Goal: Entertainment & Leisure: Consume media (video, audio)

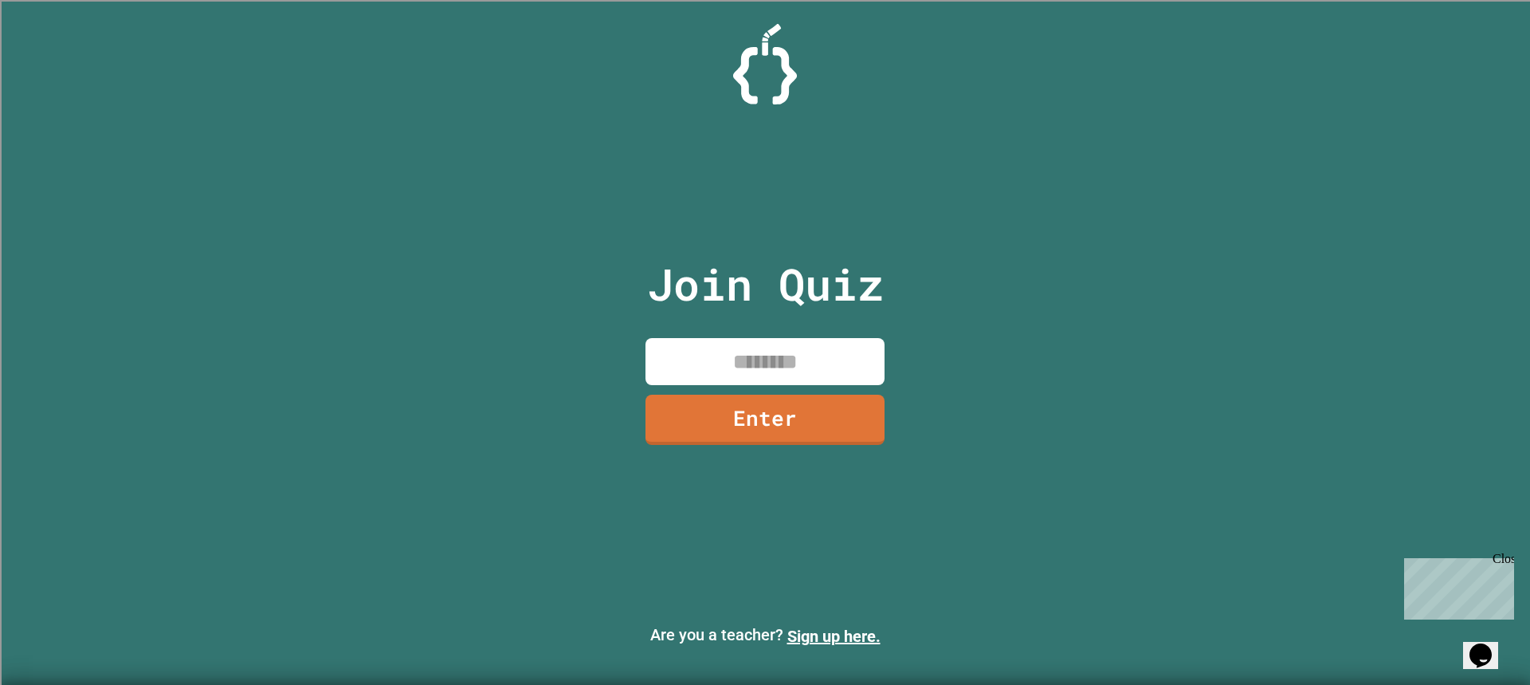
click at [802, 366] on input at bounding box center [764, 361] width 239 height 47
type input "********"
click at [772, 429] on link "Enter" at bounding box center [764, 419] width 239 height 50
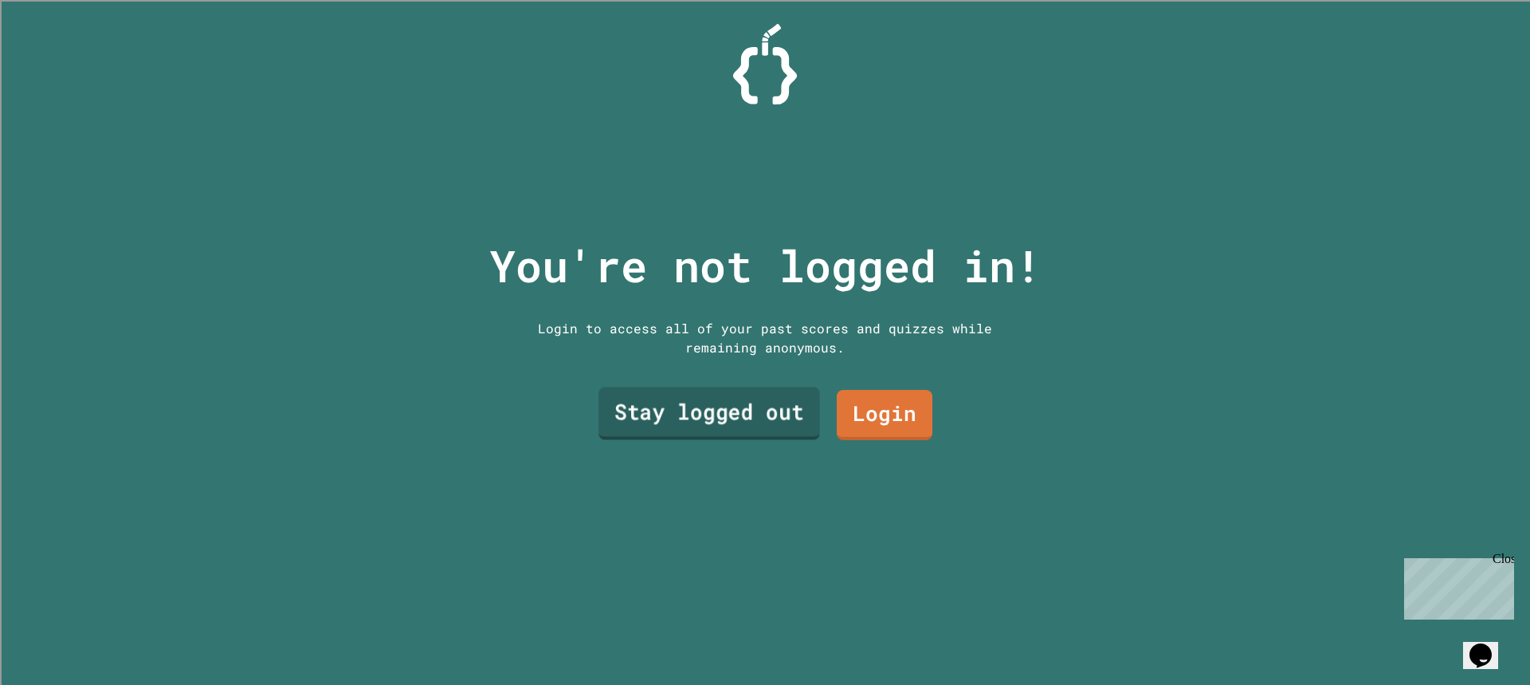
click at [745, 402] on link "Stay logged out" at bounding box center [709, 413] width 222 height 53
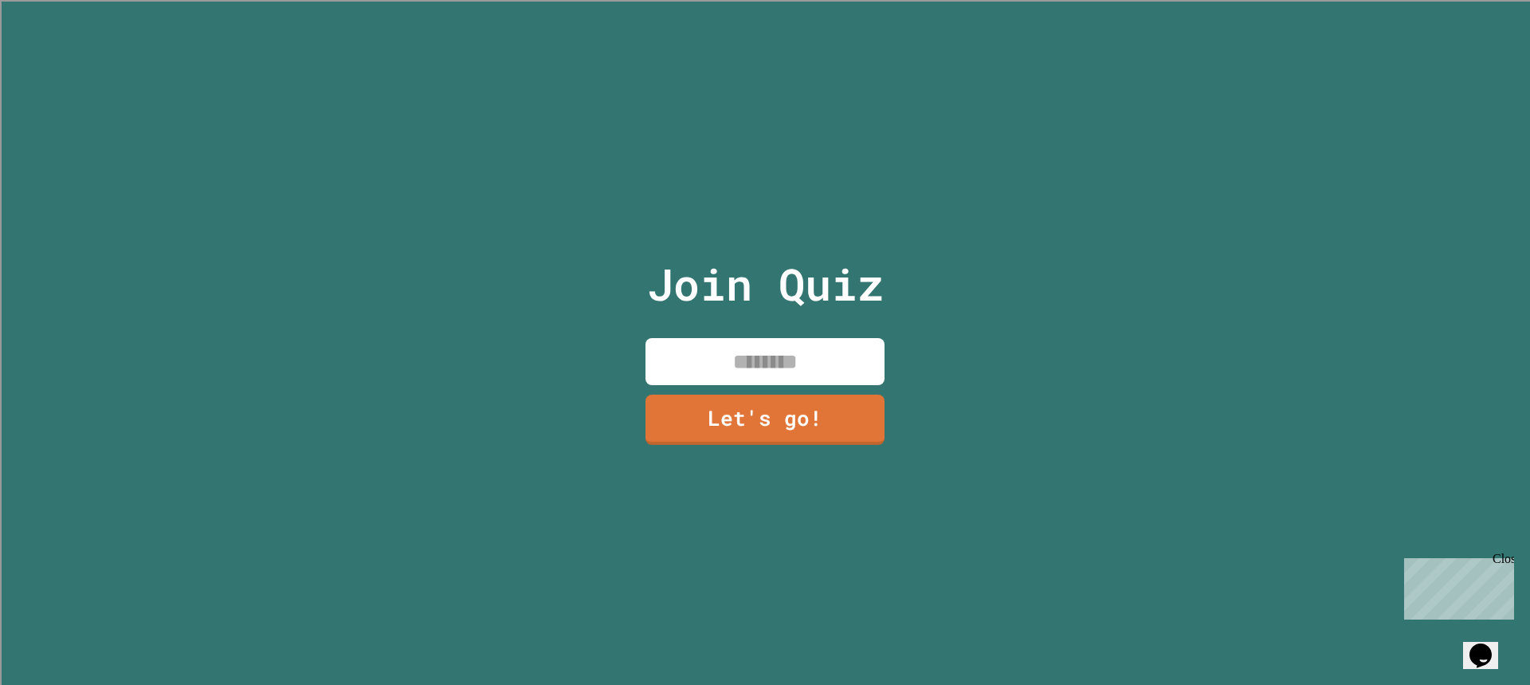
click at [687, 308] on p "Join Quiz" at bounding box center [765, 284] width 237 height 66
click at [697, 325] on div "Join Quiz Let's go!" at bounding box center [765, 342] width 269 height 685
click at [721, 338] on input at bounding box center [764, 361] width 239 height 47
type input "*****"
click at [772, 456] on div "Join Quiz ***** Let's go!" at bounding box center [765, 342] width 269 height 685
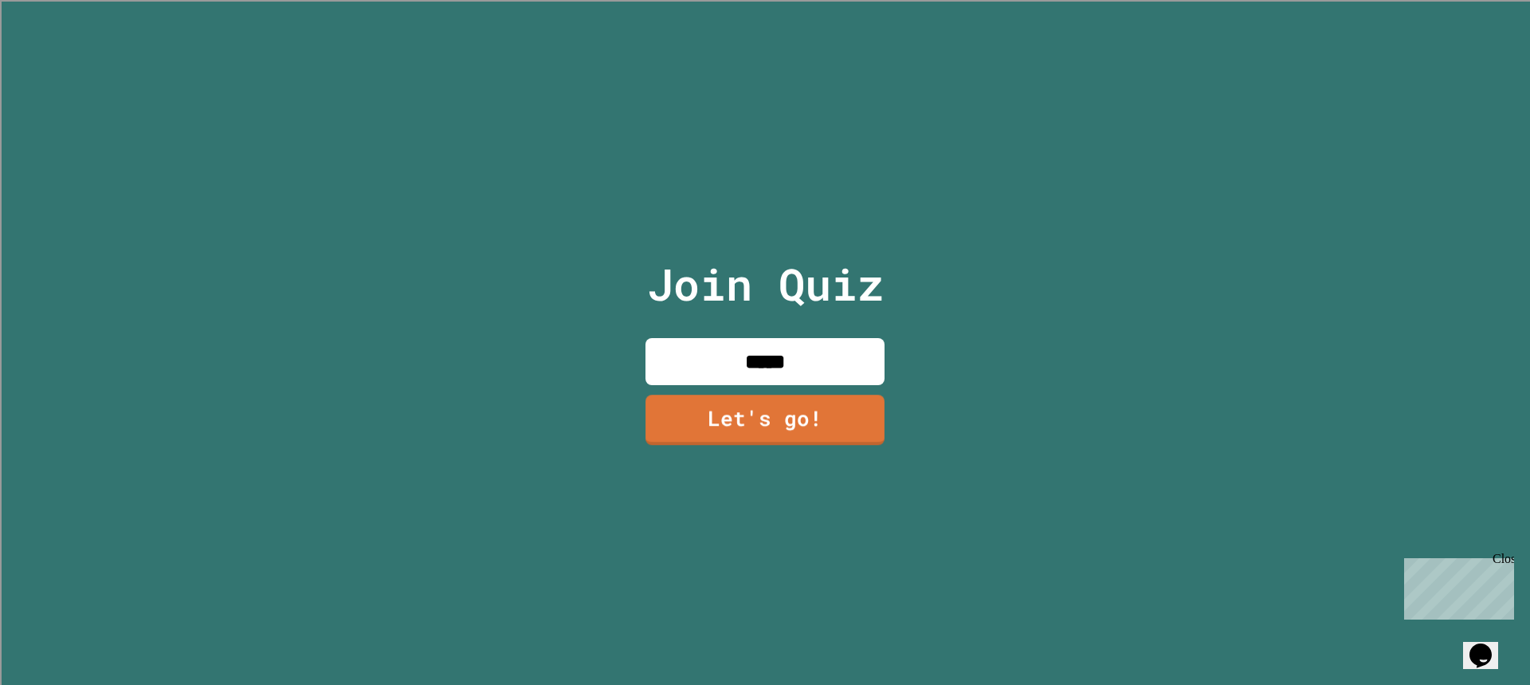
click at [763, 437] on div "Join Quiz ***** Let's go!" at bounding box center [765, 342] width 269 height 685
click at [757, 423] on link "Let's go!" at bounding box center [765, 417] width 240 height 53
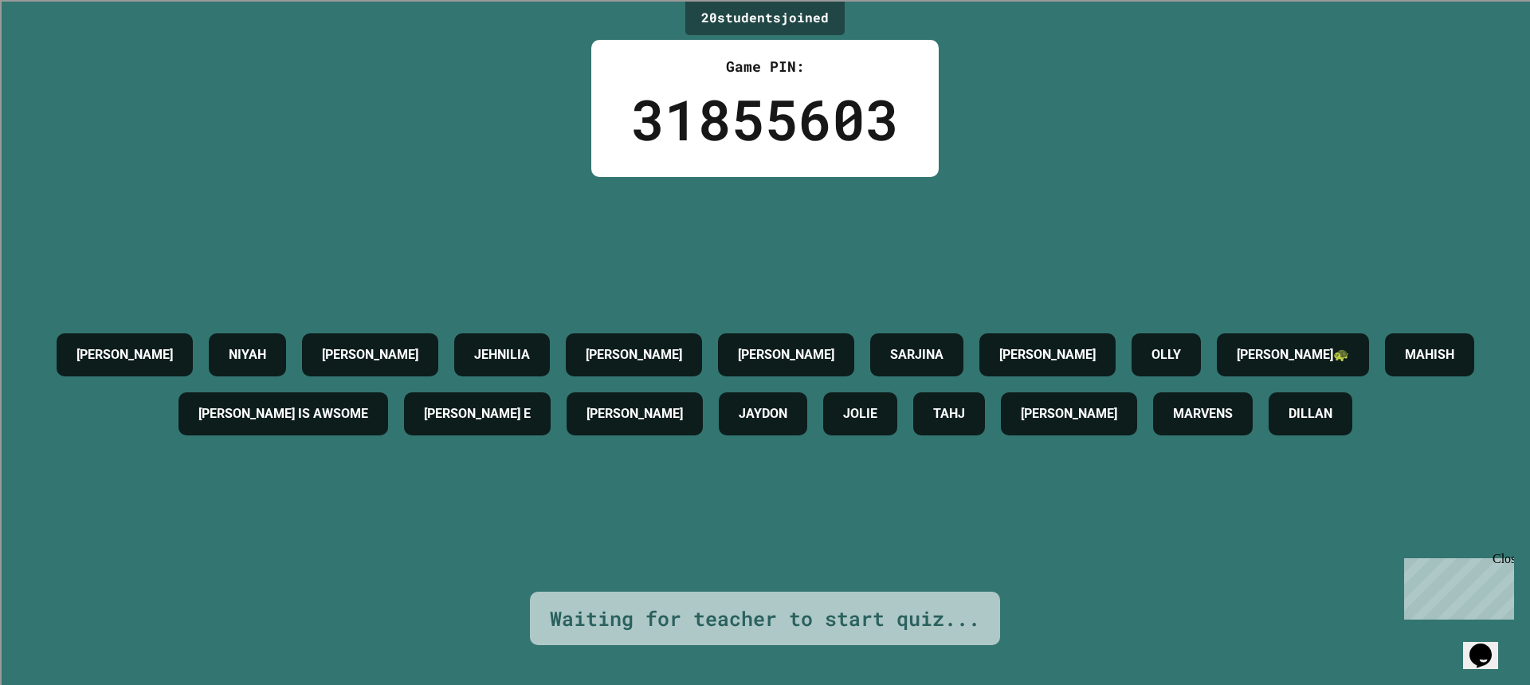
drag, startPoint x: 795, startPoint y: 303, endPoint x: 627, endPoint y: 236, distance: 181.0
click at [627, 236] on div "[PERSON_NAME] [PERSON_NAME] [PERSON_NAME] OLLY [PERSON_NAME]🐢 [PERSON_NAME] IS …" at bounding box center [765, 384] width 1450 height 414
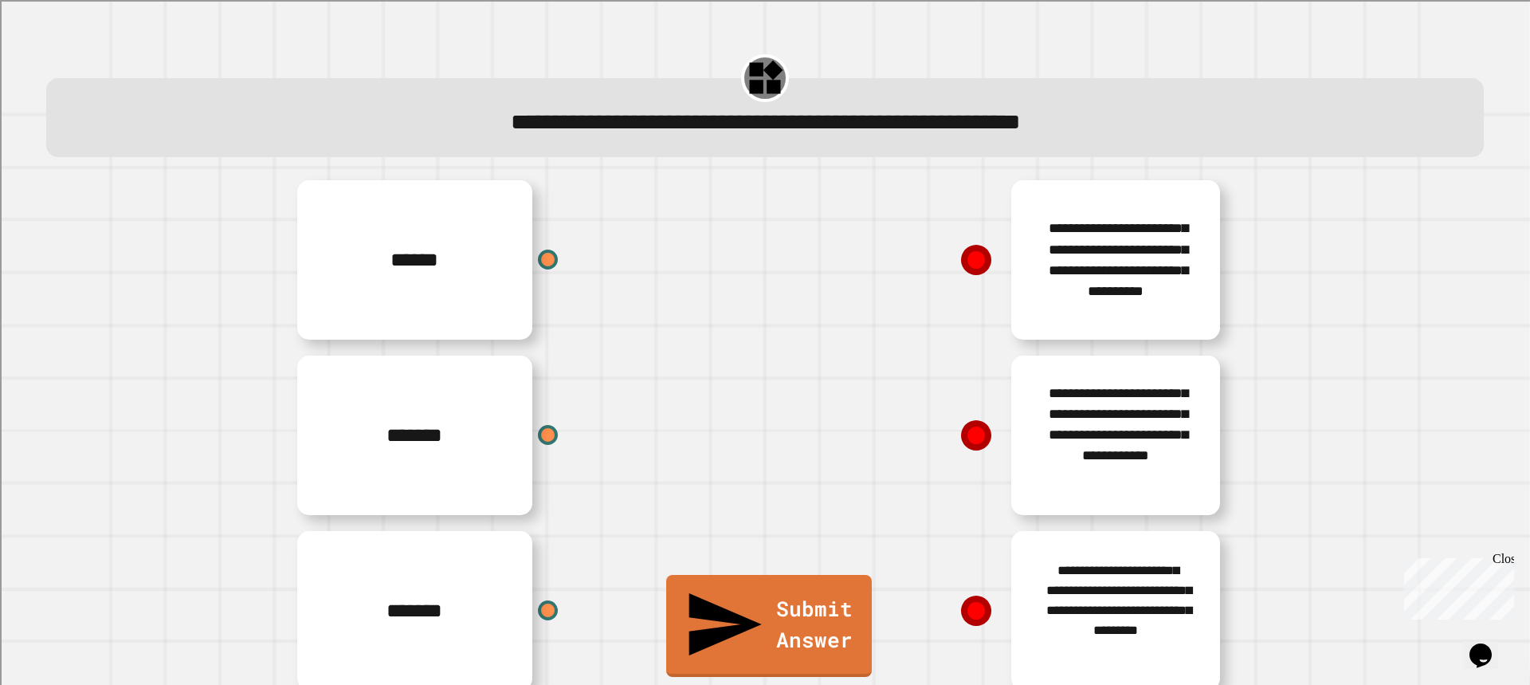
scroll to position [40, 0]
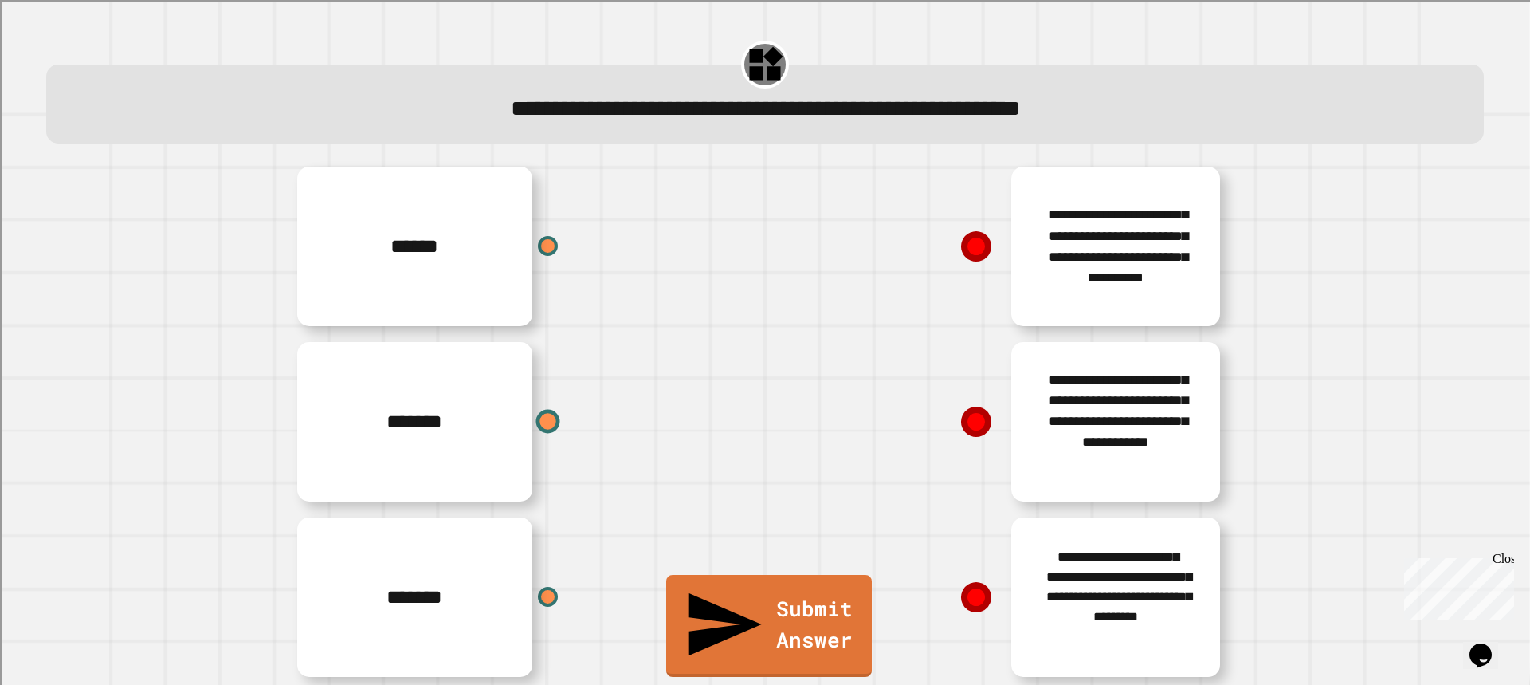
click at [536, 410] on div at bounding box center [548, 422] width 24 height 24
drag, startPoint x: 532, startPoint y: 397, endPoint x: 689, endPoint y: 345, distance: 165.3
click at [690, 337] on div "*******" at bounding box center [526, 421] width 478 height 175
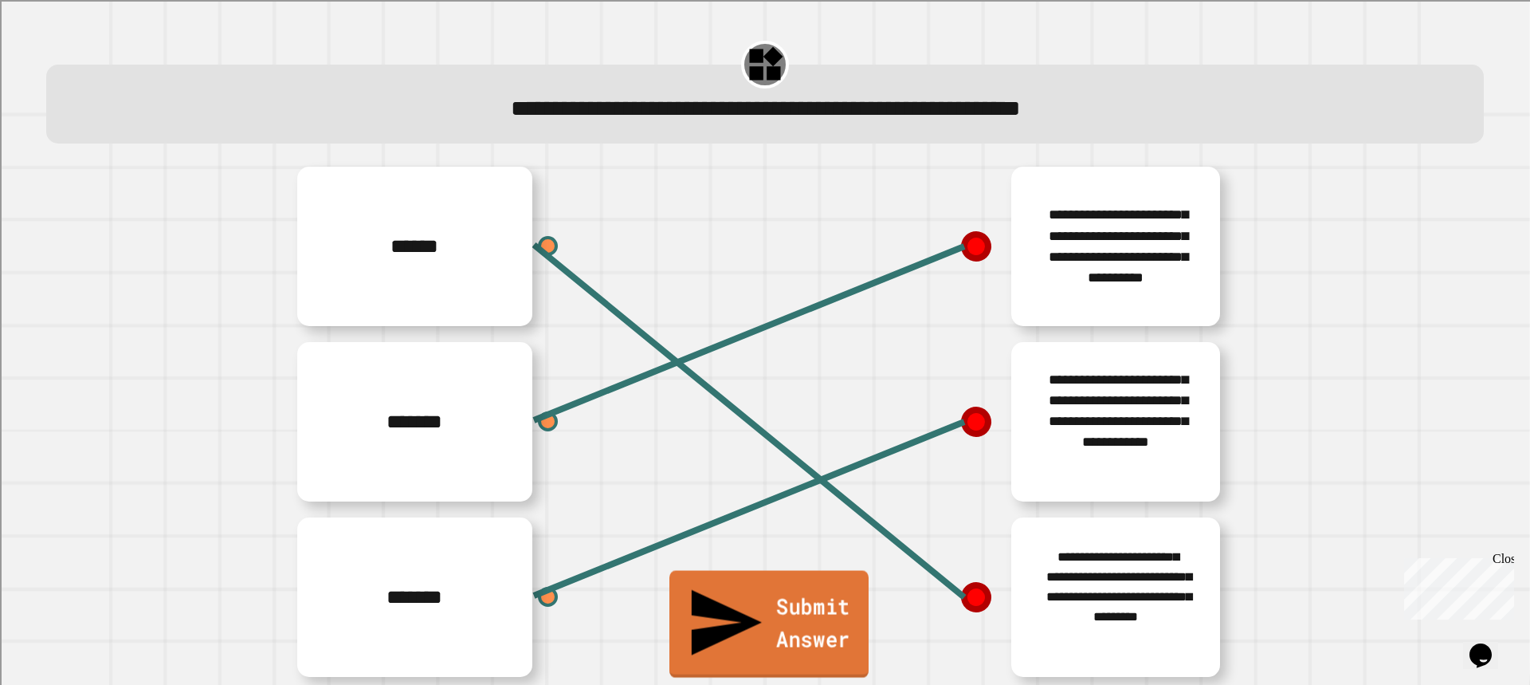
click at [841, 644] on link "Submit Answer" at bounding box center [768, 624] width 199 height 107
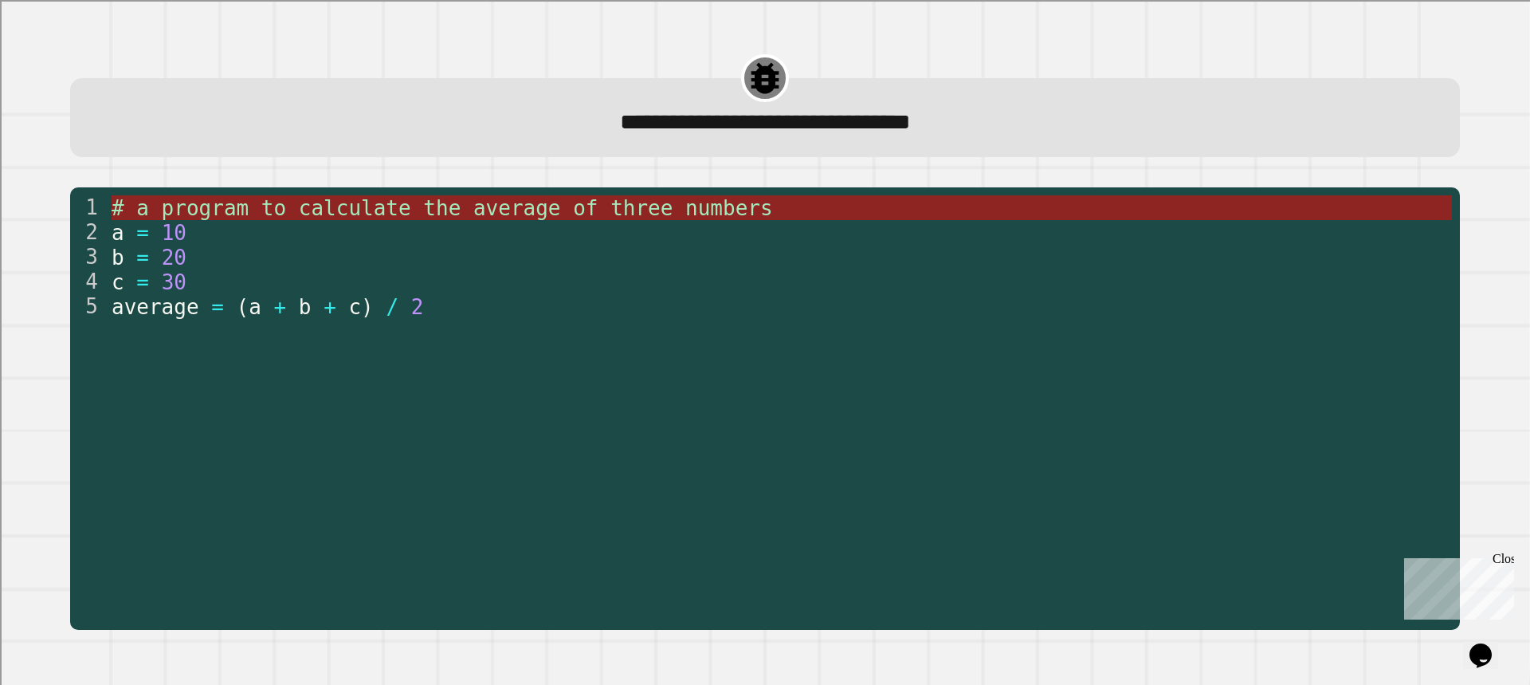
click at [271, 218] on span "# a program to calculate the average of three numbers" at bounding box center [442, 208] width 661 height 24
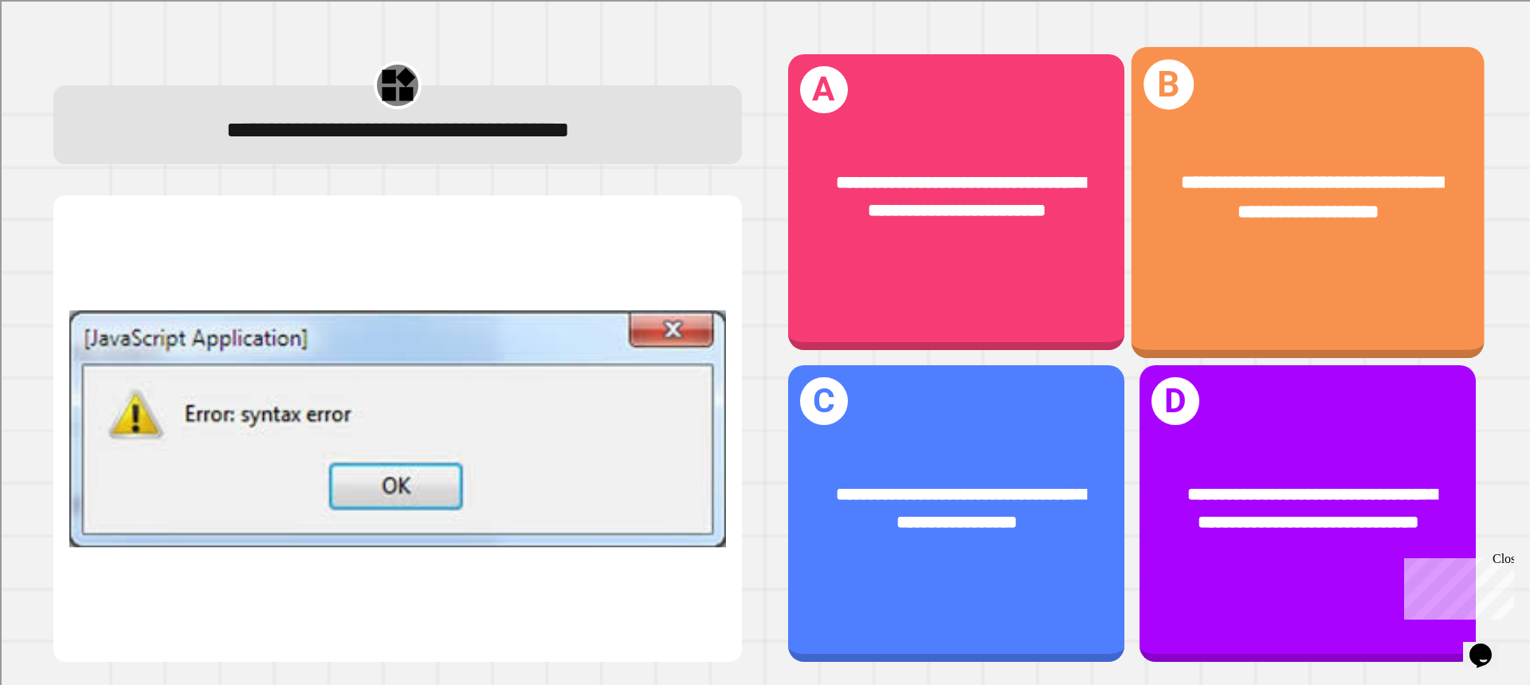
click at [1279, 294] on div "**********" at bounding box center [1308, 201] width 353 height 311
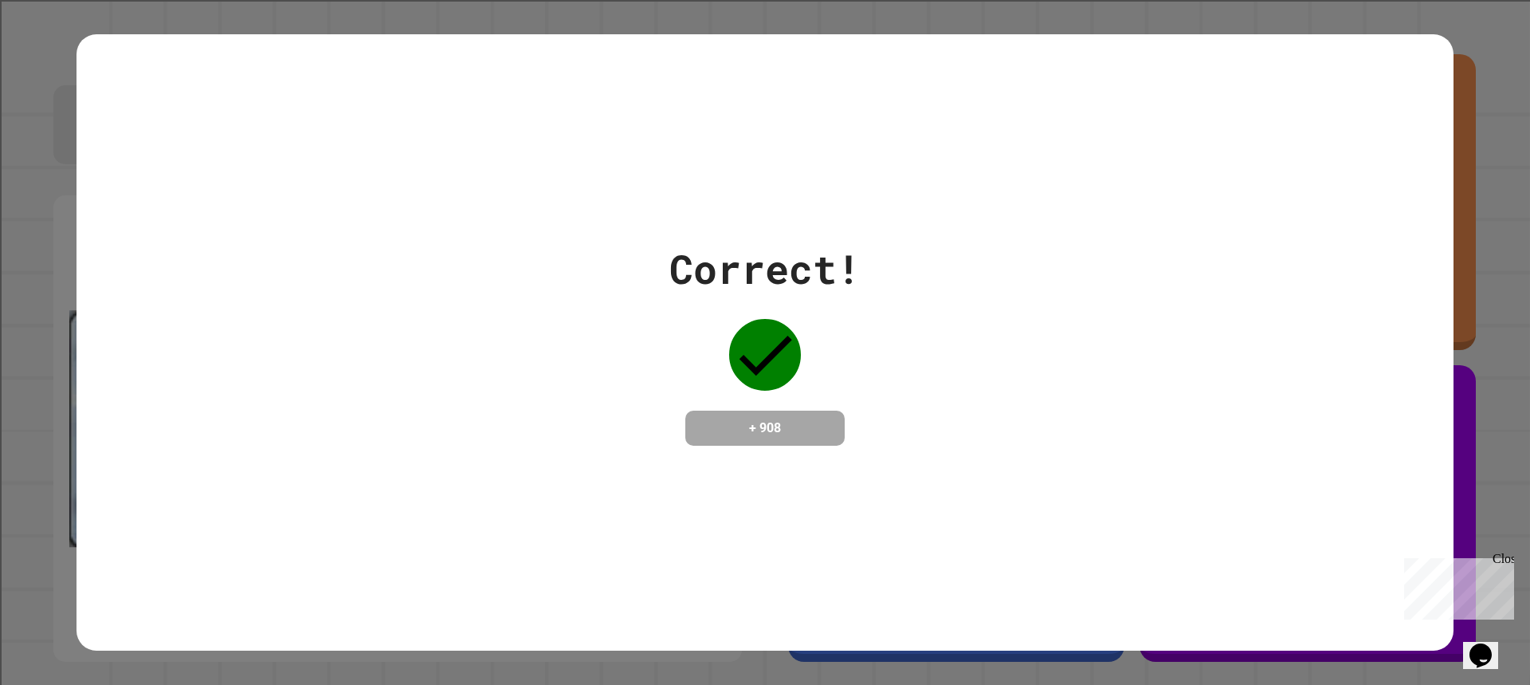
click at [1281, 294] on div "Correct! + 908" at bounding box center [764, 342] width 1377 height 206
click at [1285, 294] on div "Correct! + 908" at bounding box center [764, 342] width 1377 height 206
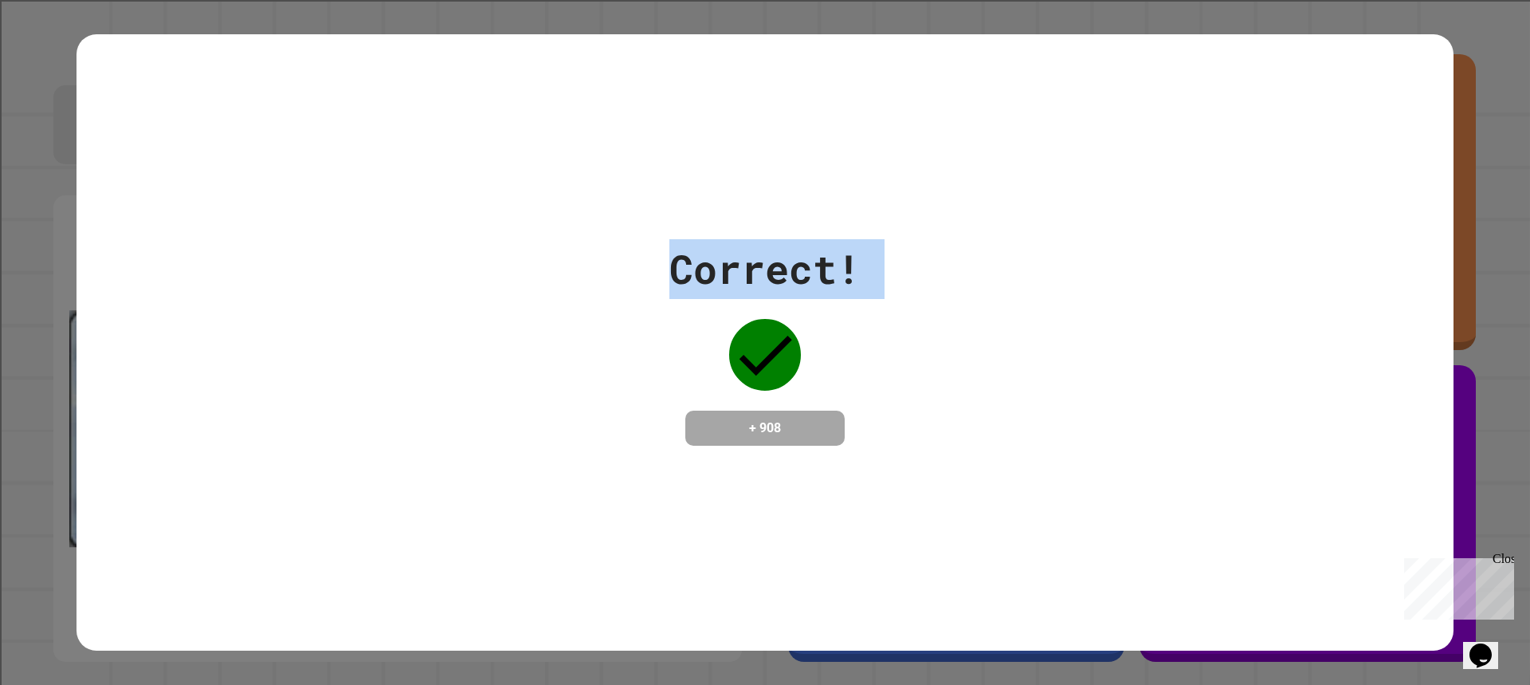
click at [1285, 294] on div "Correct! + 908" at bounding box center [764, 342] width 1377 height 206
click at [1282, 292] on div "Correct! + 908" at bounding box center [764, 342] width 1377 height 206
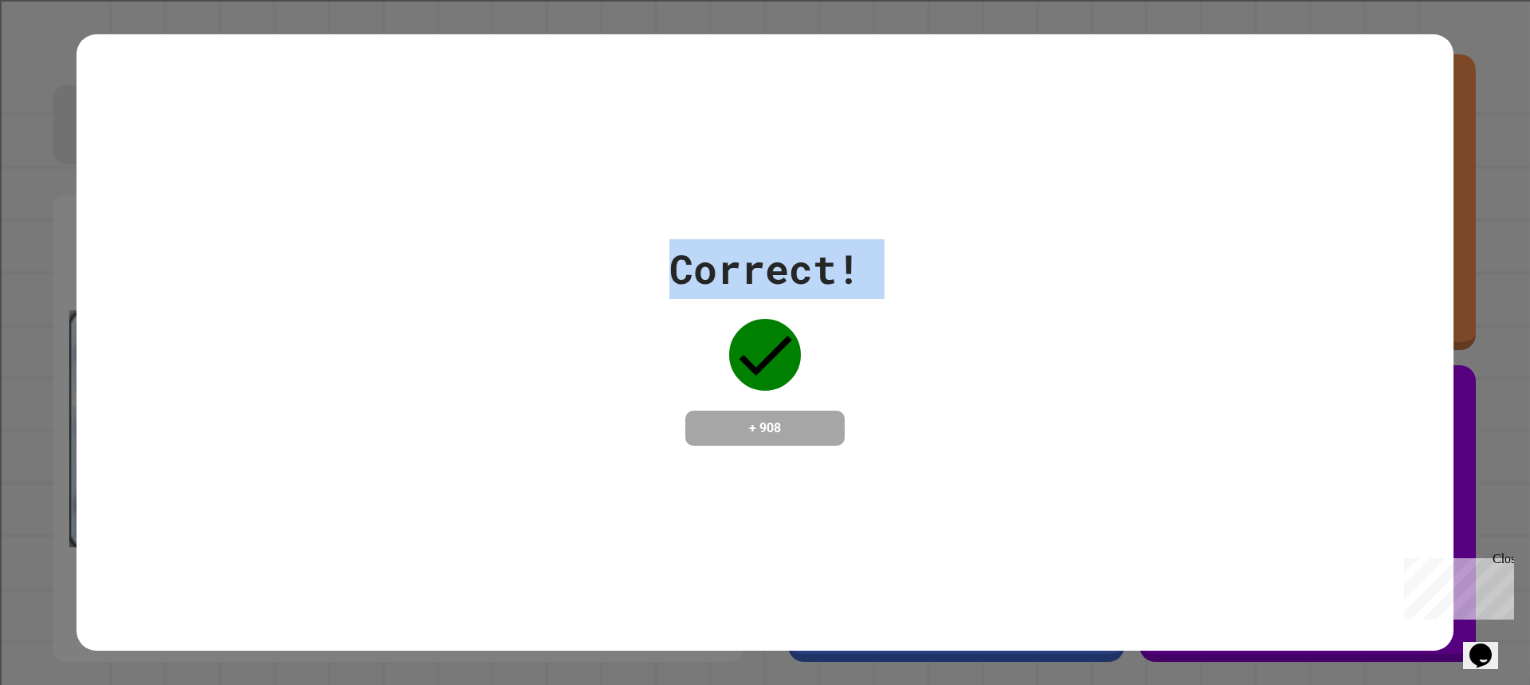
click at [1282, 292] on div "Correct! + 908" at bounding box center [764, 342] width 1377 height 206
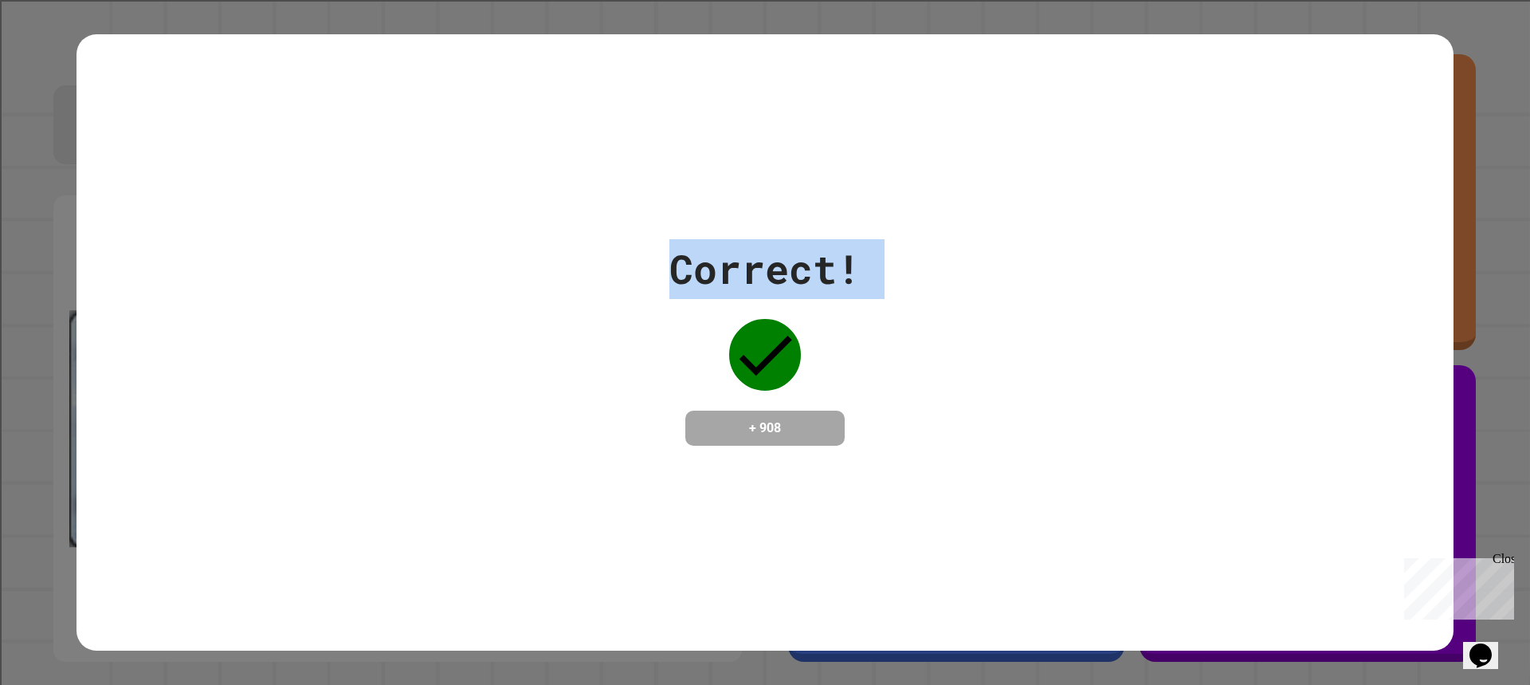
click at [1180, 340] on div "Correct! + 908" at bounding box center [764, 342] width 1377 height 206
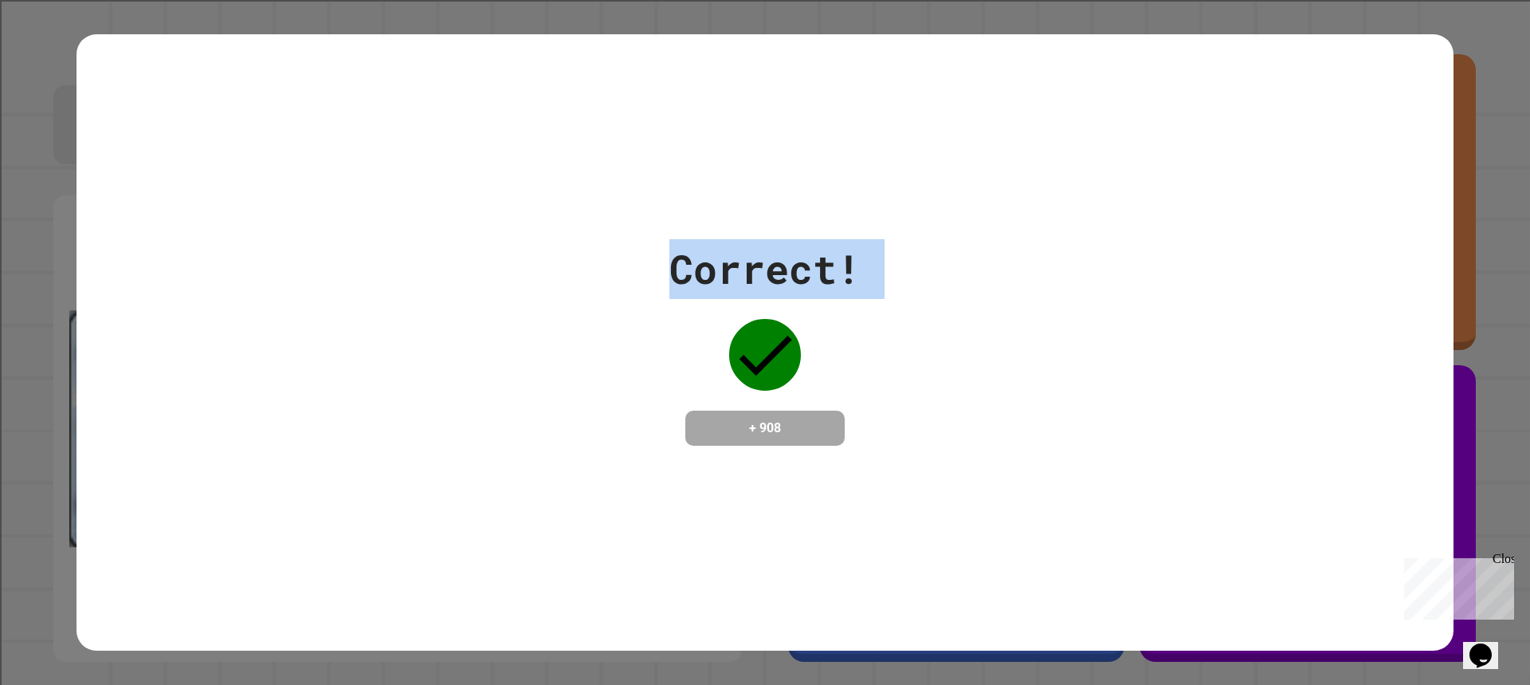
click at [952, 349] on div "Correct! + 908" at bounding box center [764, 342] width 1377 height 206
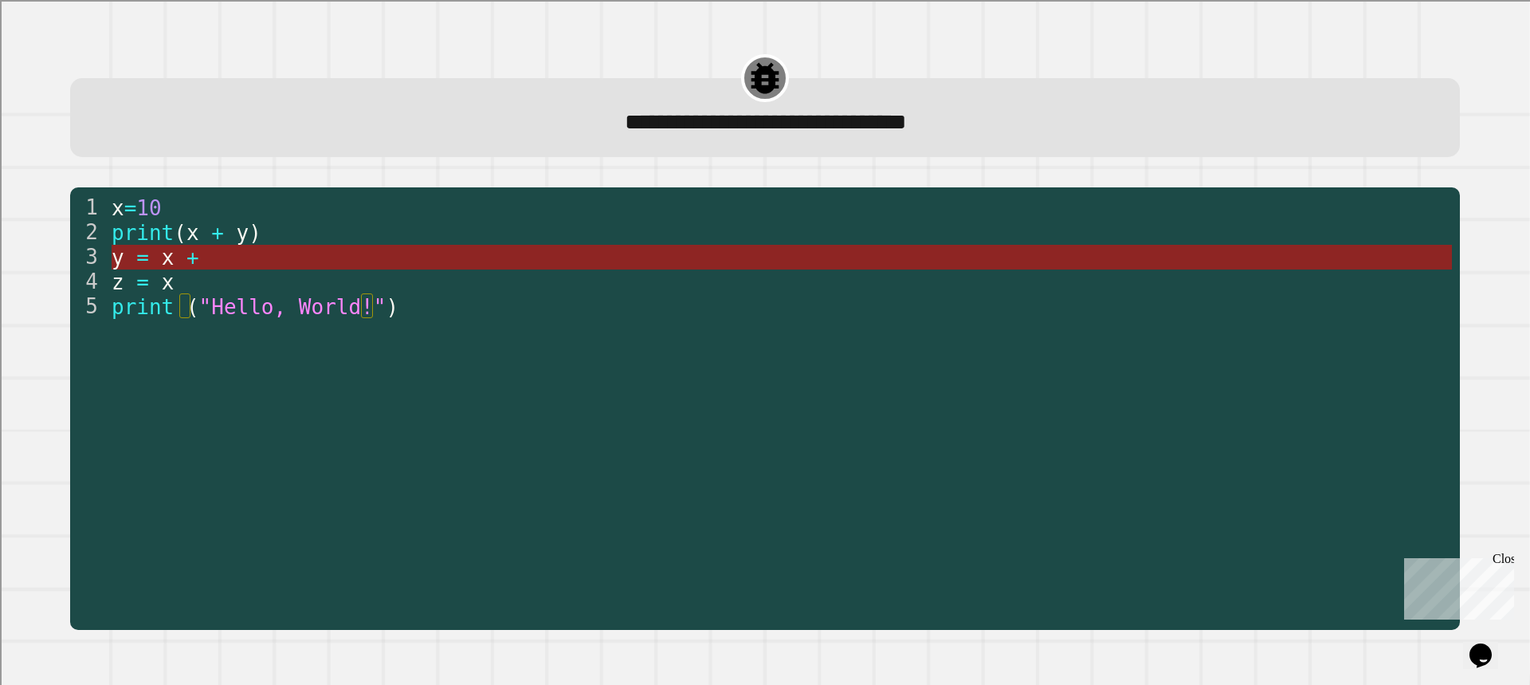
click at [187, 267] on span "+" at bounding box center [192, 257] width 13 height 24
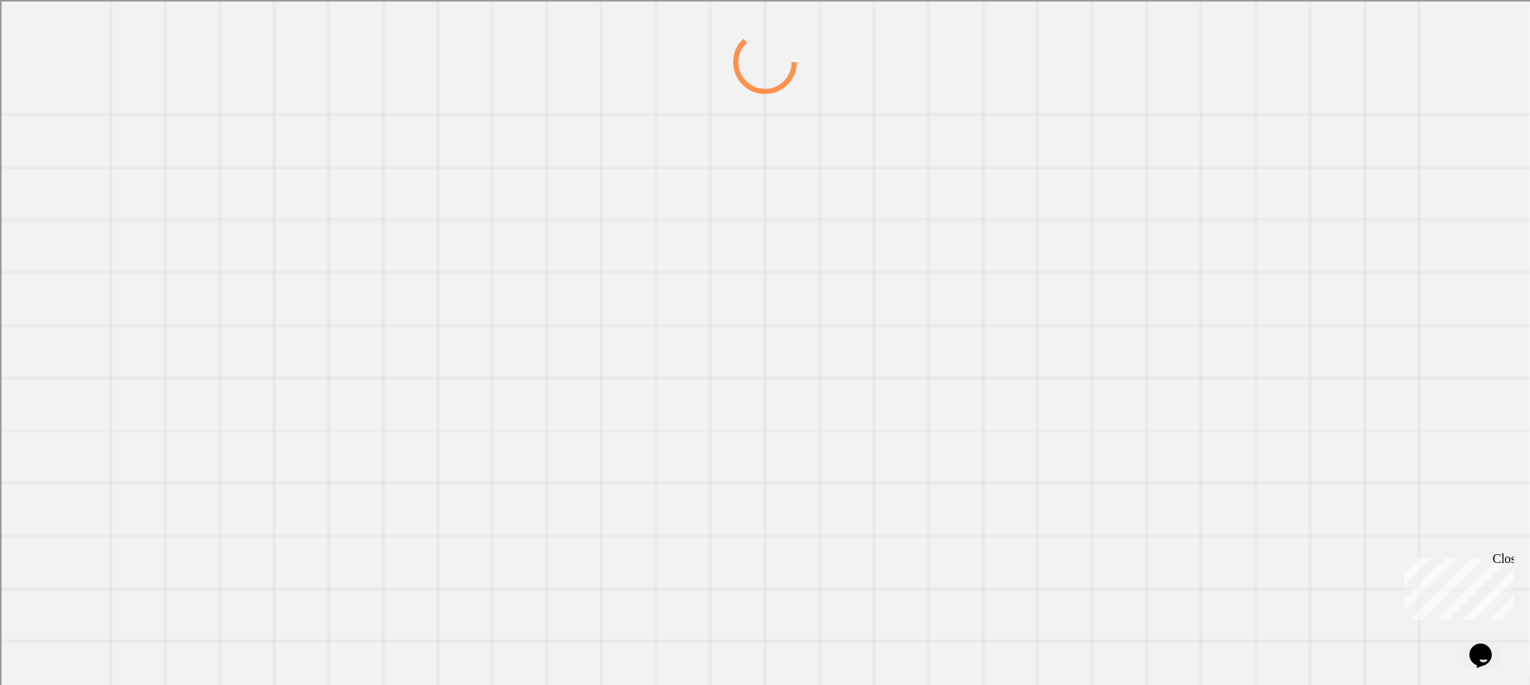
click at [187, 268] on div at bounding box center [764, 357] width 1469 height 654
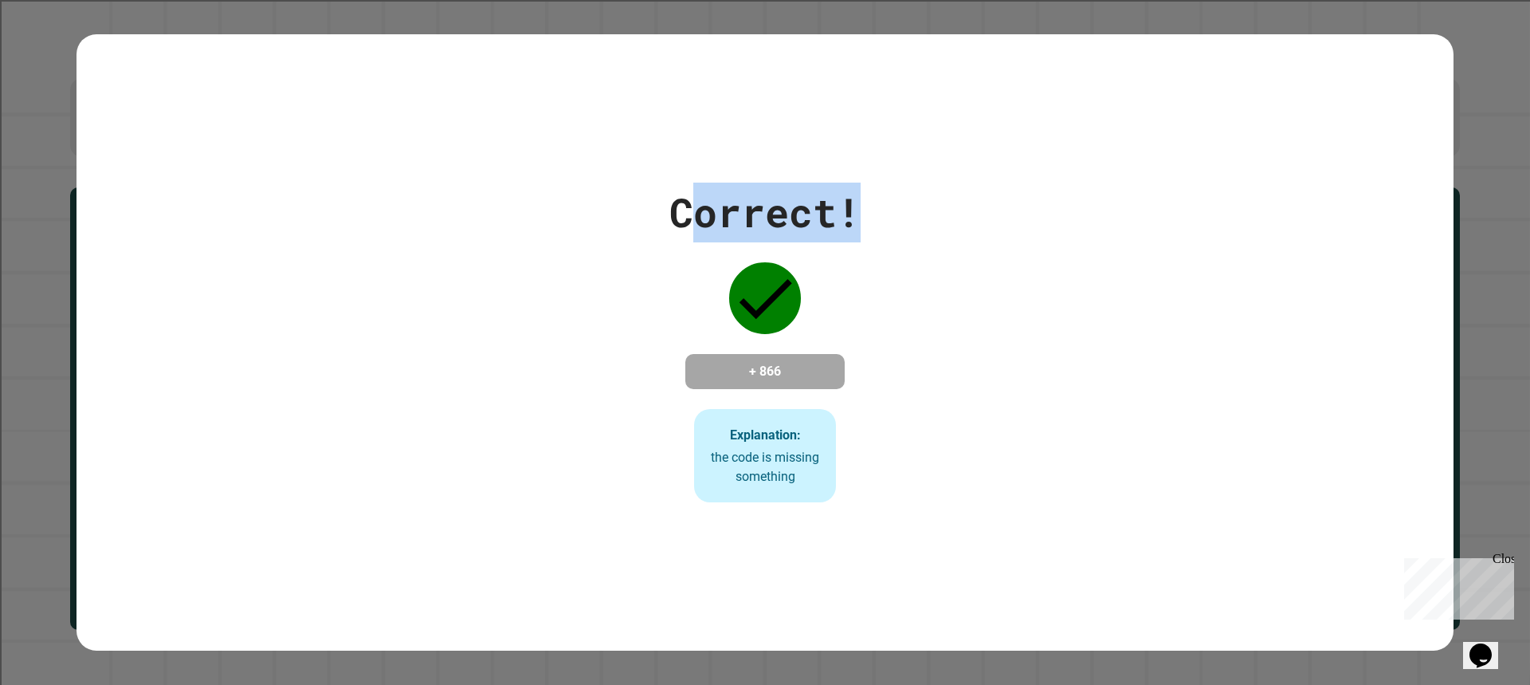
drag, startPoint x: 683, startPoint y: 199, endPoint x: 994, endPoint y: 227, distance: 312.0
click at [994, 227] on div "Correct! + 866 Explanation: the code is missing something" at bounding box center [764, 342] width 1377 height 320
click at [669, 228] on div "Correct!" at bounding box center [764, 212] width 191 height 60
drag, startPoint x: 667, startPoint y: 221, endPoint x: 921, endPoint y: 226, distance: 254.2
click at [921, 226] on div "Correct! + 866 Explanation: the code is missing something" at bounding box center [764, 342] width 1377 height 320
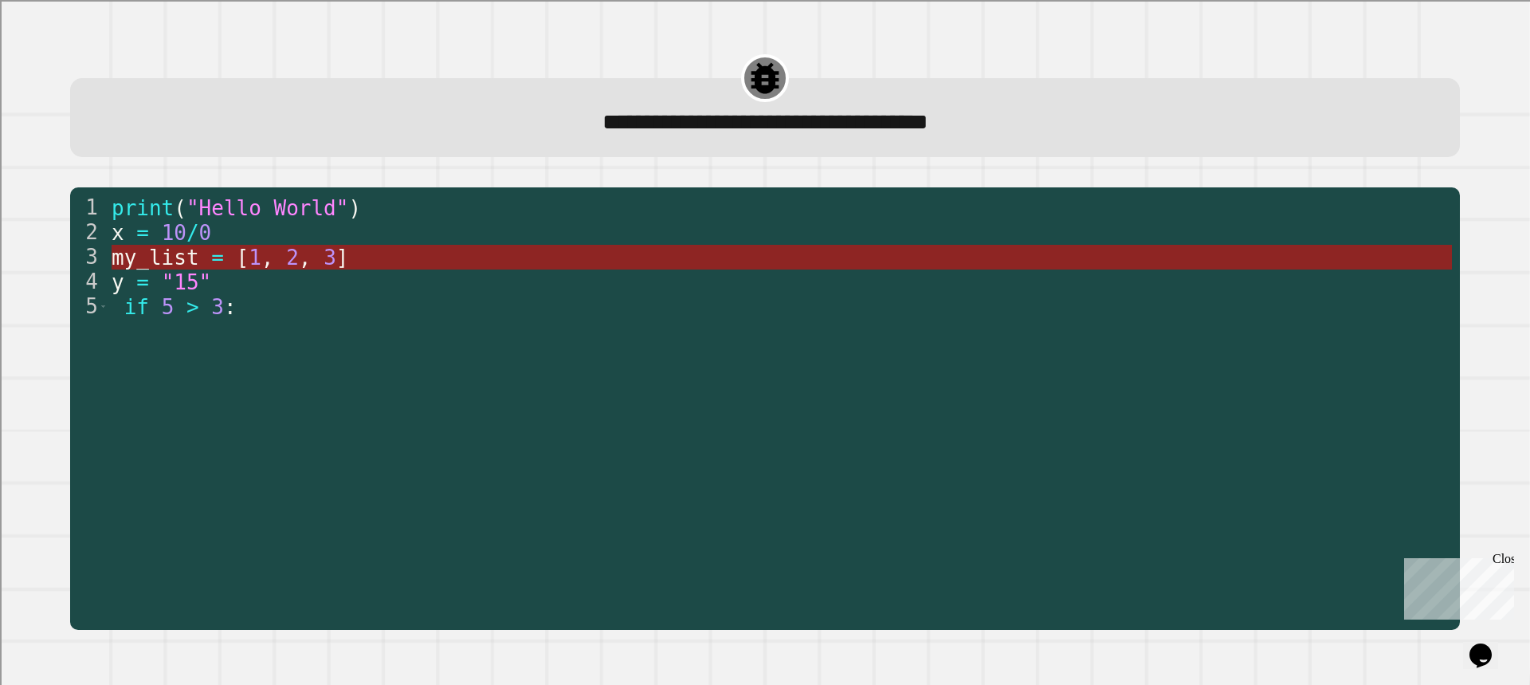
click at [298, 261] on span "," at bounding box center [304, 257] width 13 height 24
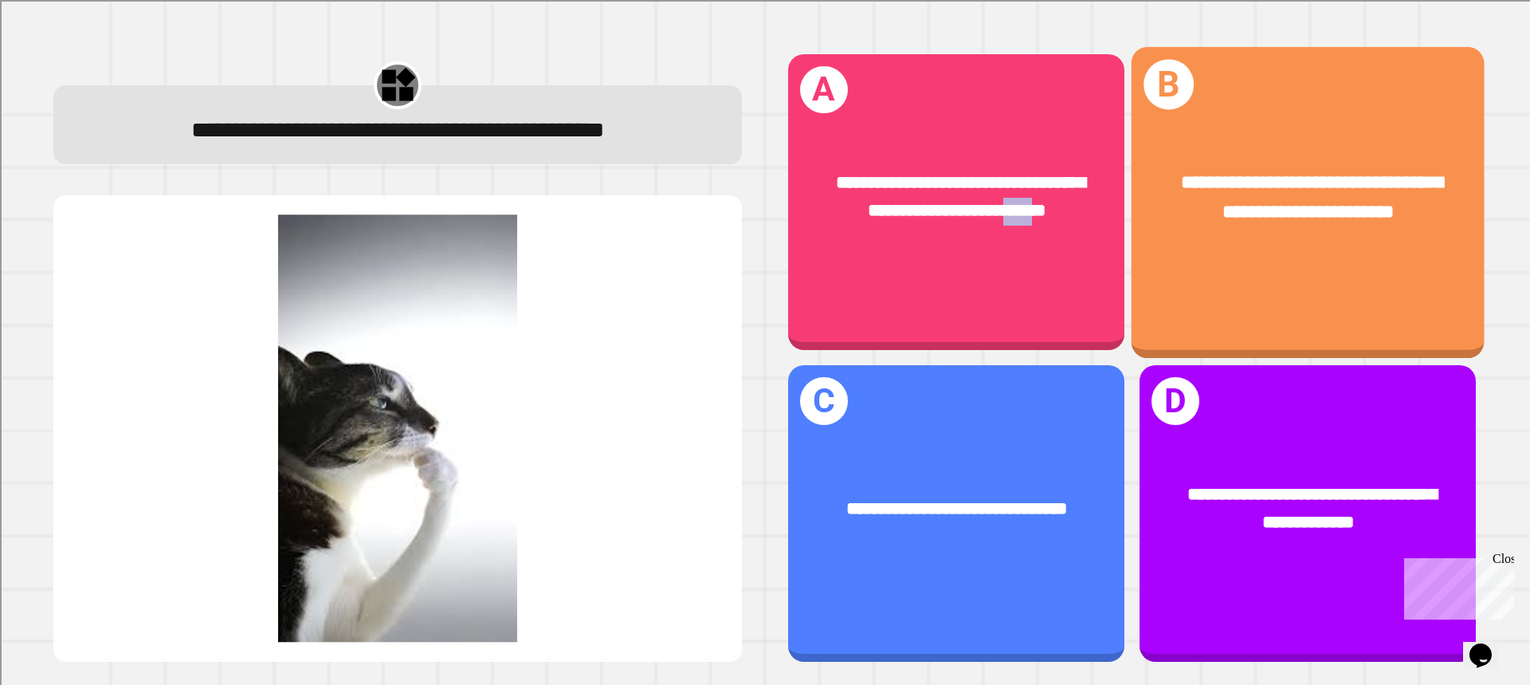
click at [1018, 196] on span "**********" at bounding box center [960, 196] width 249 height 45
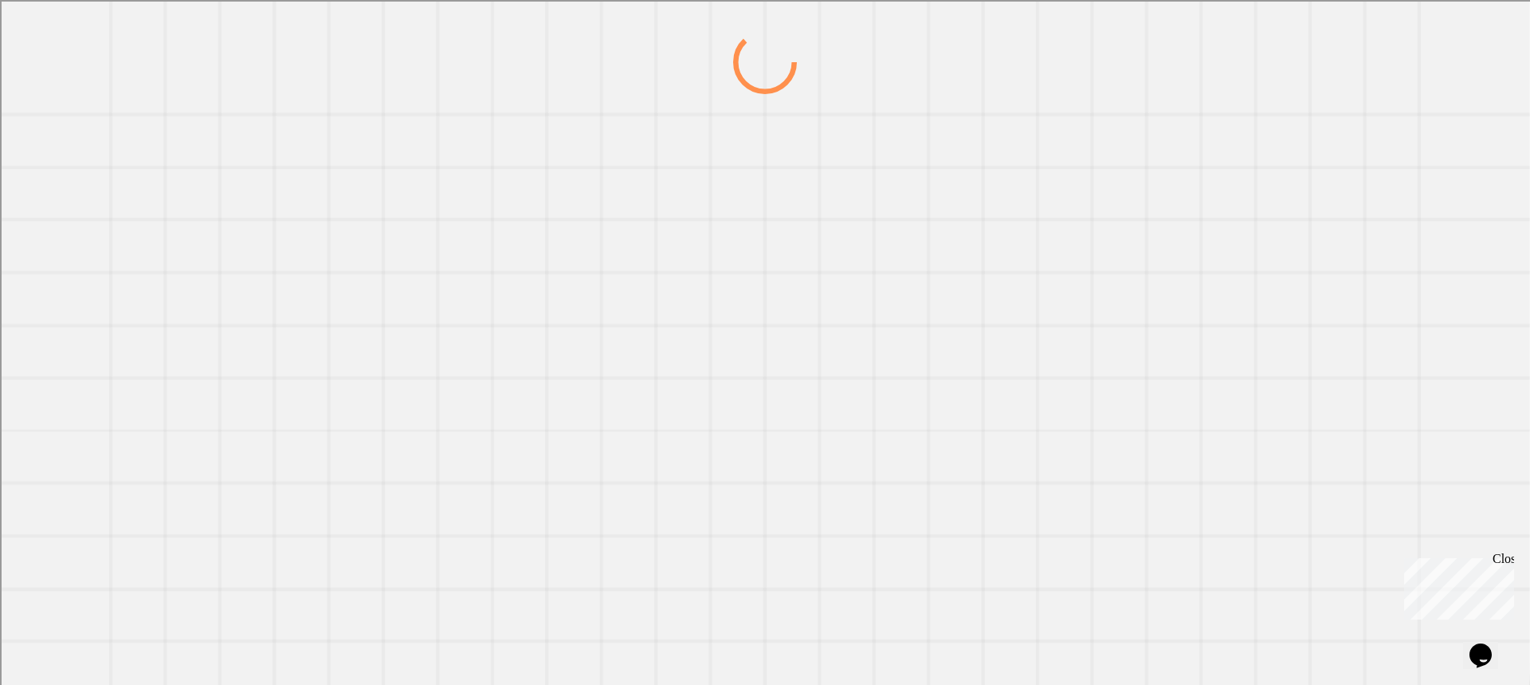
click at [1011, 194] on div at bounding box center [764, 357] width 1469 height 654
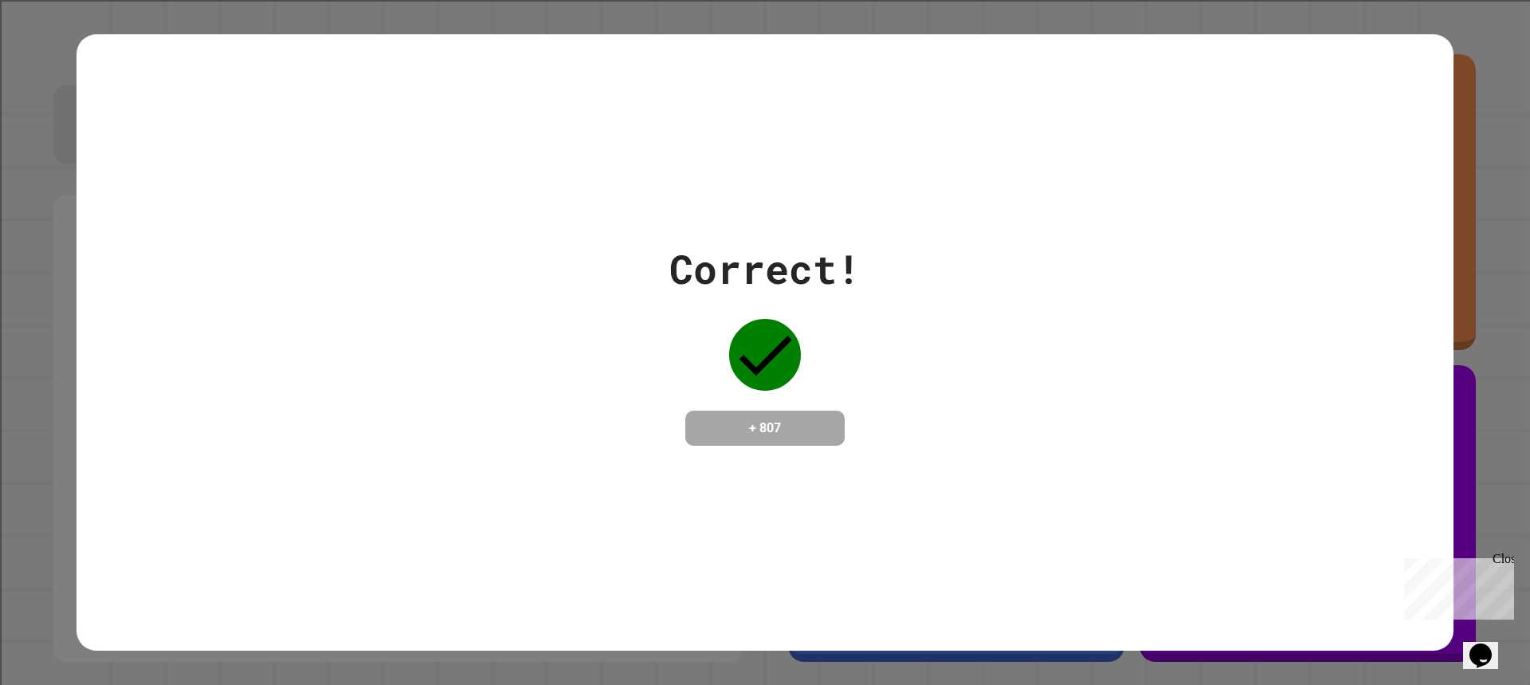
drag, startPoint x: 1423, startPoint y: 323, endPoint x: 692, endPoint y: 183, distance: 743.9
click at [1402, 331] on div "Correct! + 807" at bounding box center [764, 342] width 1377 height 206
drag, startPoint x: 692, startPoint y: 183, endPoint x: 1056, endPoint y: 257, distance: 370.8
click at [854, 208] on div "Correct! + 807" at bounding box center [764, 342] width 1377 height 616
click at [1056, 257] on div "Correct! + 807" at bounding box center [764, 342] width 1377 height 206
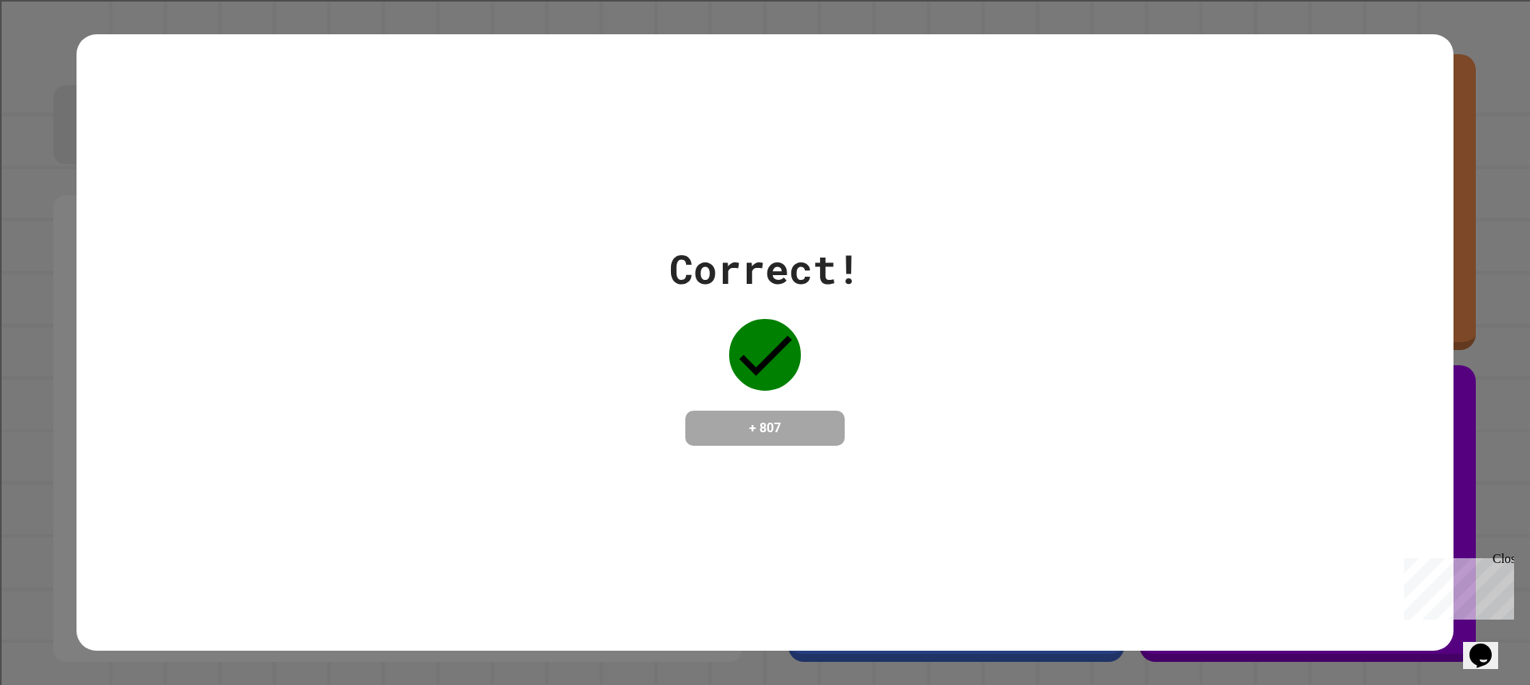
click at [720, 249] on div "Correct!" at bounding box center [764, 269] width 191 height 60
drag, startPoint x: 958, startPoint y: 285, endPoint x: 946, endPoint y: 286, distance: 12.0
click at [949, 284] on div "Correct! + 807" at bounding box center [764, 342] width 1377 height 206
click at [901, 284] on div "Correct! + 807" at bounding box center [764, 342] width 1377 height 206
click at [759, 242] on div "Correct!" at bounding box center [764, 269] width 191 height 60
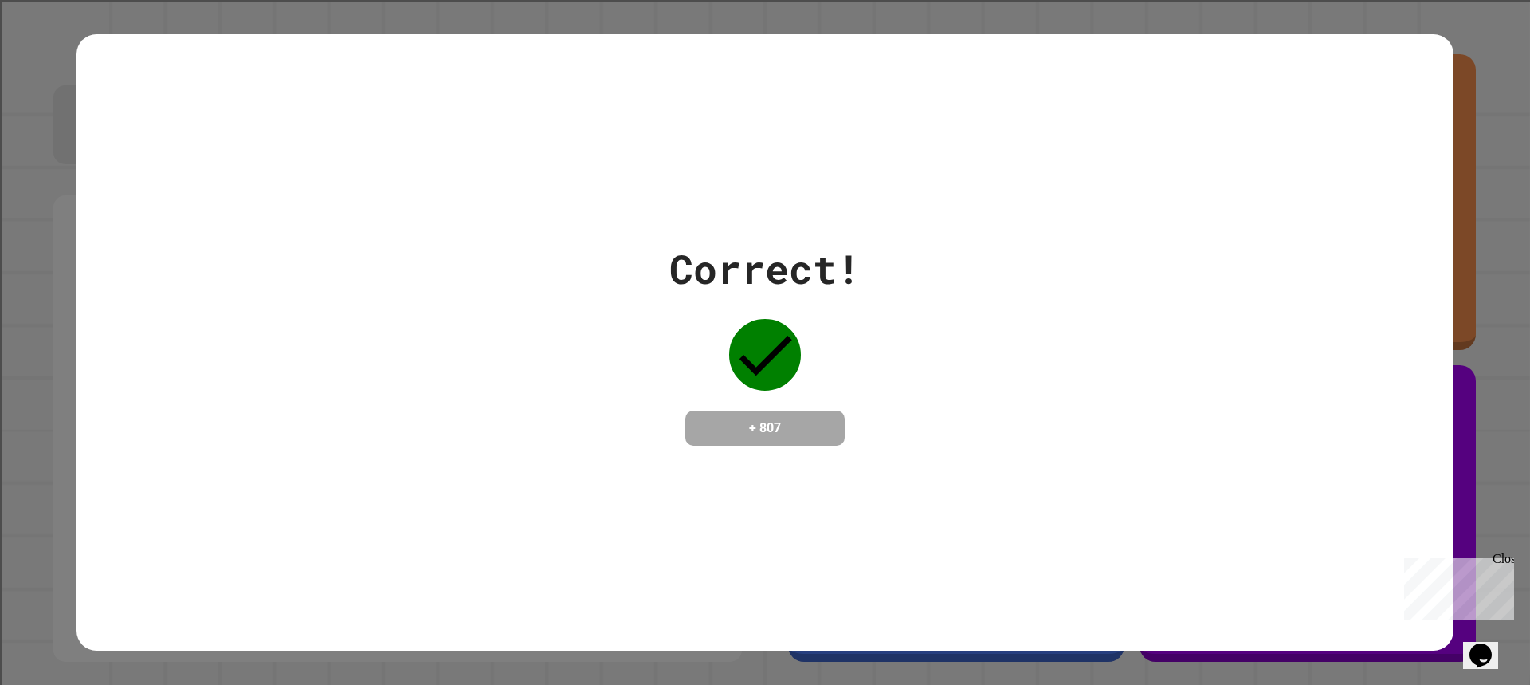
drag, startPoint x: 947, startPoint y: 272, endPoint x: 653, endPoint y: 222, distance: 298.2
click at [887, 270] on div "Correct! + 807" at bounding box center [764, 342] width 1377 height 206
click at [937, 238] on div "Correct! + 807" at bounding box center [764, 342] width 1377 height 616
click at [801, 240] on div "Correct!" at bounding box center [764, 269] width 191 height 60
click at [828, 239] on div "Correct!" at bounding box center [764, 269] width 191 height 60
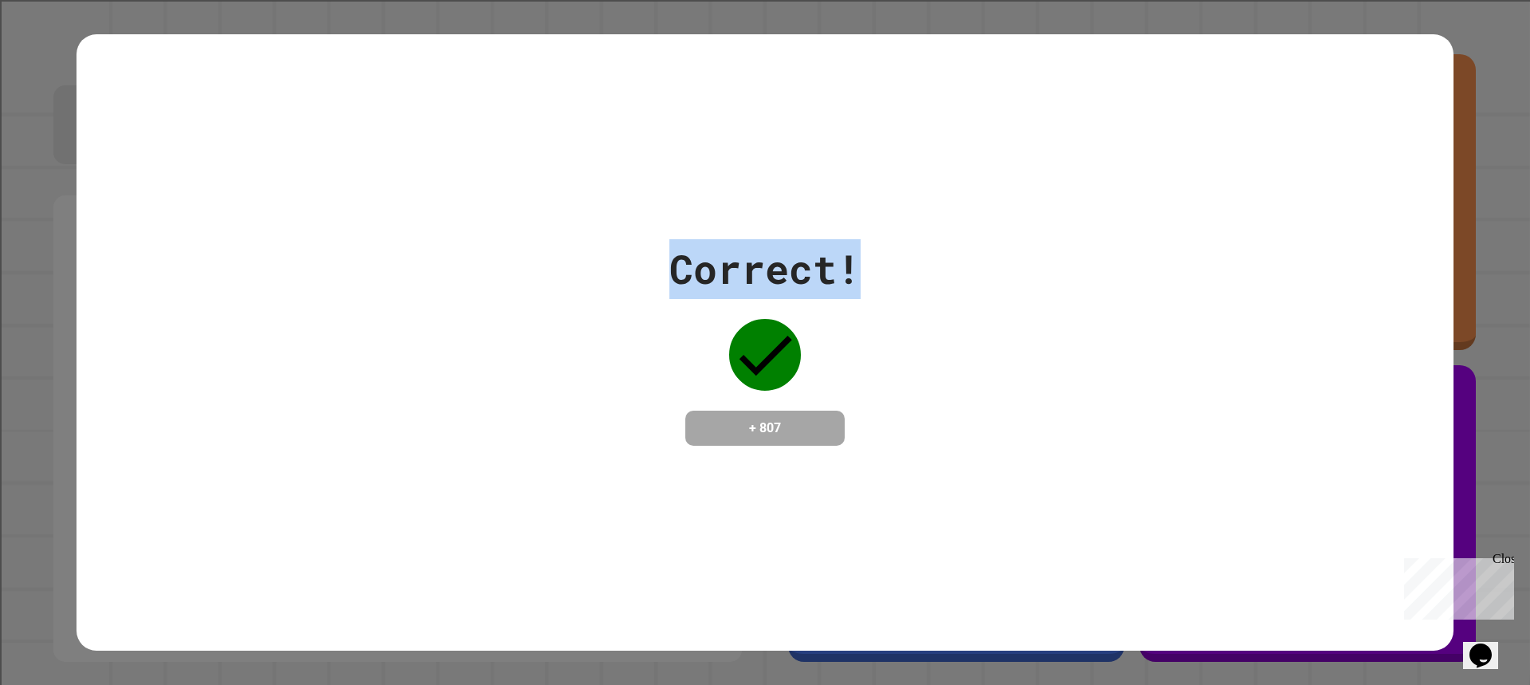
drag, startPoint x: 911, startPoint y: 241, endPoint x: 638, endPoint y: 247, distance: 272.6
click at [642, 248] on div "Correct! + 807" at bounding box center [764, 342] width 1377 height 206
click at [771, 242] on div "Correct!" at bounding box center [764, 269] width 191 height 60
click at [900, 266] on div "Correct! + 807" at bounding box center [764, 342] width 1377 height 206
drag, startPoint x: 832, startPoint y: 268, endPoint x: 589, endPoint y: 238, distance: 244.8
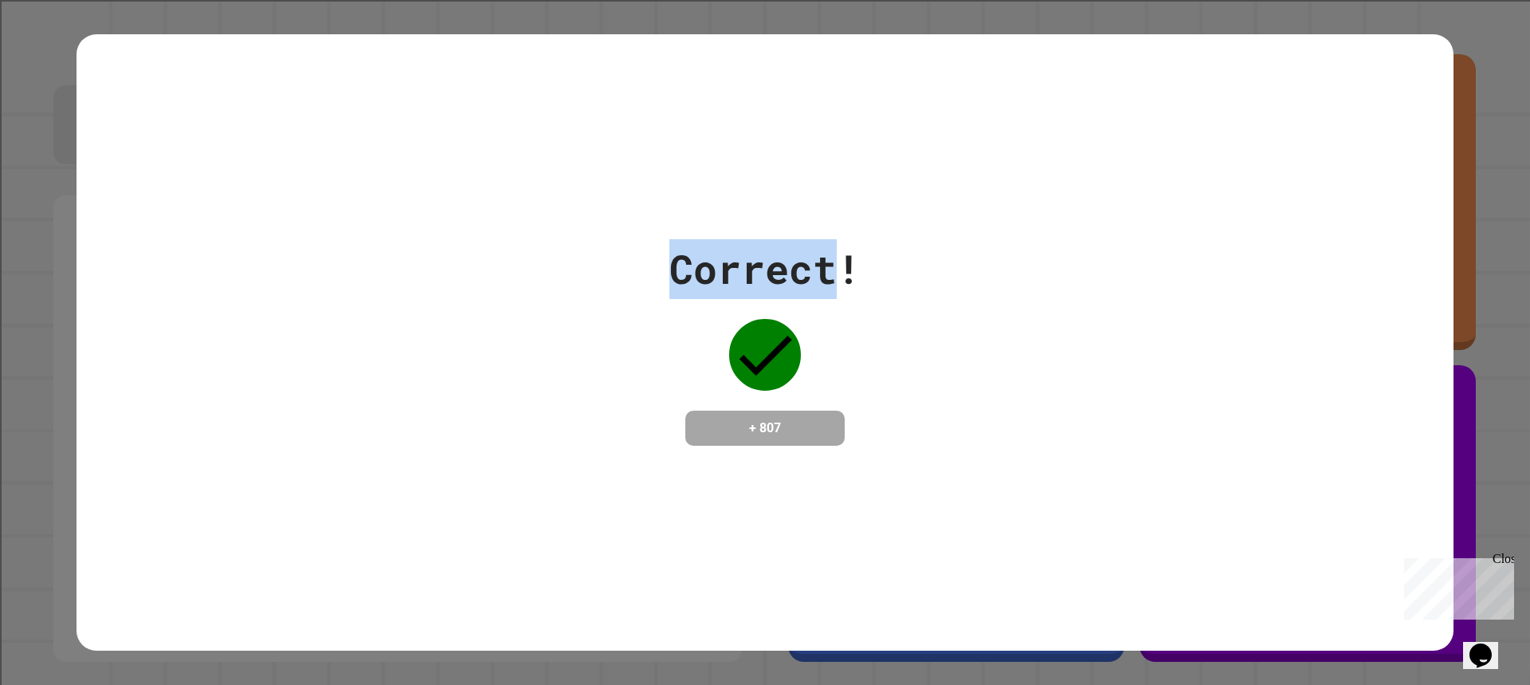
click at [589, 239] on div "Correct! + 807" at bounding box center [764, 342] width 1377 height 206
click at [868, 264] on div "Correct! + 807" at bounding box center [764, 342] width 1377 height 206
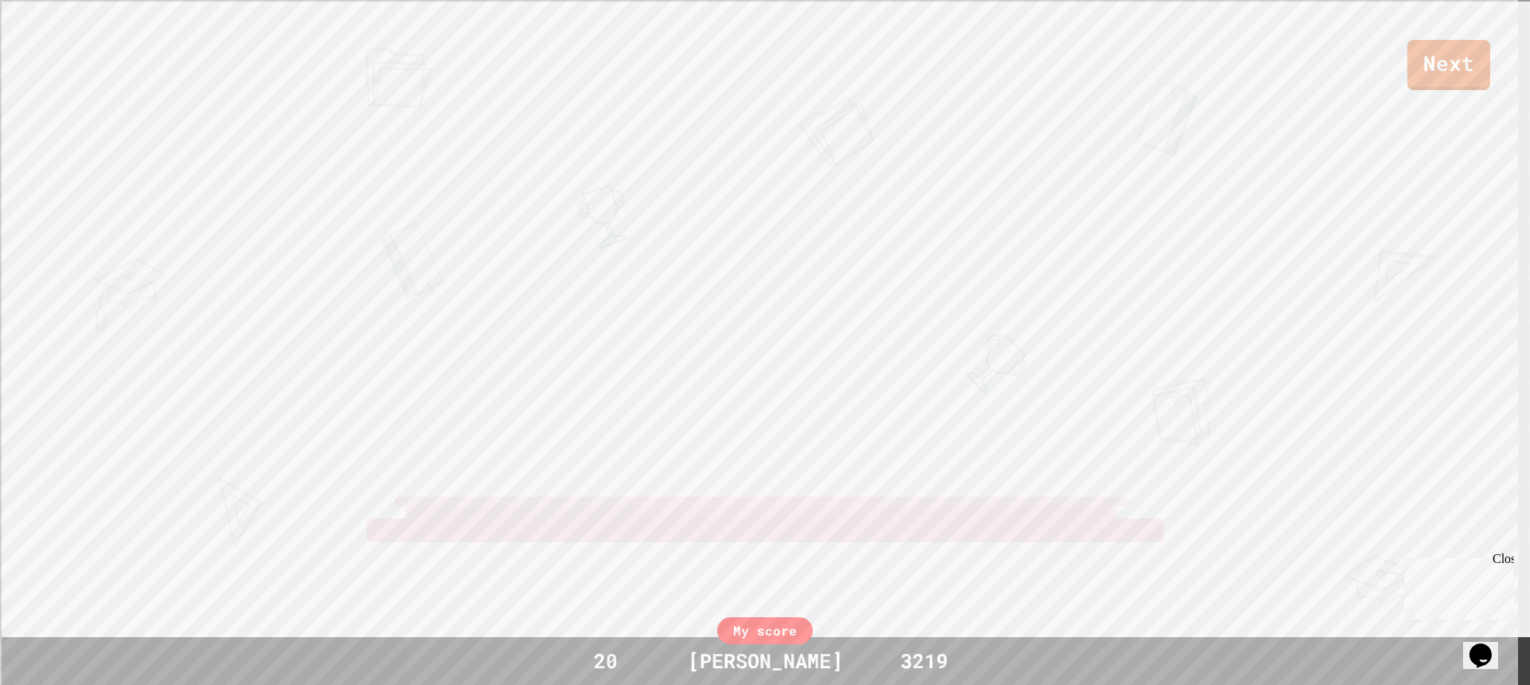
click at [673, 264] on div "Next [PERSON_NAME] View leaderboard" at bounding box center [765, 342] width 1530 height 685
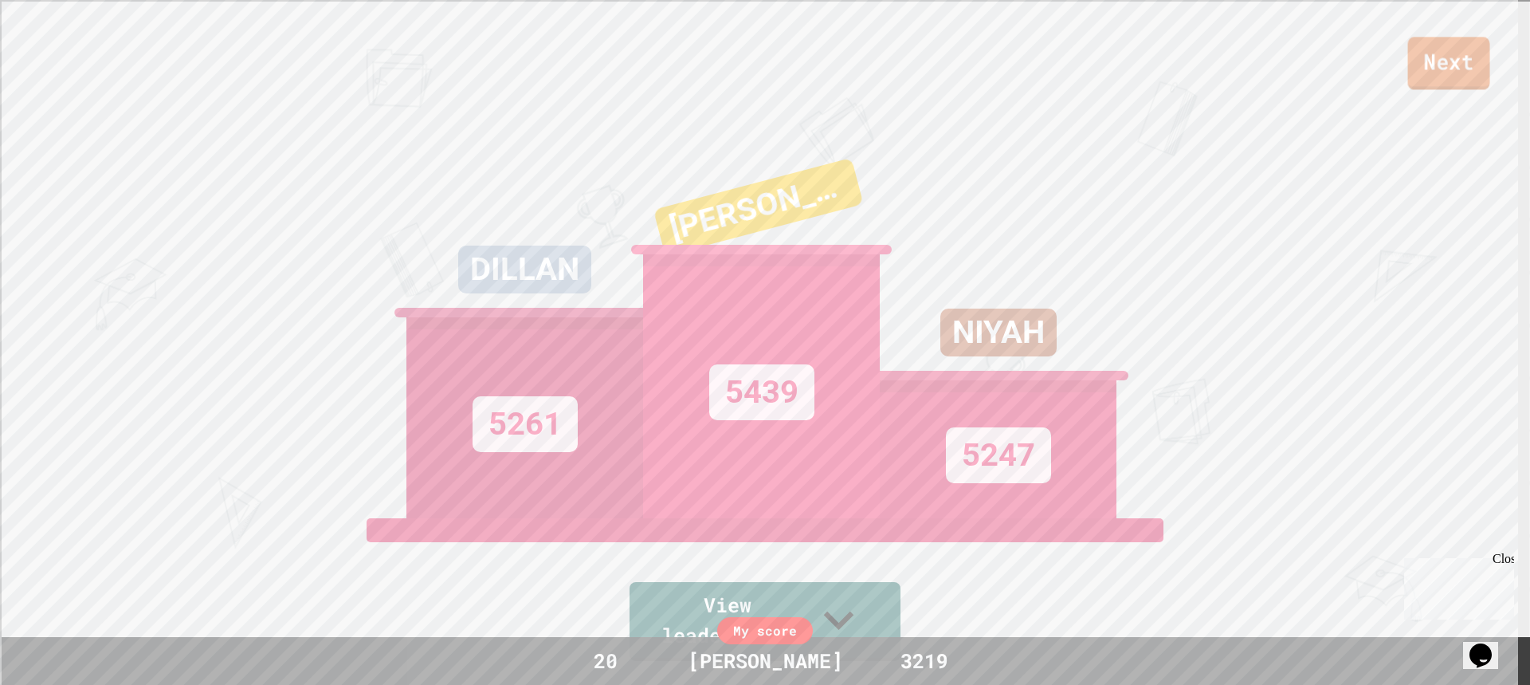
click at [1466, 78] on link "Next" at bounding box center [1449, 63] width 82 height 53
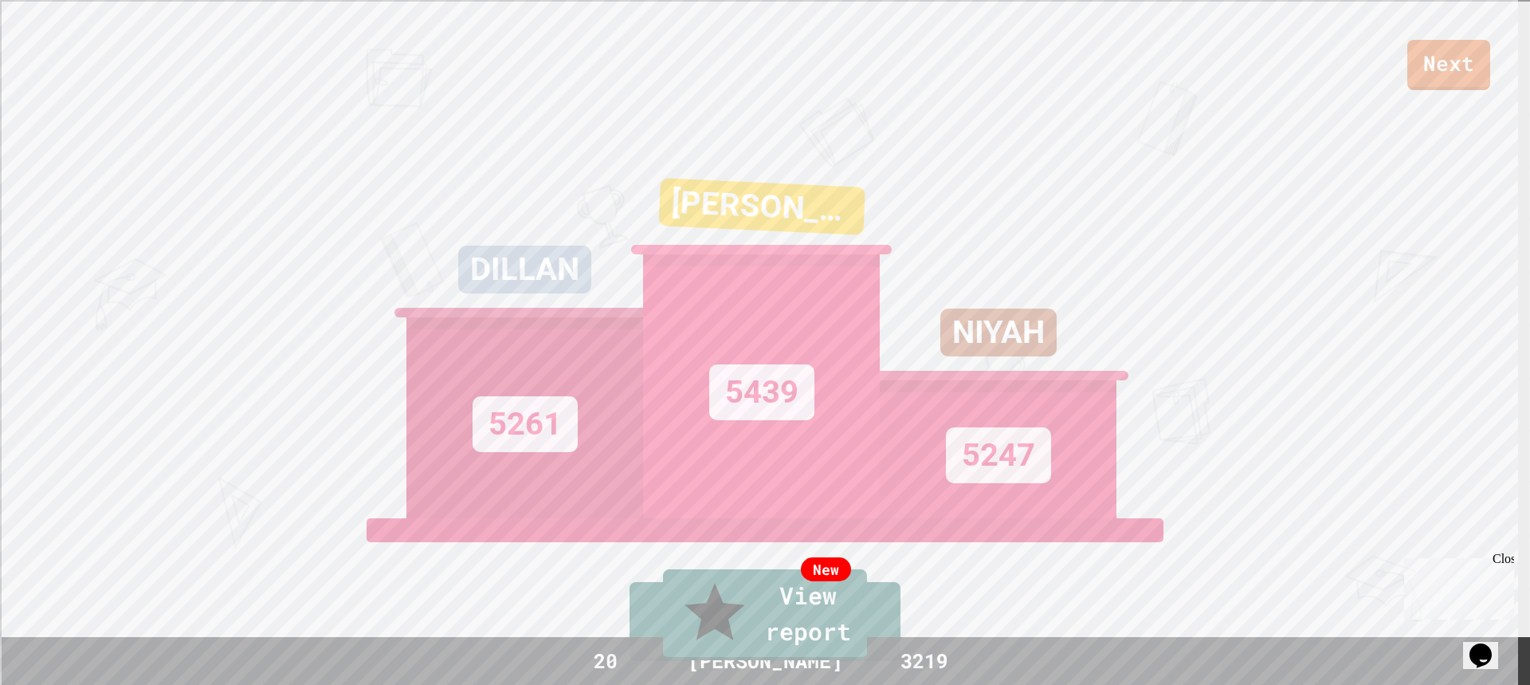
drag, startPoint x: 509, startPoint y: 400, endPoint x: 928, endPoint y: 570, distance: 451.5
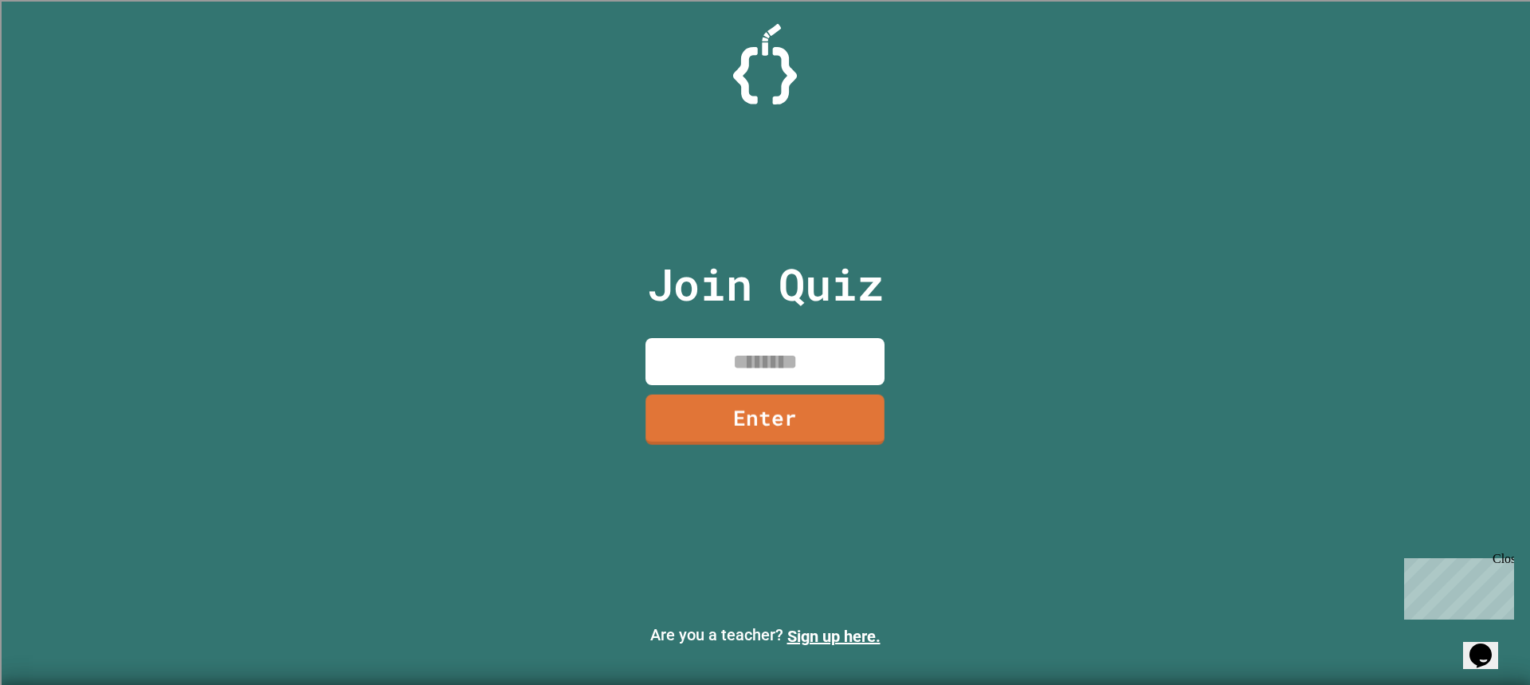
click at [745, 360] on input at bounding box center [764, 361] width 239 height 47
type input "********"
drag, startPoint x: 668, startPoint y: 387, endPoint x: 676, endPoint y: 400, distance: 15.0
click at [668, 387] on div "Join Quiz ******** Enter" at bounding box center [765, 342] width 269 height 605
click at [681, 406] on link "Enter" at bounding box center [765, 416] width 220 height 53
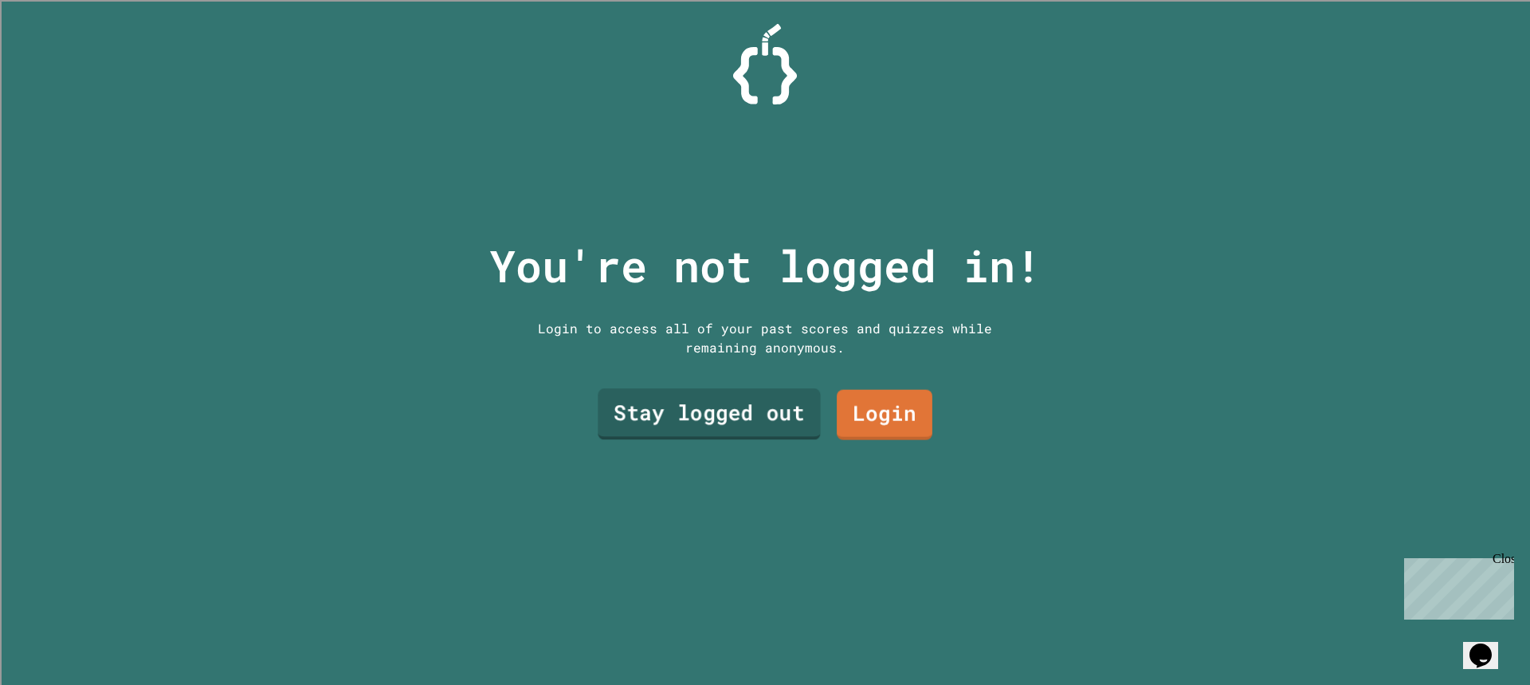
click at [753, 422] on link "Stay logged out" at bounding box center [709, 413] width 222 height 51
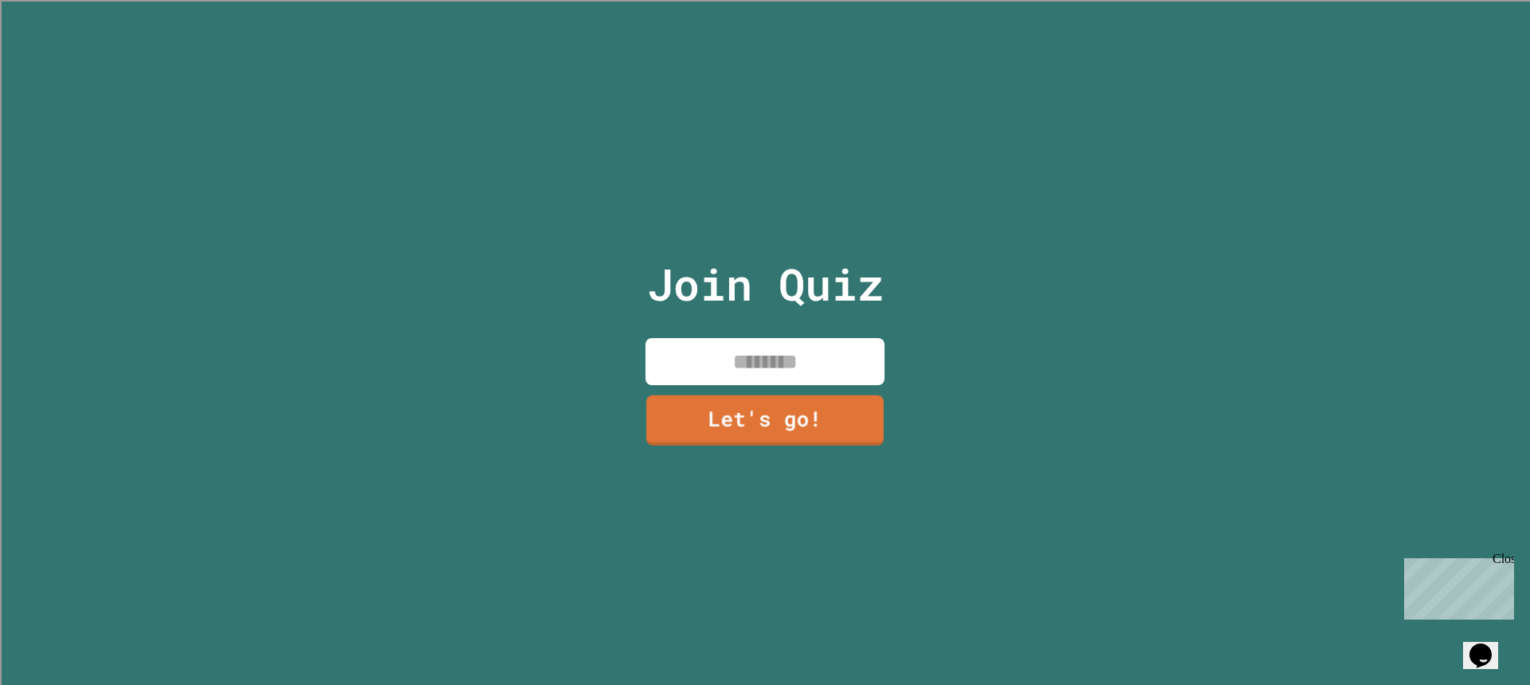
click at [790, 361] on input at bounding box center [764, 361] width 239 height 47
type input "****"
click at [798, 412] on link "Let's go!" at bounding box center [766, 416] width 210 height 53
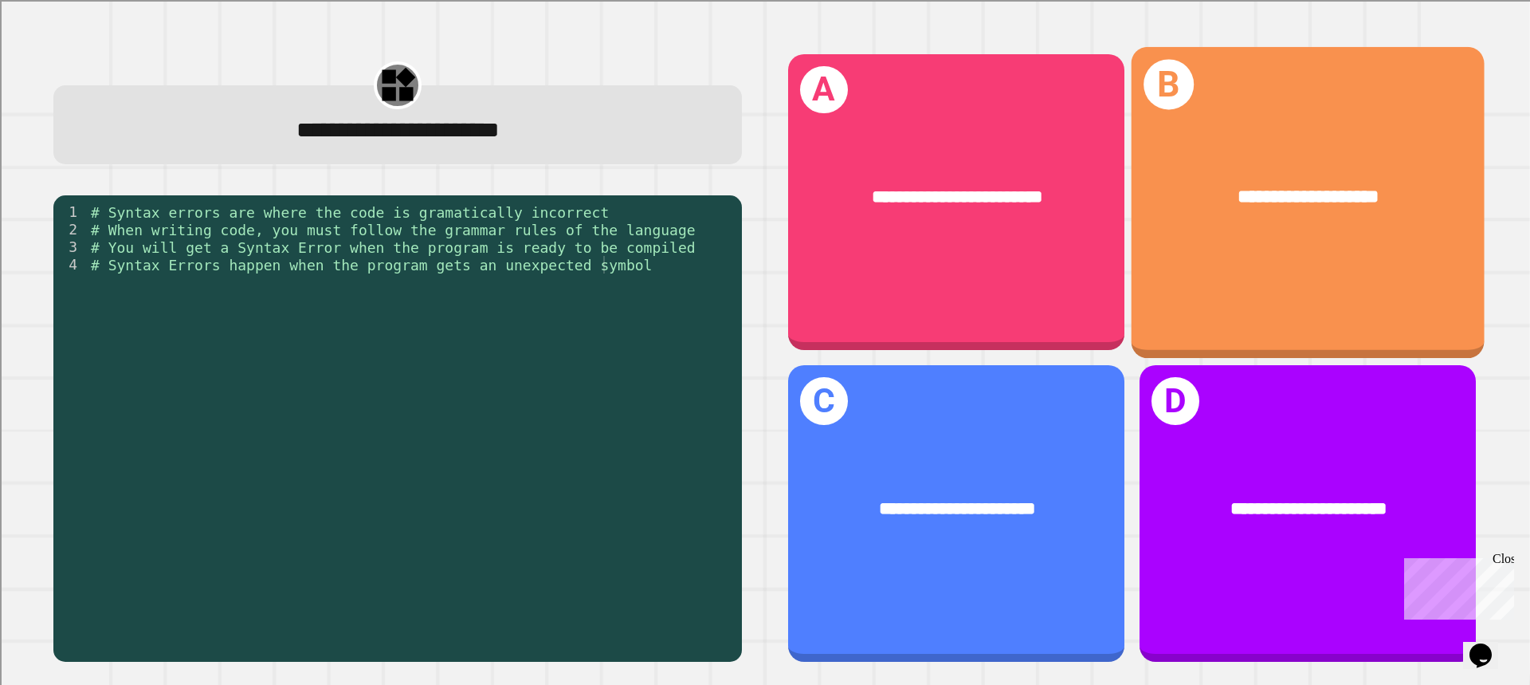
click at [1376, 241] on div "**********" at bounding box center [1308, 198] width 353 height 104
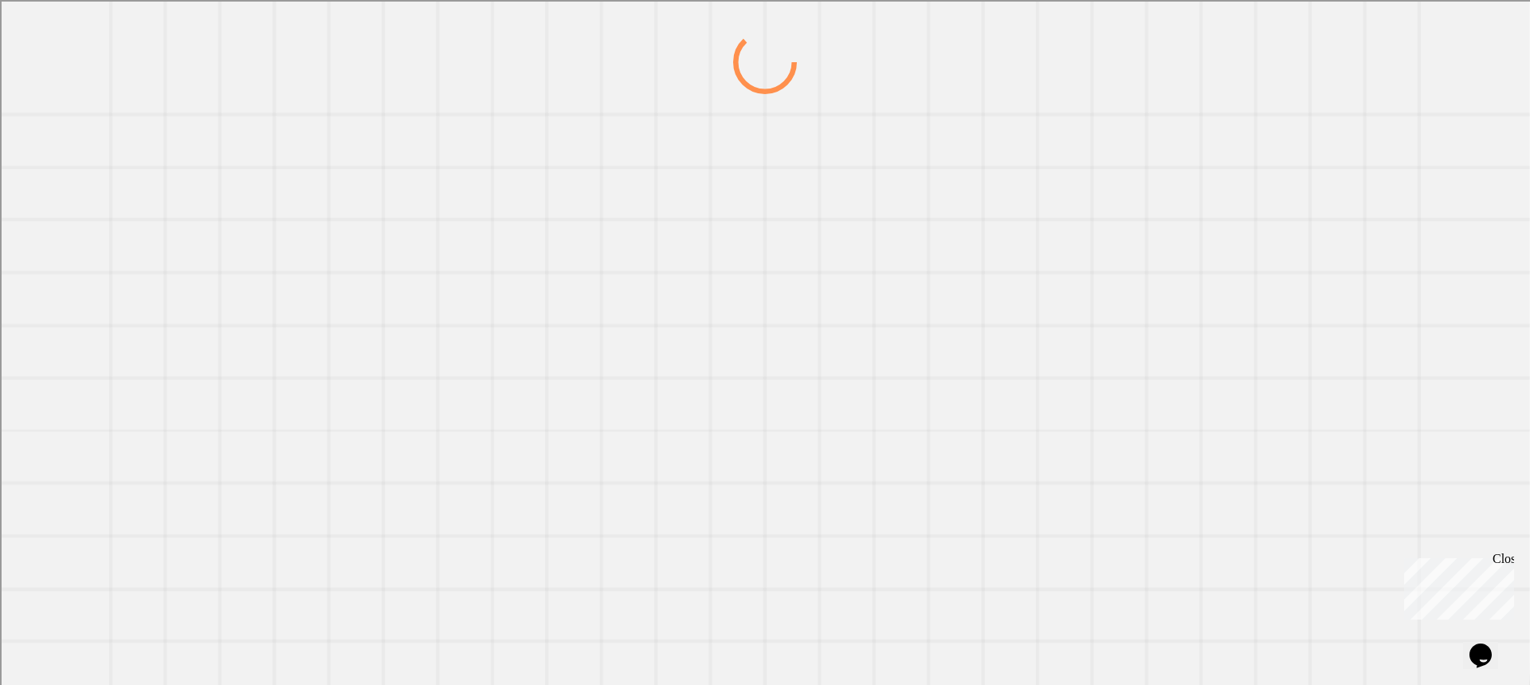
click at [1376, 241] on div at bounding box center [764, 357] width 1469 height 654
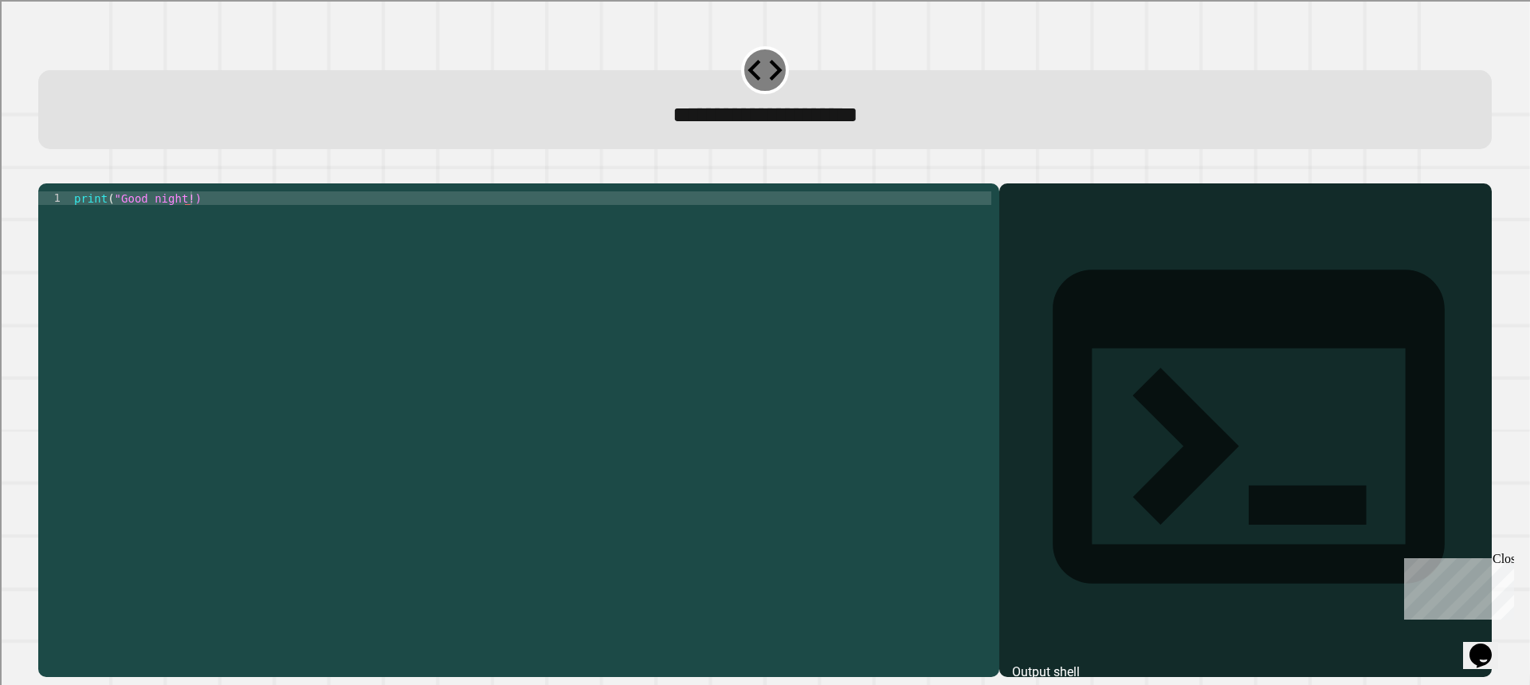
click at [226, 229] on div "print ( "Good night!)" at bounding box center [531, 414] width 920 height 447
type textarea "**********"
click at [46, 171] on button "button" at bounding box center [46, 171] width 0 height 0
click at [72, 182] on div at bounding box center [764, 173] width 1453 height 19
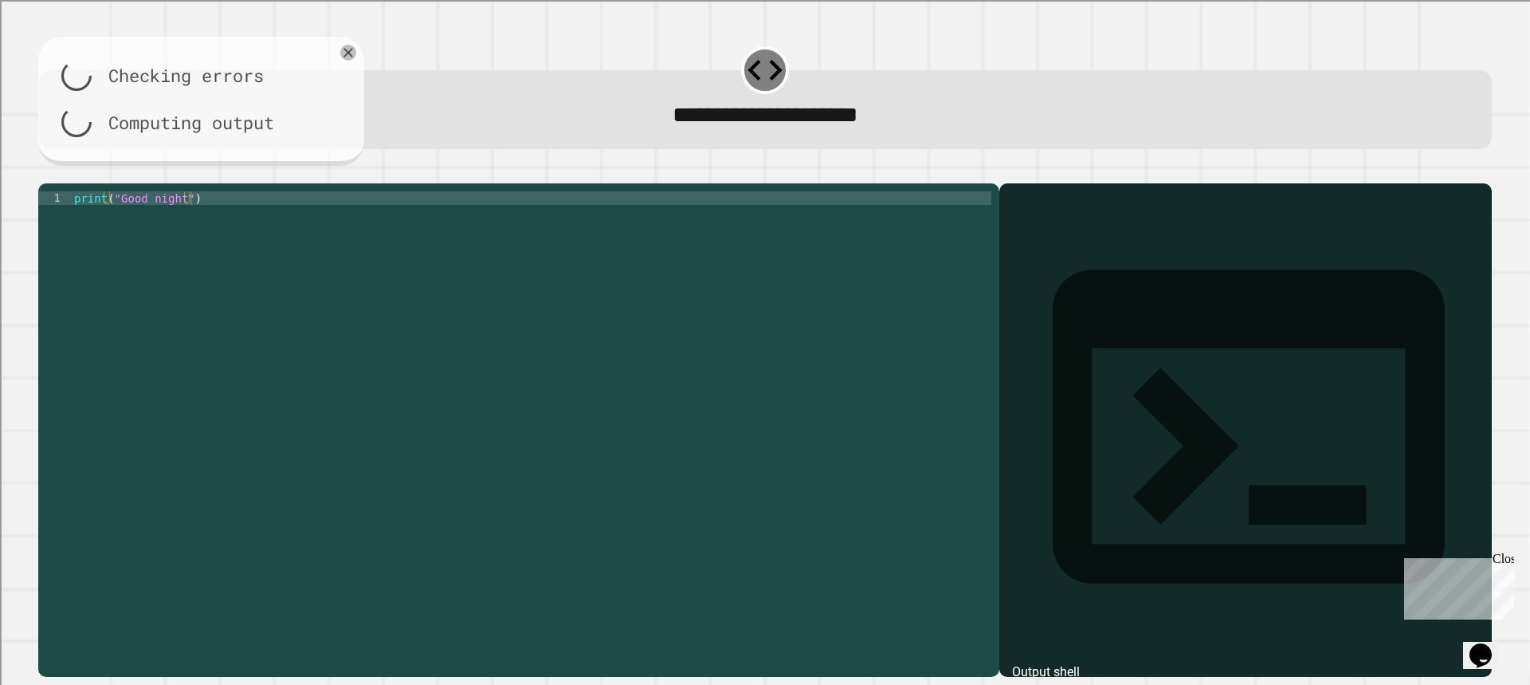
click at [72, 182] on div at bounding box center [764, 173] width 1453 height 19
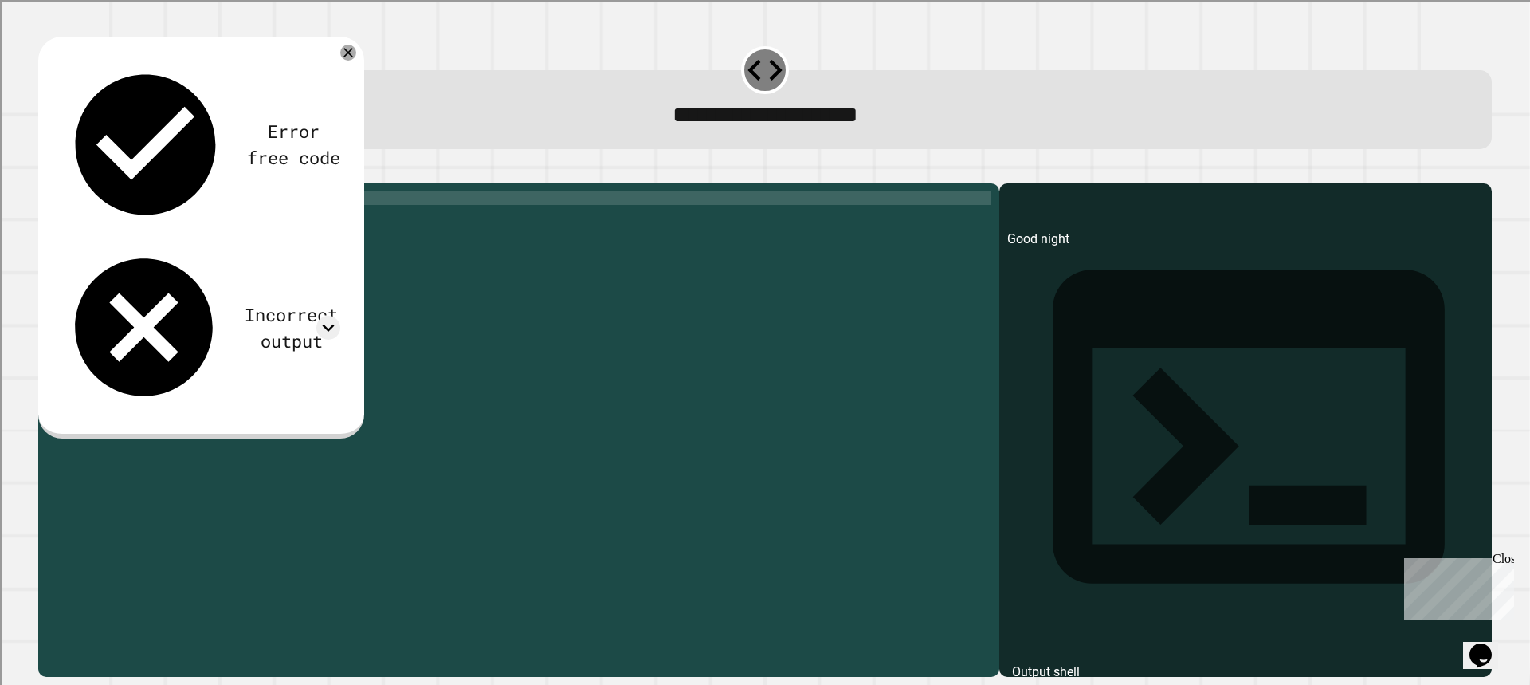
click at [112, 214] on div "**********" at bounding box center [518, 429] width 961 height 493
click at [111, 231] on div "print ( "Good night" )" at bounding box center [531, 414] width 920 height 447
click at [192, 222] on div "print ( "Good night" )" at bounding box center [531, 414] width 920 height 447
click at [189, 222] on div "print ( "Good night" )" at bounding box center [531, 414] width 920 height 447
click at [186, 224] on div "print ( "Good night" )" at bounding box center [531, 401] width 920 height 420
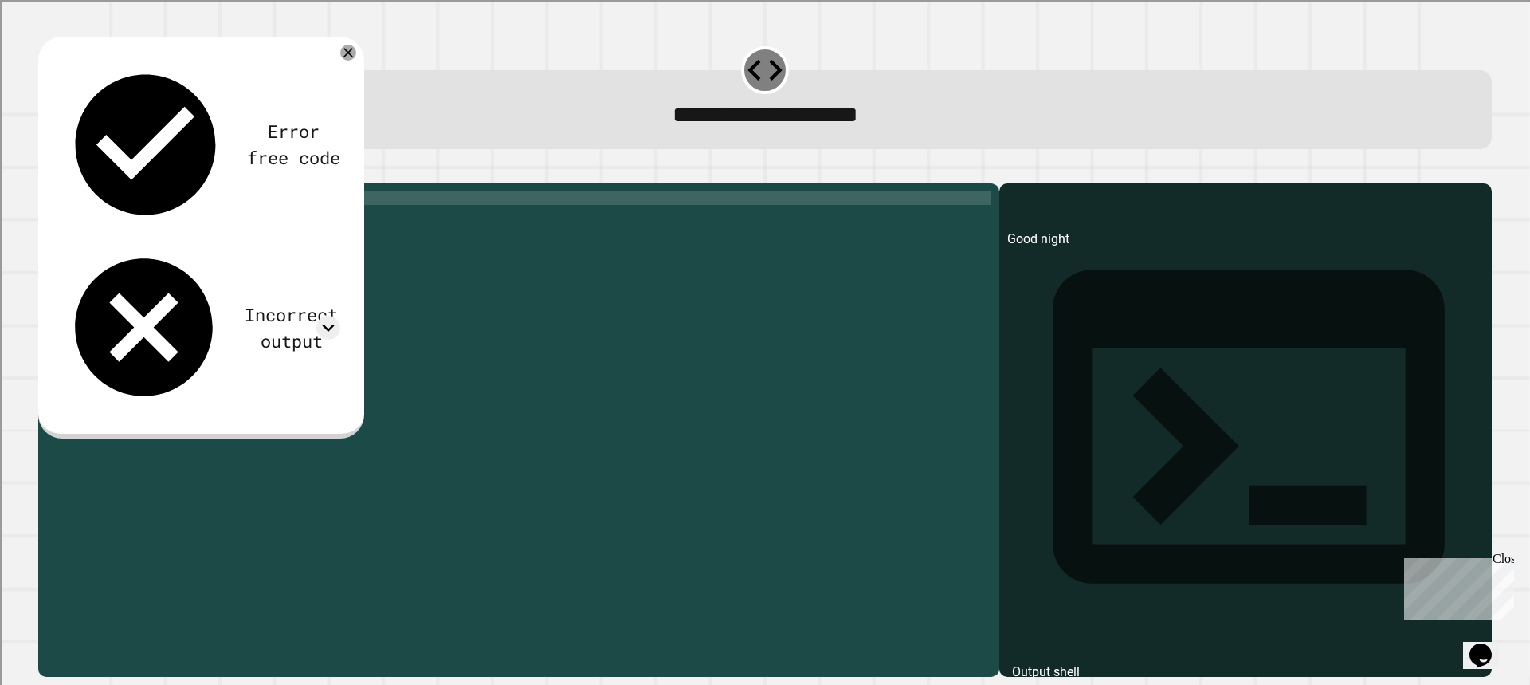
click at [194, 229] on div "print ( "Good night" )" at bounding box center [531, 414] width 920 height 447
click at [125, 225] on div "print ( "Good night" )" at bounding box center [531, 414] width 920 height 447
click at [178, 222] on div "print ( "Good night" )" at bounding box center [531, 414] width 920 height 447
click at [186, 226] on div "print ( "Good night" )" at bounding box center [531, 414] width 920 height 447
click at [46, 171] on icon "button" at bounding box center [46, 171] width 0 height 0
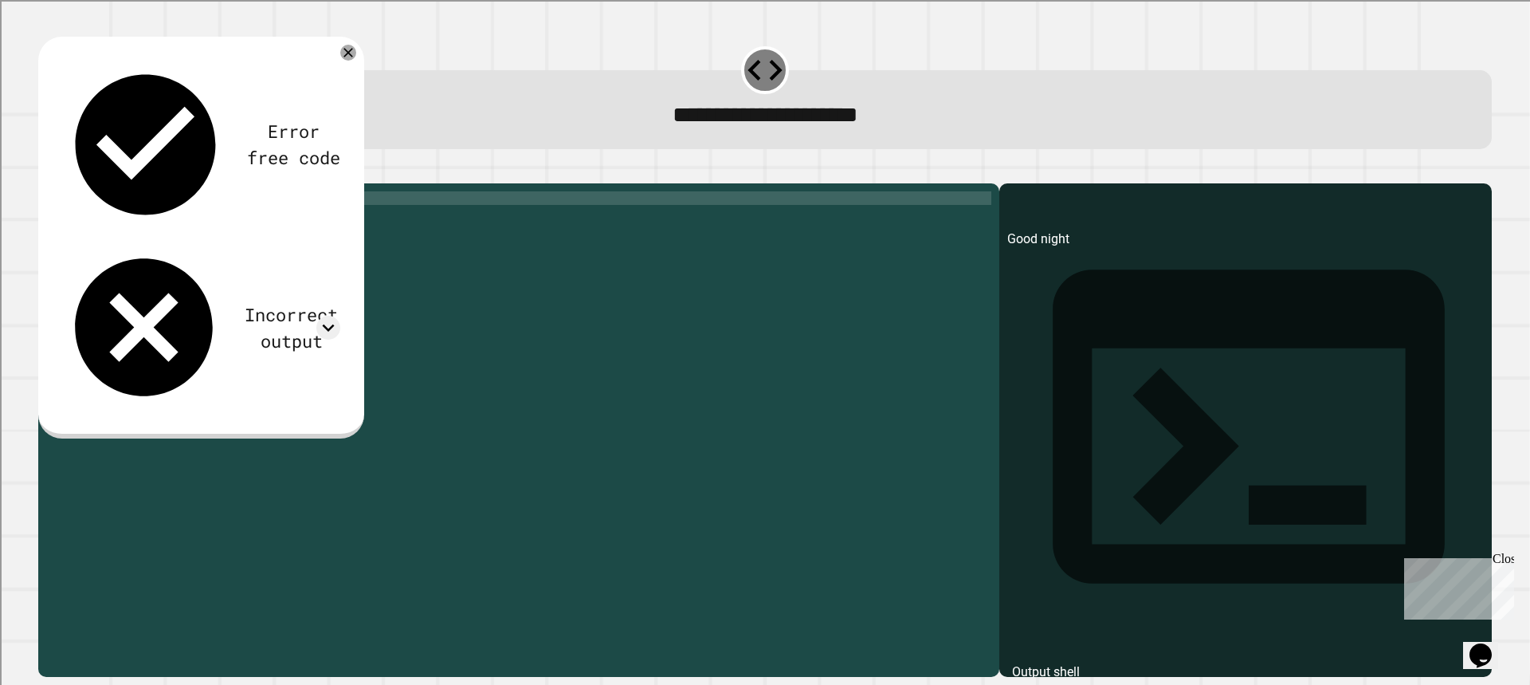
click at [178, 218] on div "print ( "Good night" )" at bounding box center [531, 414] width 920 height 447
type textarea "**********"
click at [43, 183] on div at bounding box center [764, 173] width 1453 height 19
click at [46, 171] on button "button" at bounding box center [46, 171] width 0 height 0
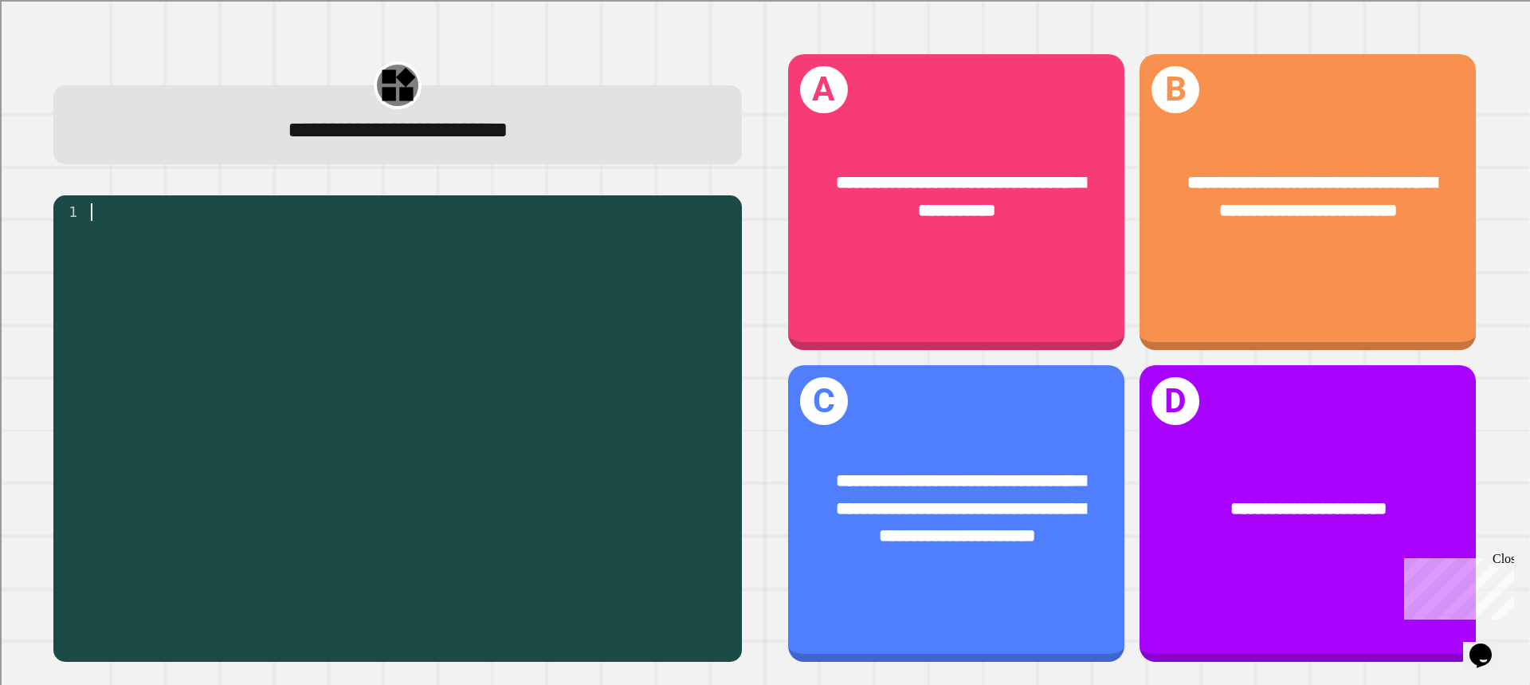
click at [489, 288] on div at bounding box center [411, 422] width 646 height 438
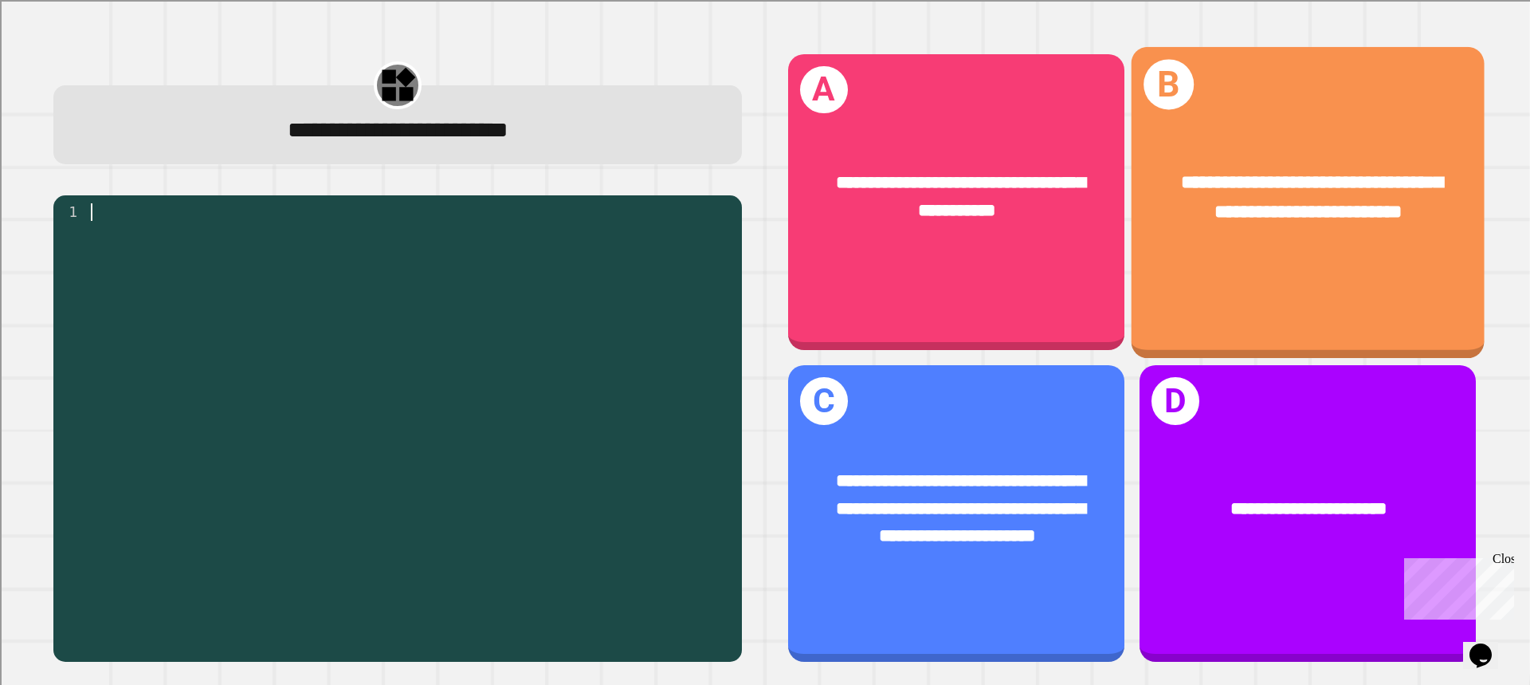
click at [1170, 186] on div "**********" at bounding box center [1308, 197] width 277 height 58
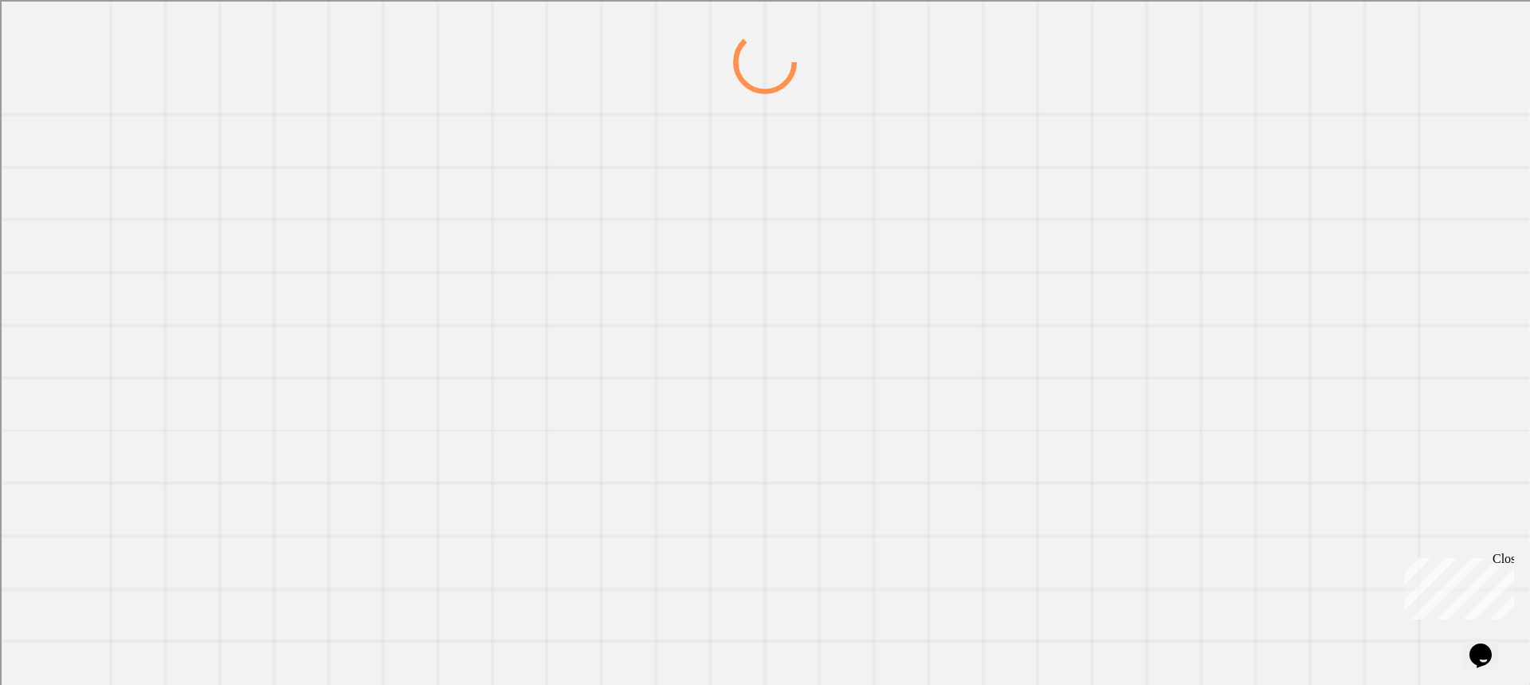
click at [1160, 183] on div at bounding box center [764, 357] width 1469 height 654
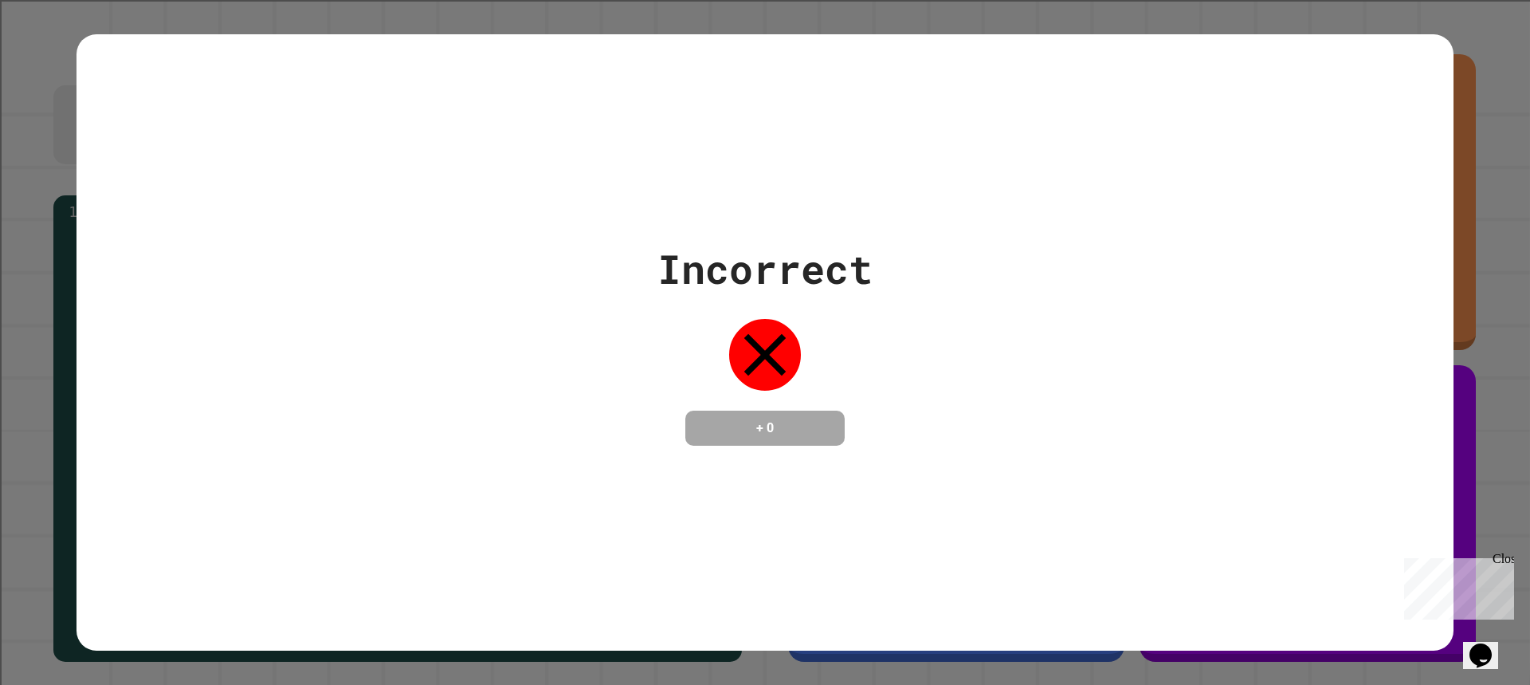
click at [1160, 183] on div "Incorrect + 0" at bounding box center [764, 342] width 1377 height 616
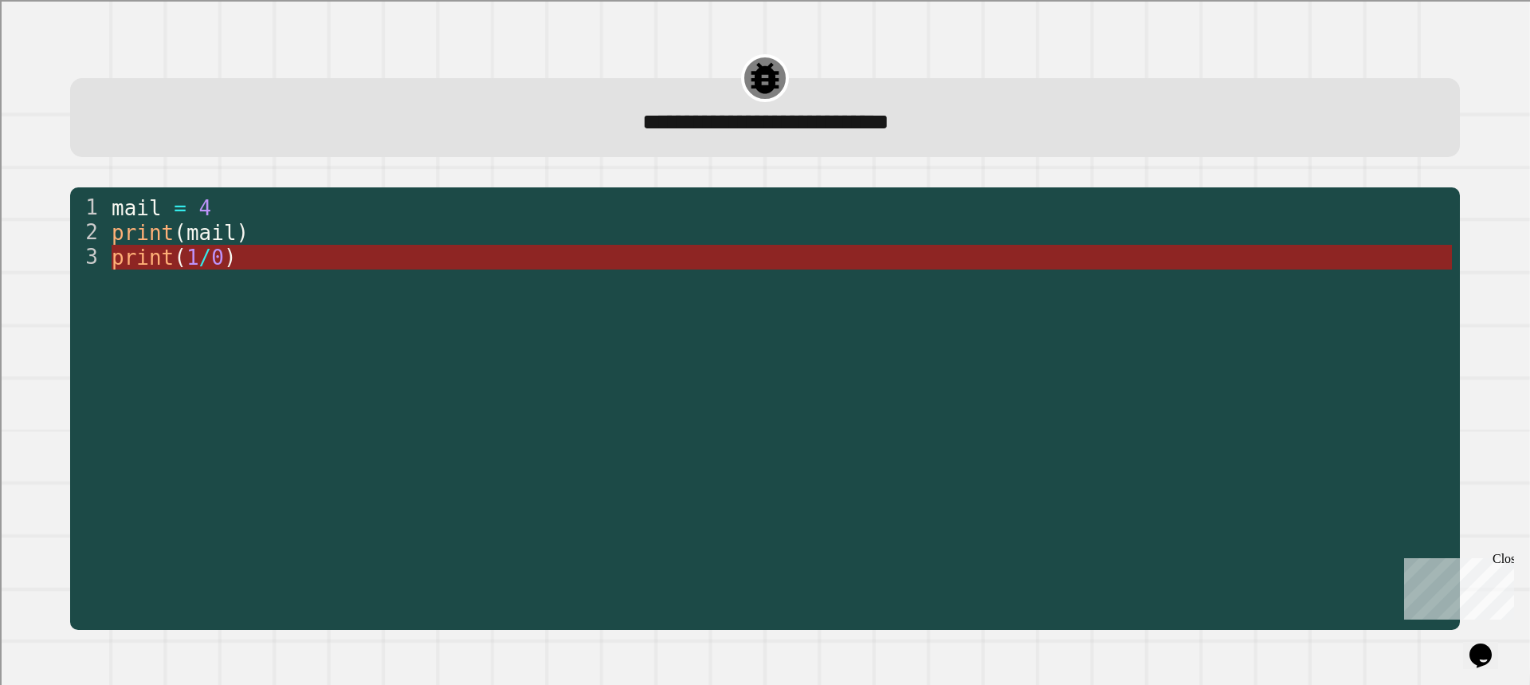
click at [186, 250] on span "1" at bounding box center [192, 257] width 13 height 24
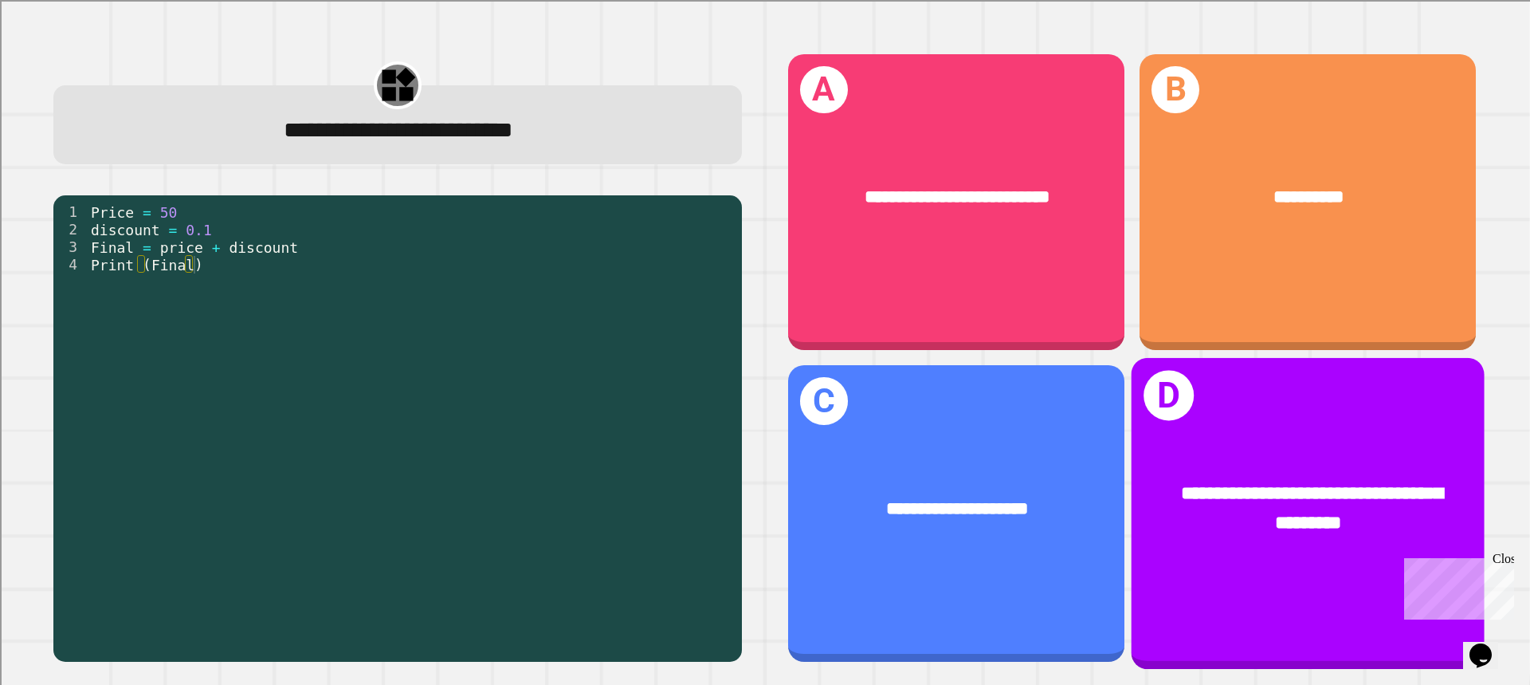
click at [1170, 480] on div "**********" at bounding box center [1308, 509] width 277 height 58
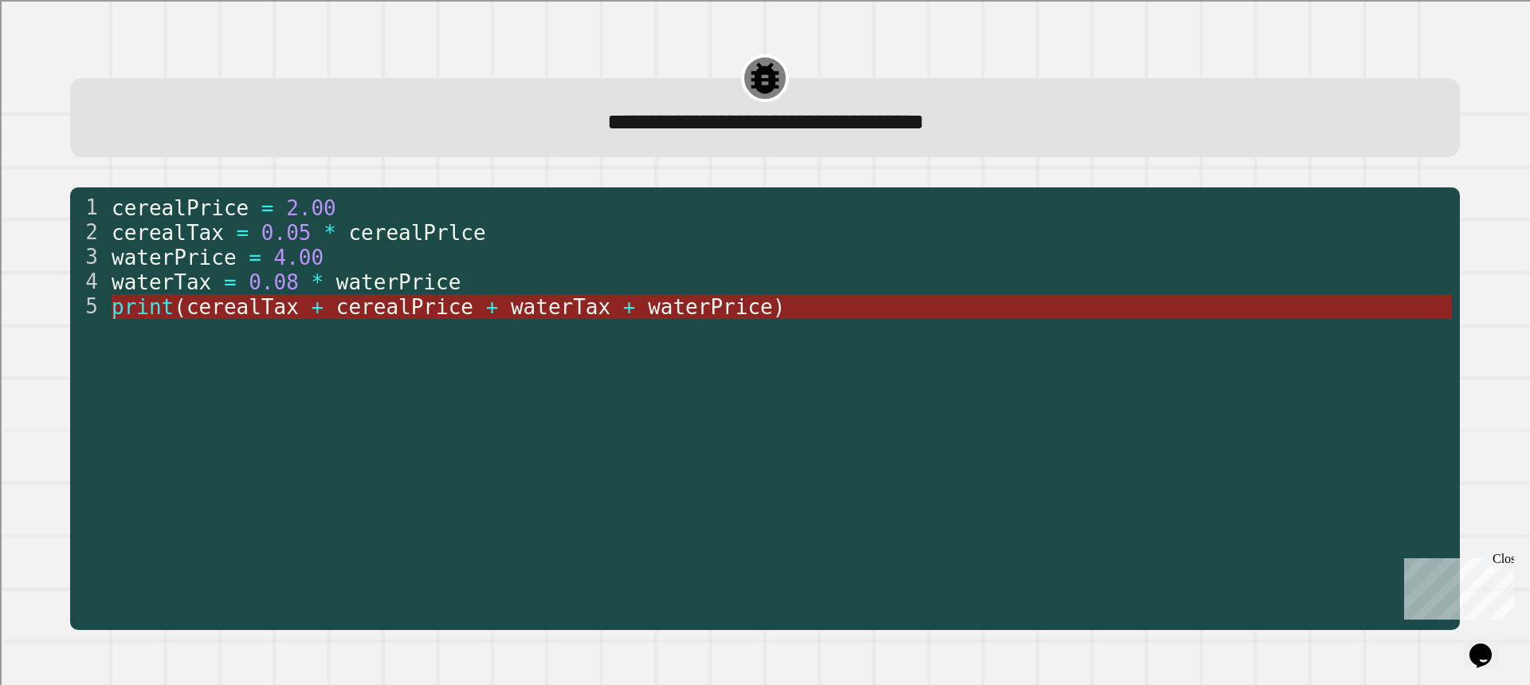
click at [267, 310] on span "cerealTax" at bounding box center [242, 307] width 112 height 24
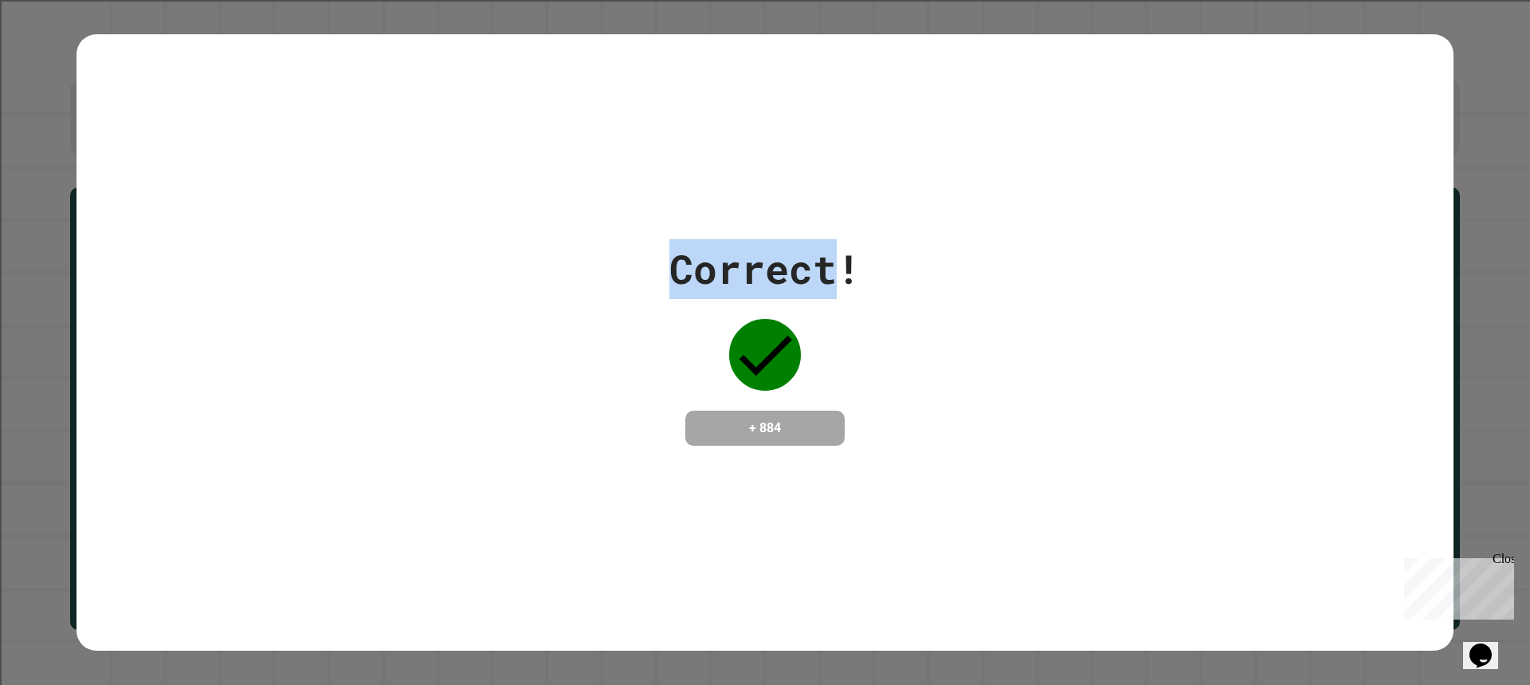
drag, startPoint x: 269, startPoint y: 310, endPoint x: 923, endPoint y: 435, distance: 665.3
click at [269, 311] on div "Correct! + 884" at bounding box center [764, 342] width 1377 height 206
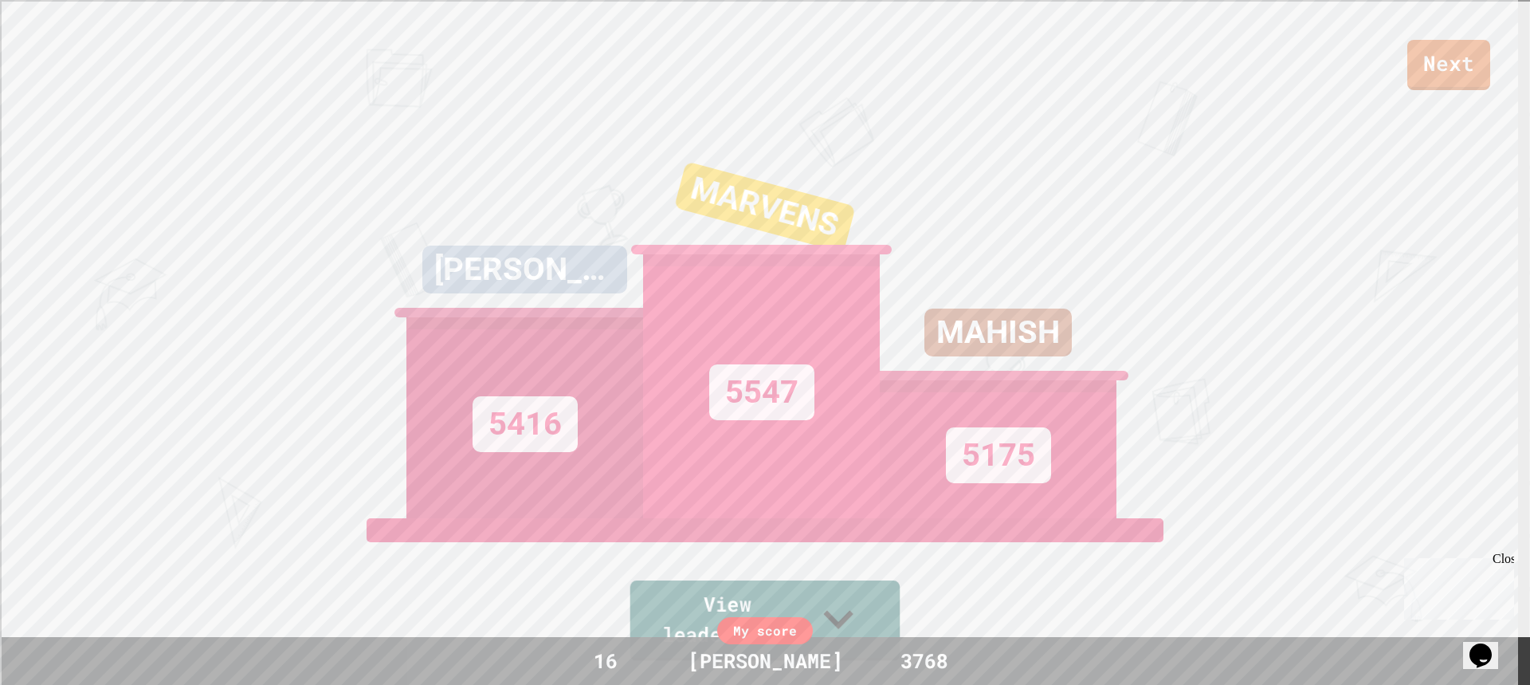
click at [898, 634] on link "View leaderboard" at bounding box center [765, 620] width 270 height 80
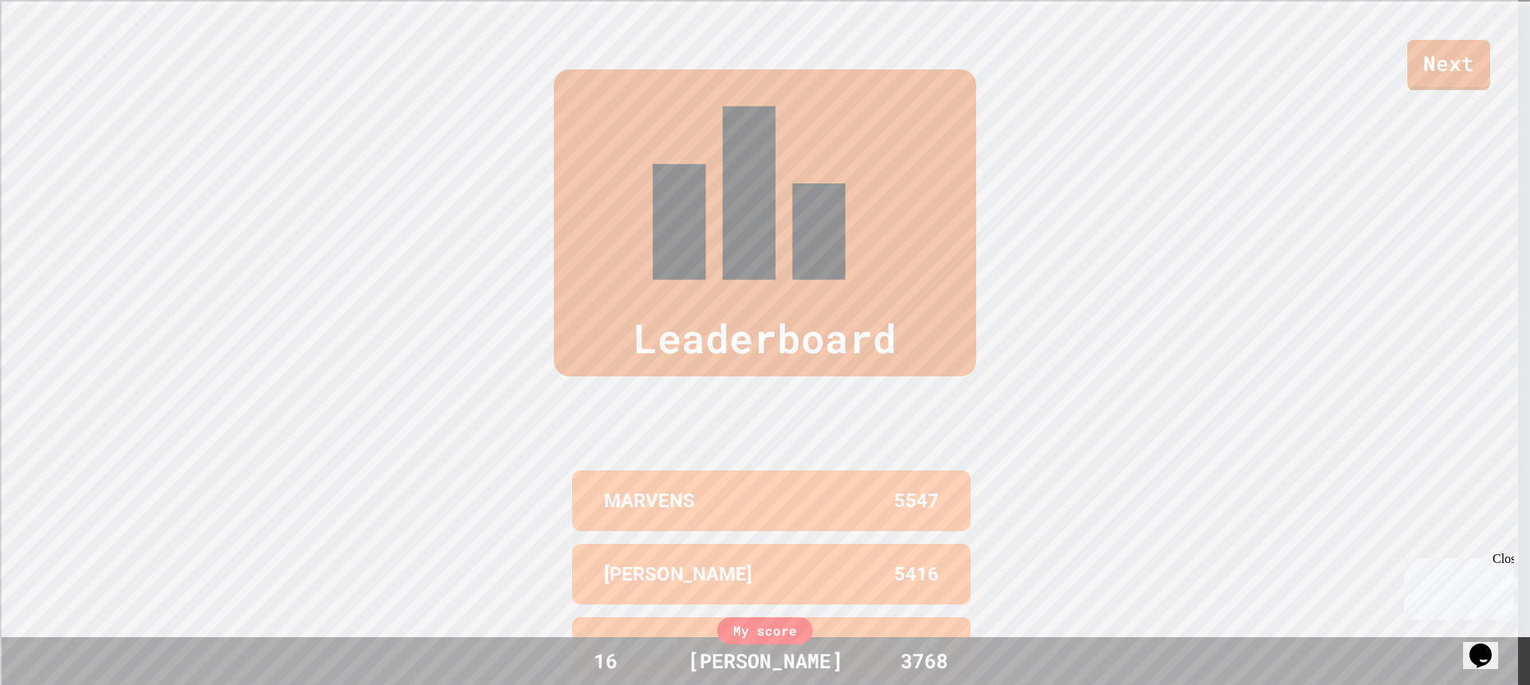
scroll to position [691, 0]
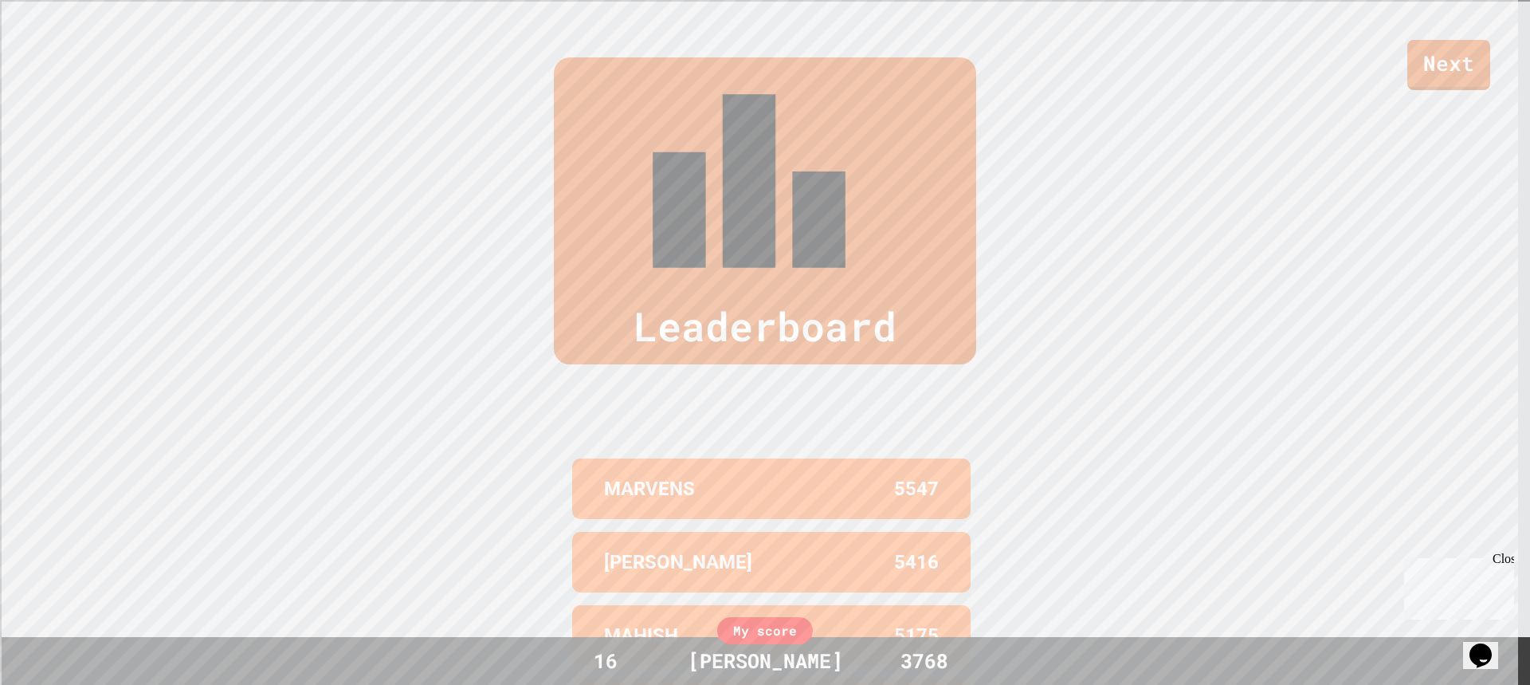
click at [770, 639] on div "My score" at bounding box center [765, 630] width 96 height 27
click at [892, 603] on div "MARVENS 5547 [PERSON_NAME] 5416 MAHISH 5175 DILLAN 4997 [PERSON_NAME] 4823 My s…" at bounding box center [765, 635] width 398 height 430
click at [1458, 84] on link "Next" at bounding box center [1448, 65] width 83 height 50
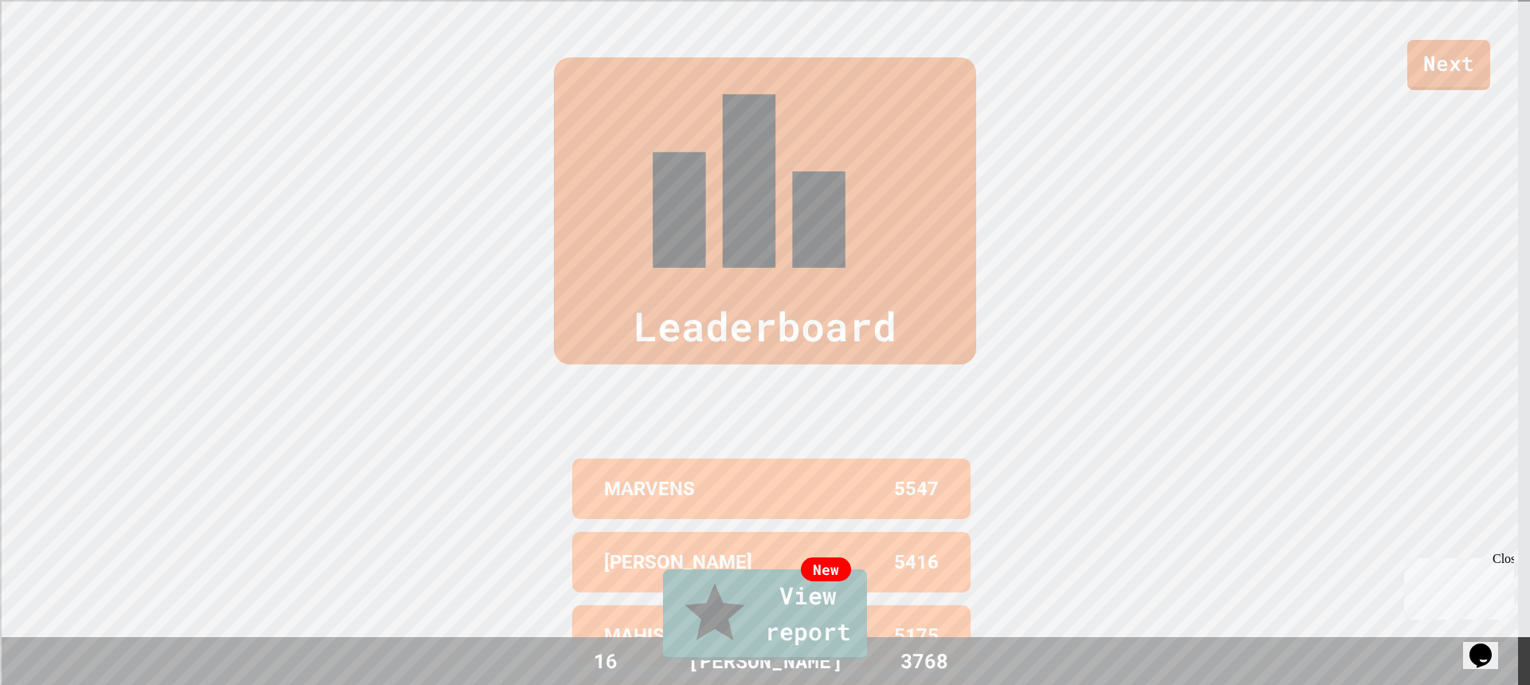
type textarea "**********"
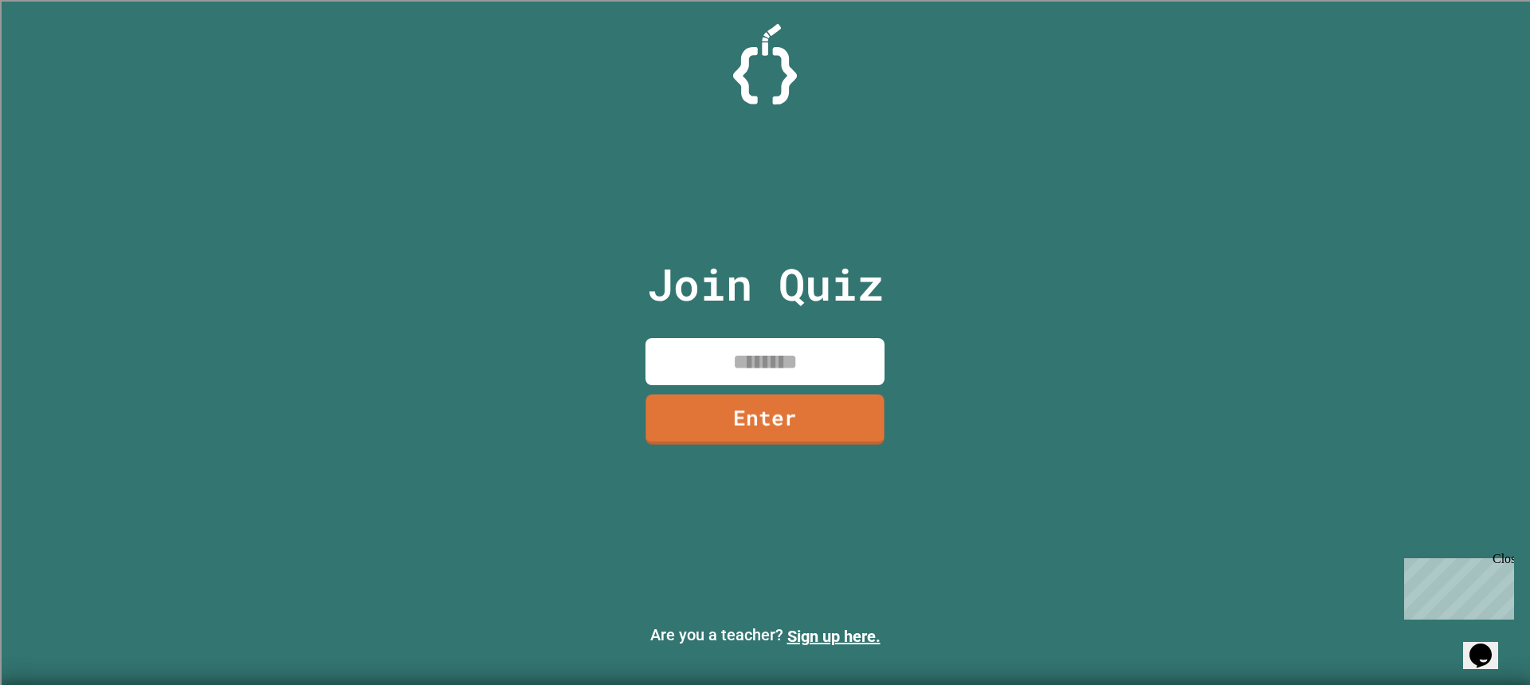
click at [751, 373] on input at bounding box center [764, 361] width 239 height 47
type input "********"
click at [792, 405] on link "Enter" at bounding box center [764, 417] width 239 height 53
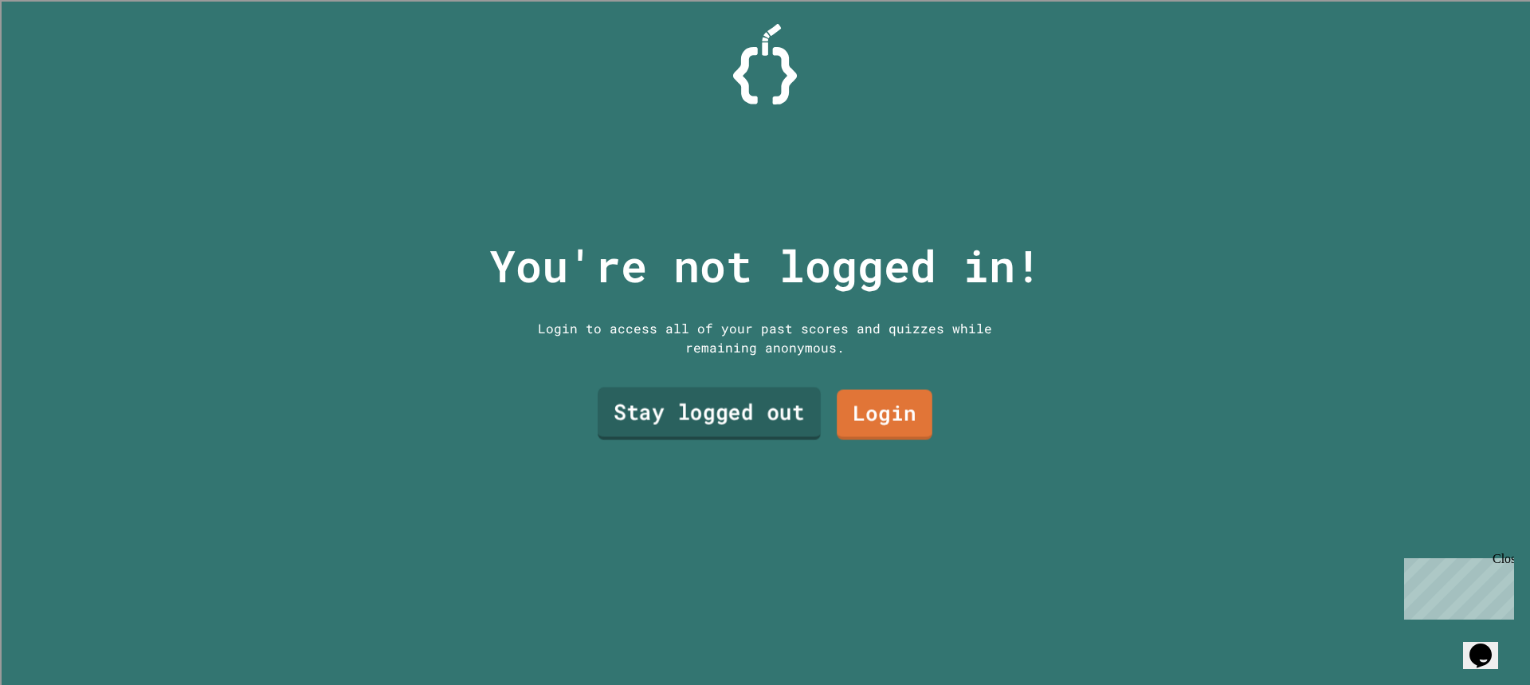
click at [731, 425] on link "Stay logged out" at bounding box center [709, 413] width 223 height 53
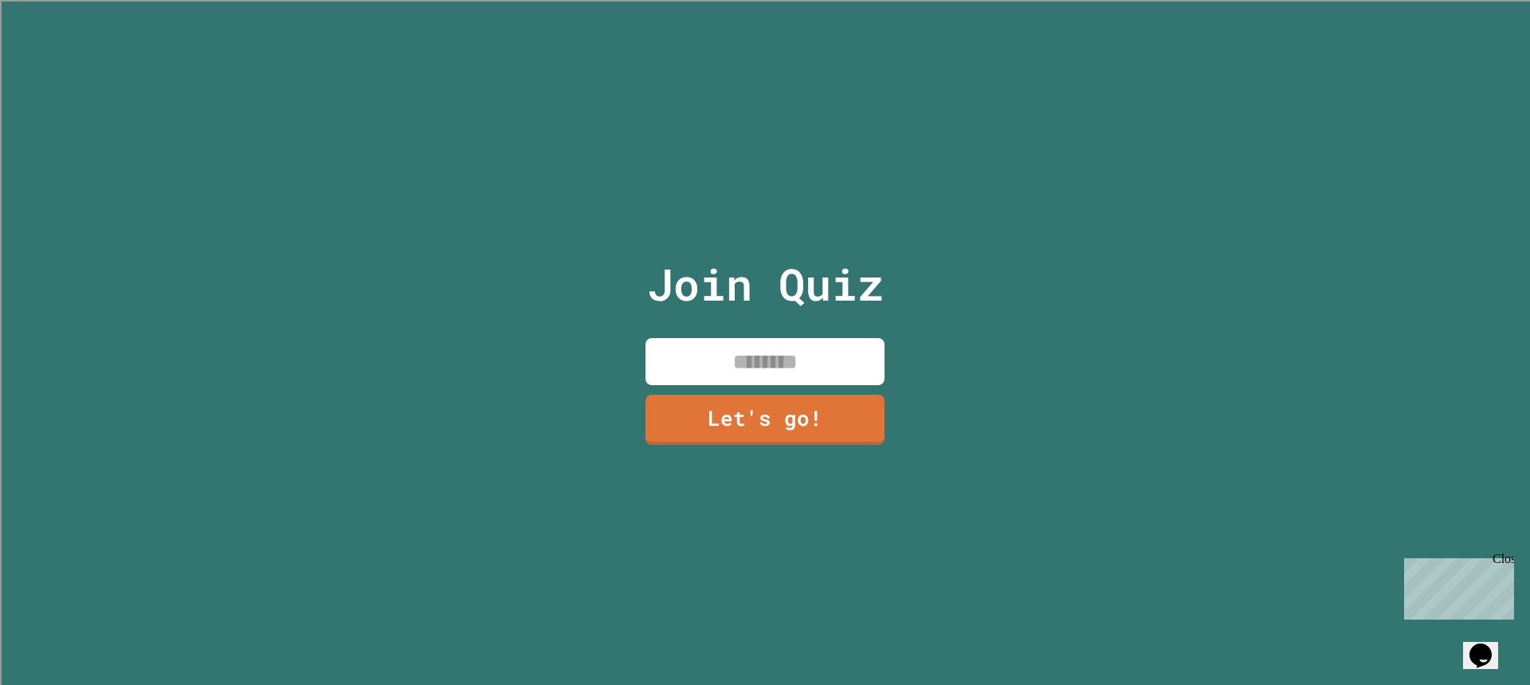
click at [782, 338] on input at bounding box center [764, 361] width 239 height 47
type input "*"
type input "*********"
click at [708, 402] on link "Let's go!" at bounding box center [765, 417] width 225 height 53
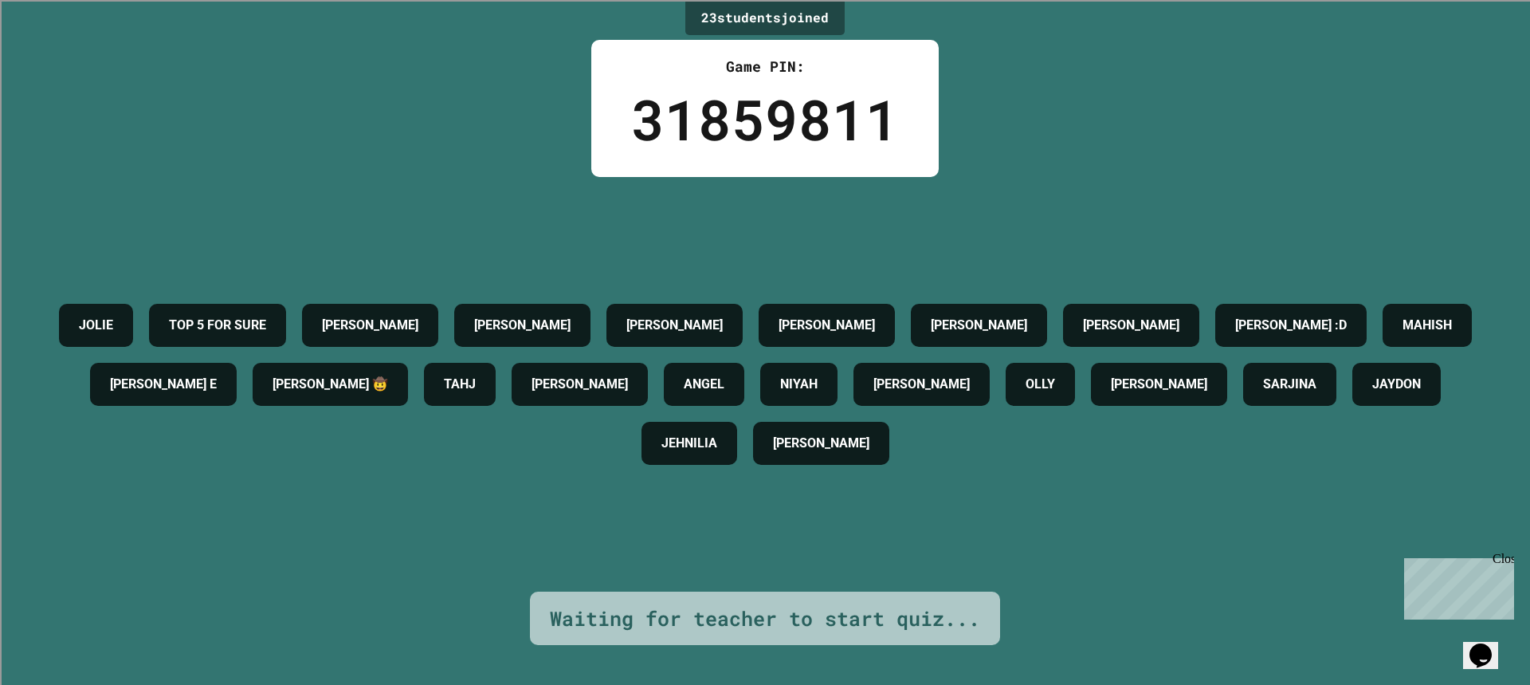
drag, startPoint x: 539, startPoint y: 2, endPoint x: 524, endPoint y: -6, distance: 17.5
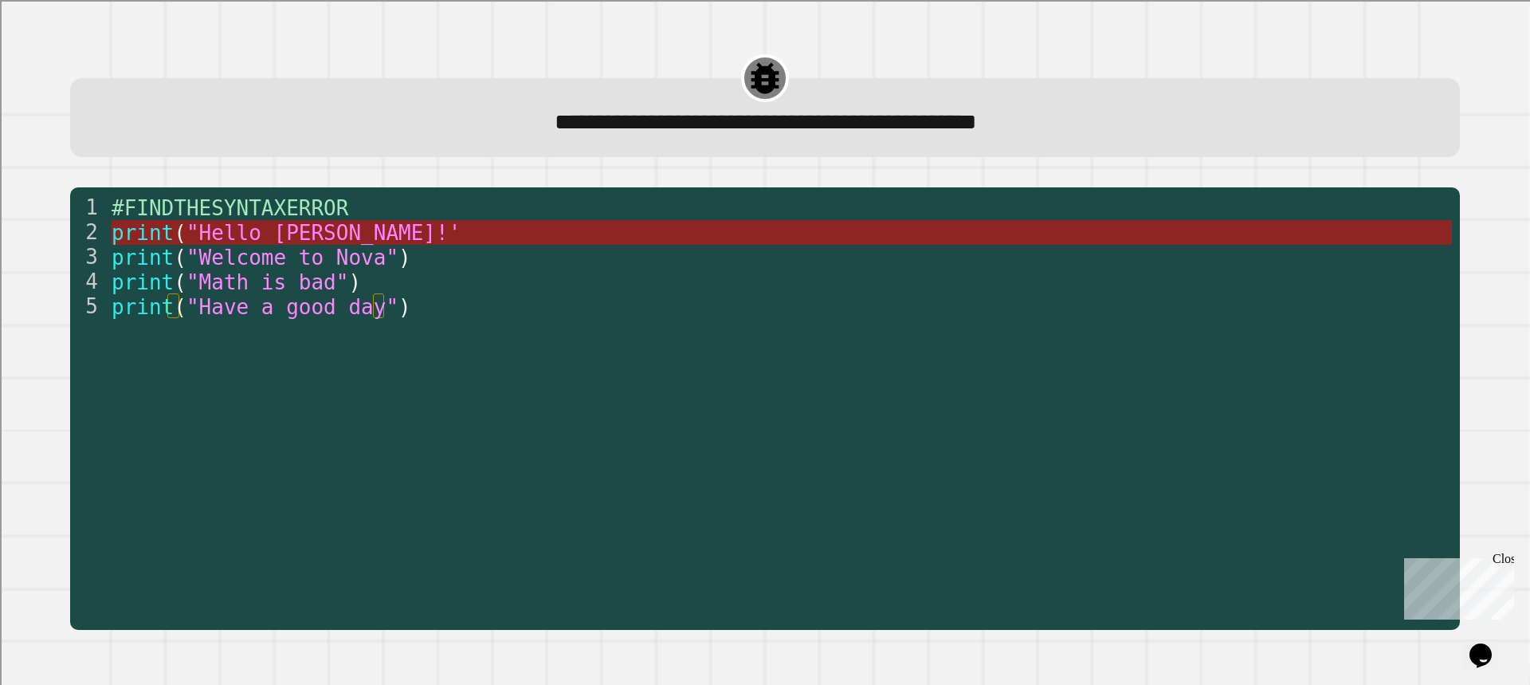
click at [281, 240] on span ""Hello [PERSON_NAME]!'" at bounding box center [323, 233] width 274 height 24
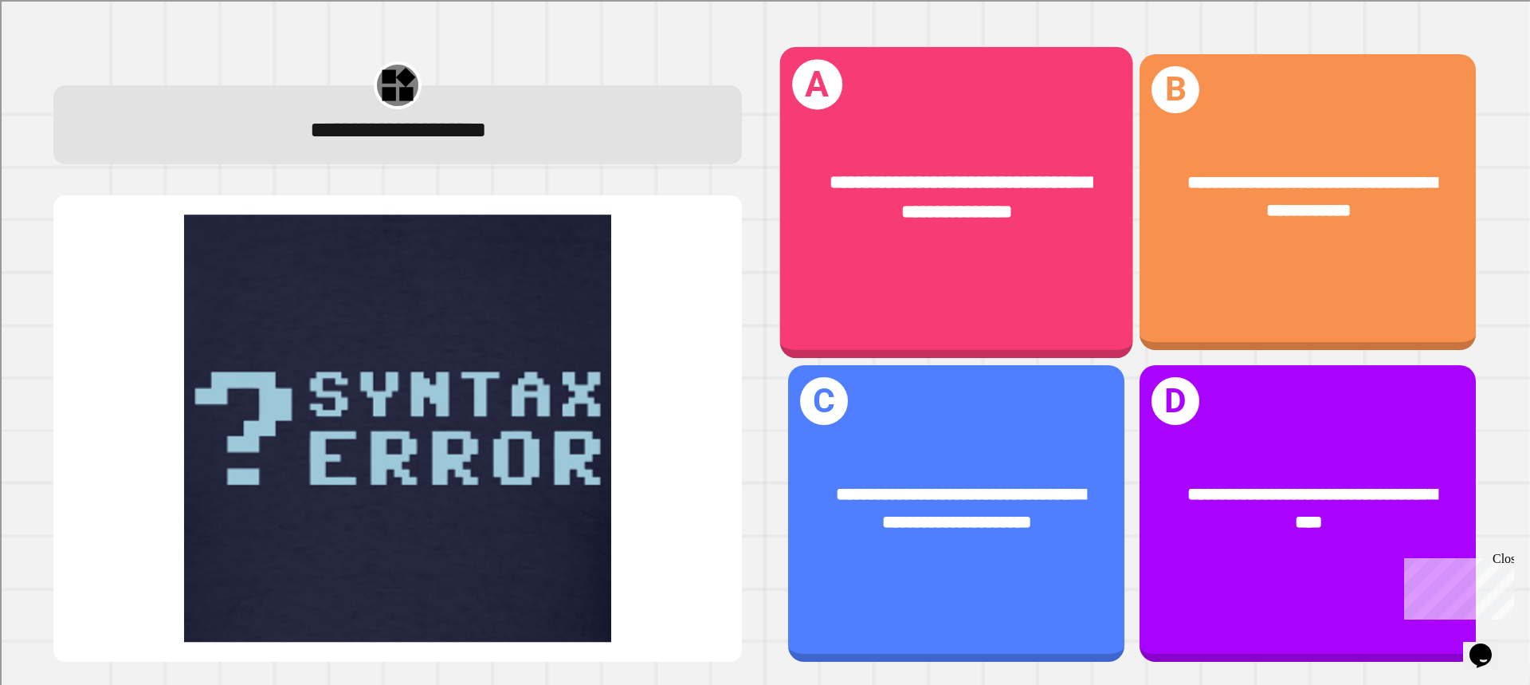
click at [946, 296] on div "**********" at bounding box center [956, 201] width 353 height 311
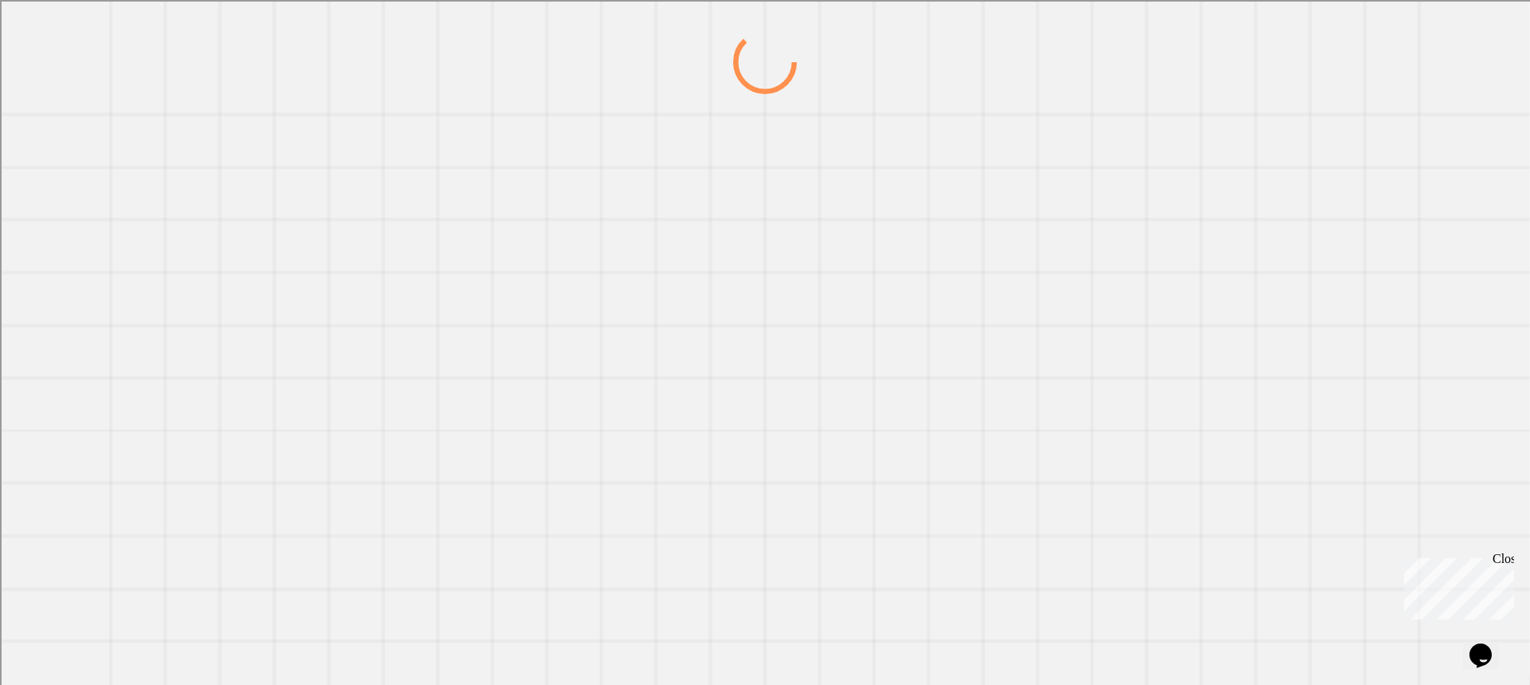
click at [939, 292] on div at bounding box center [764, 357] width 1469 height 654
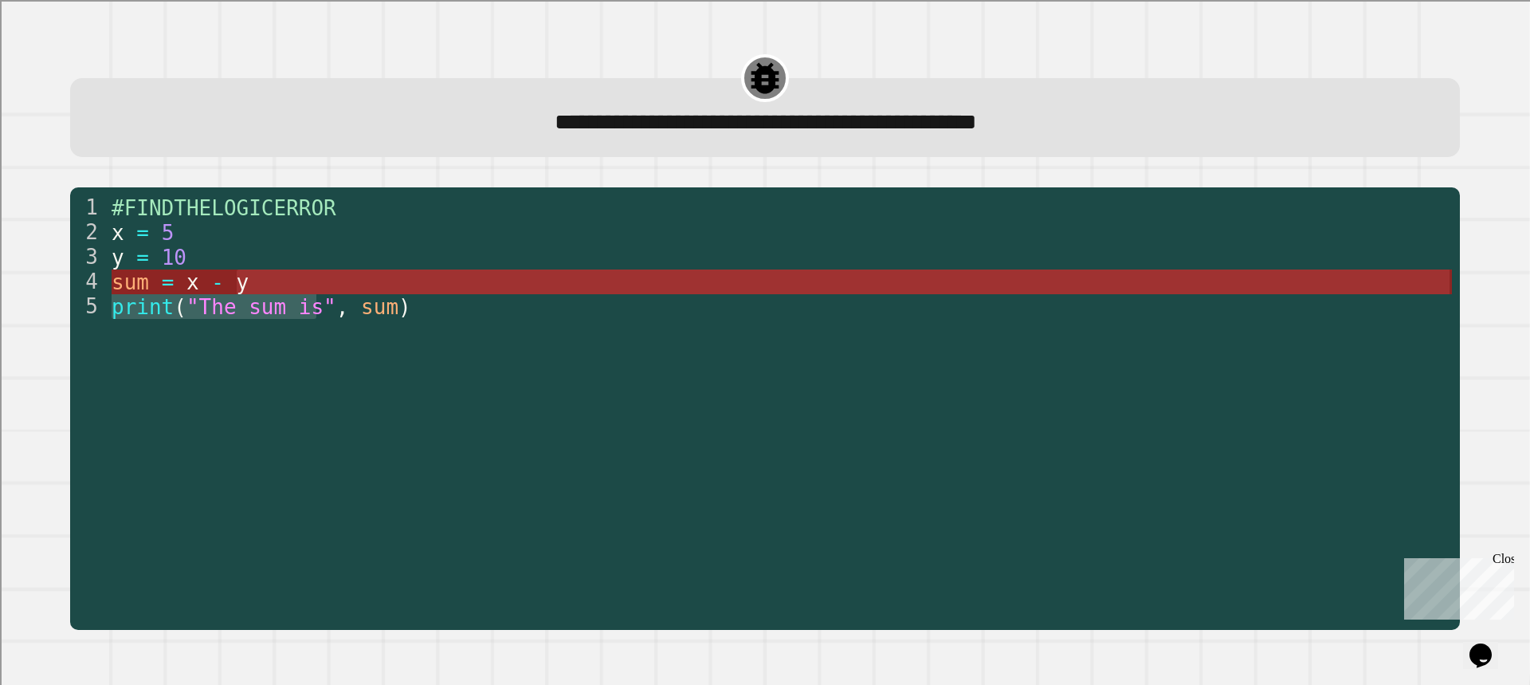
drag, startPoint x: 317, startPoint y: 304, endPoint x: 313, endPoint y: 288, distance: 17.2
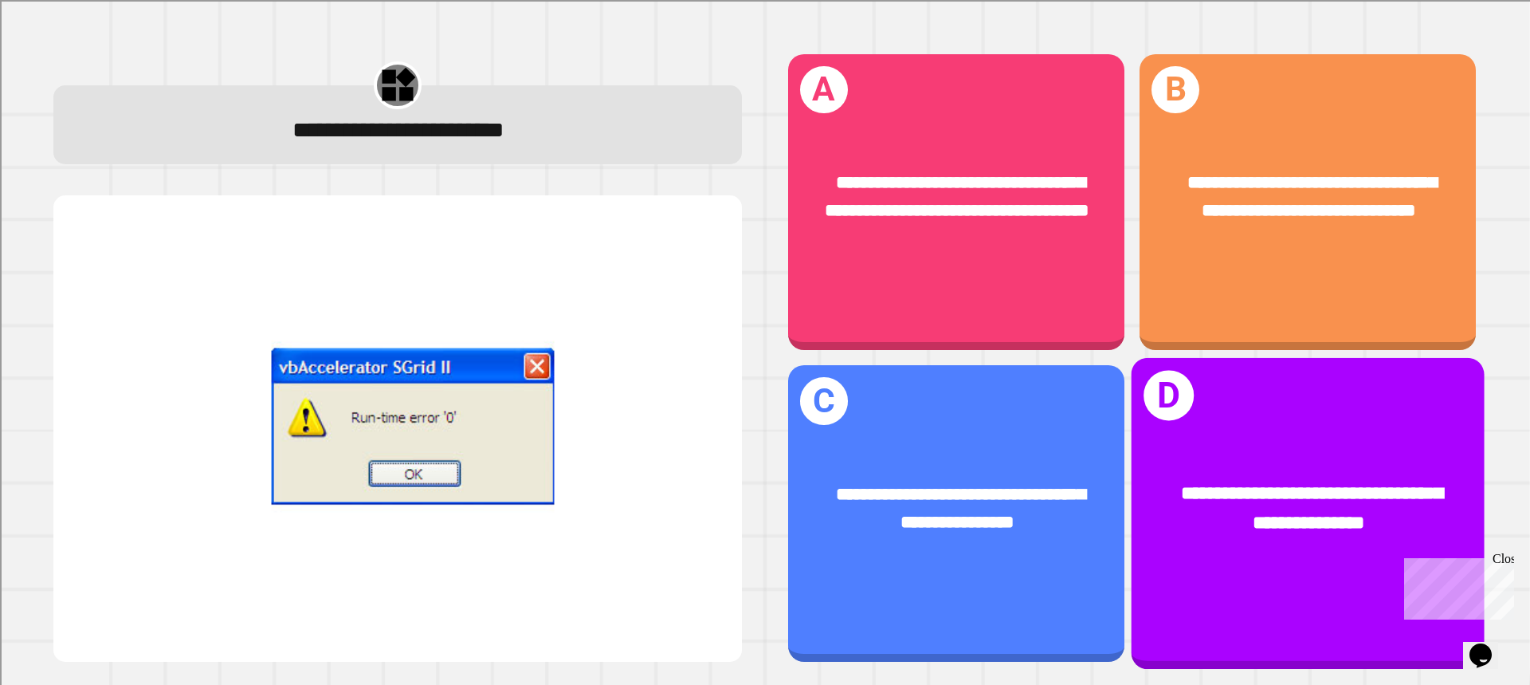
click at [1234, 480] on div "**********" at bounding box center [1308, 509] width 277 height 58
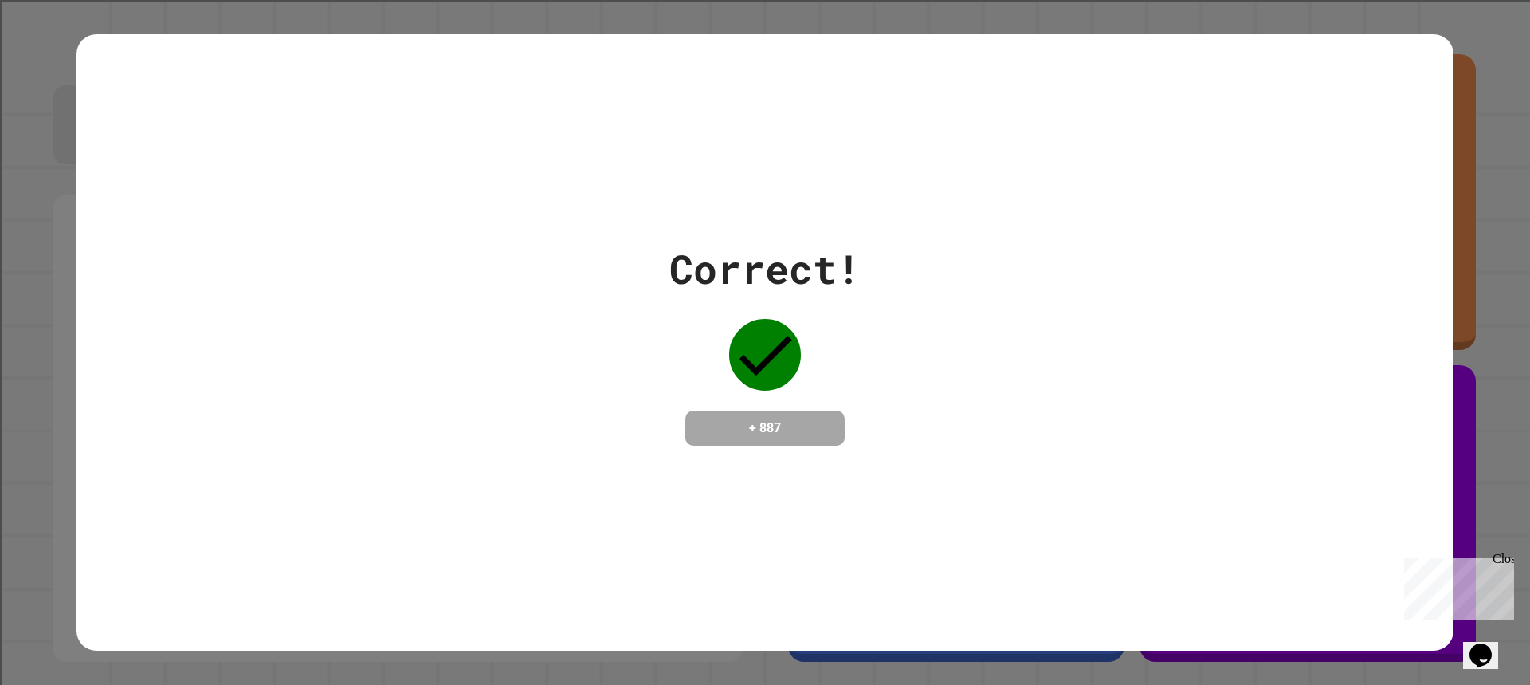
drag, startPoint x: 1234, startPoint y: 462, endPoint x: 928, endPoint y: 406, distance: 310.4
click at [931, 407] on div "Correct! + 887" at bounding box center [764, 342] width 1377 height 206
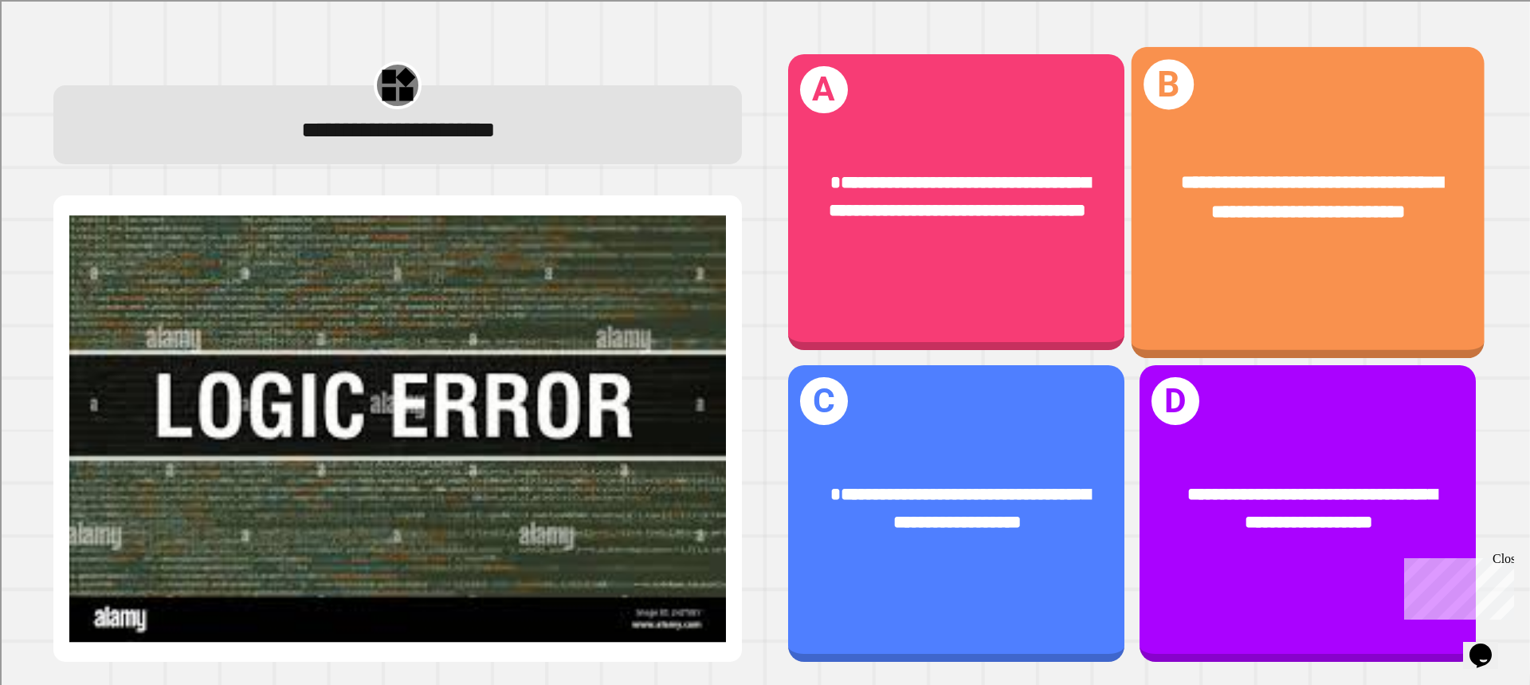
click at [1249, 257] on div "**********" at bounding box center [1308, 197] width 353 height 133
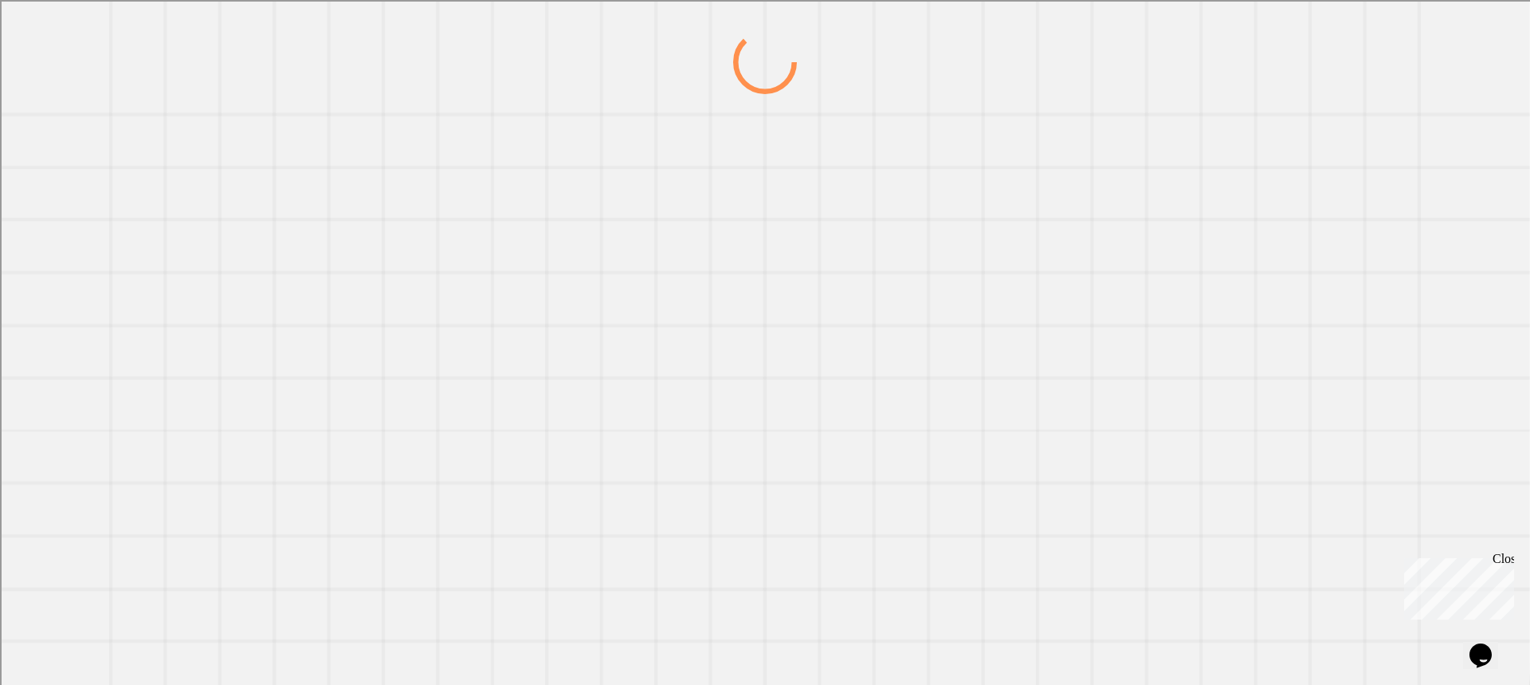
click at [1249, 257] on div at bounding box center [764, 357] width 1469 height 654
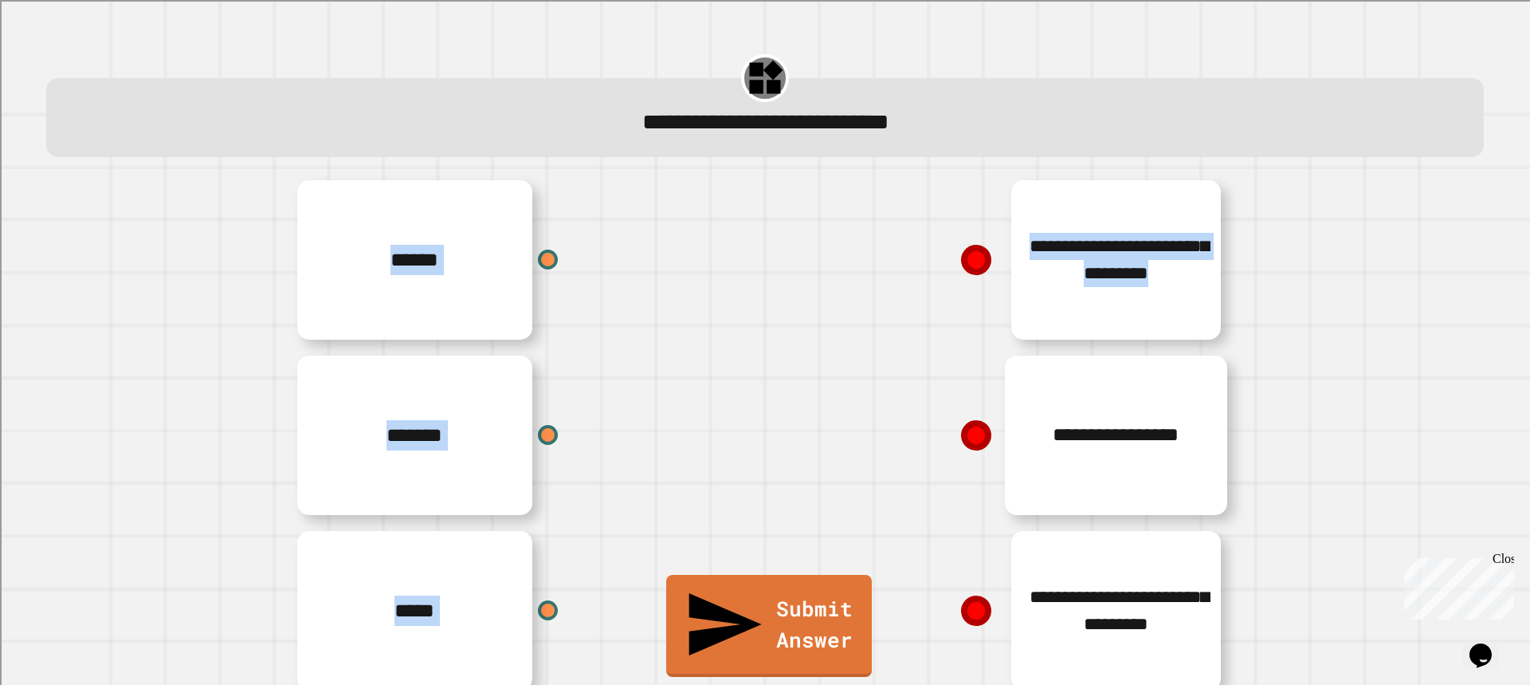
scroll to position [40, 0]
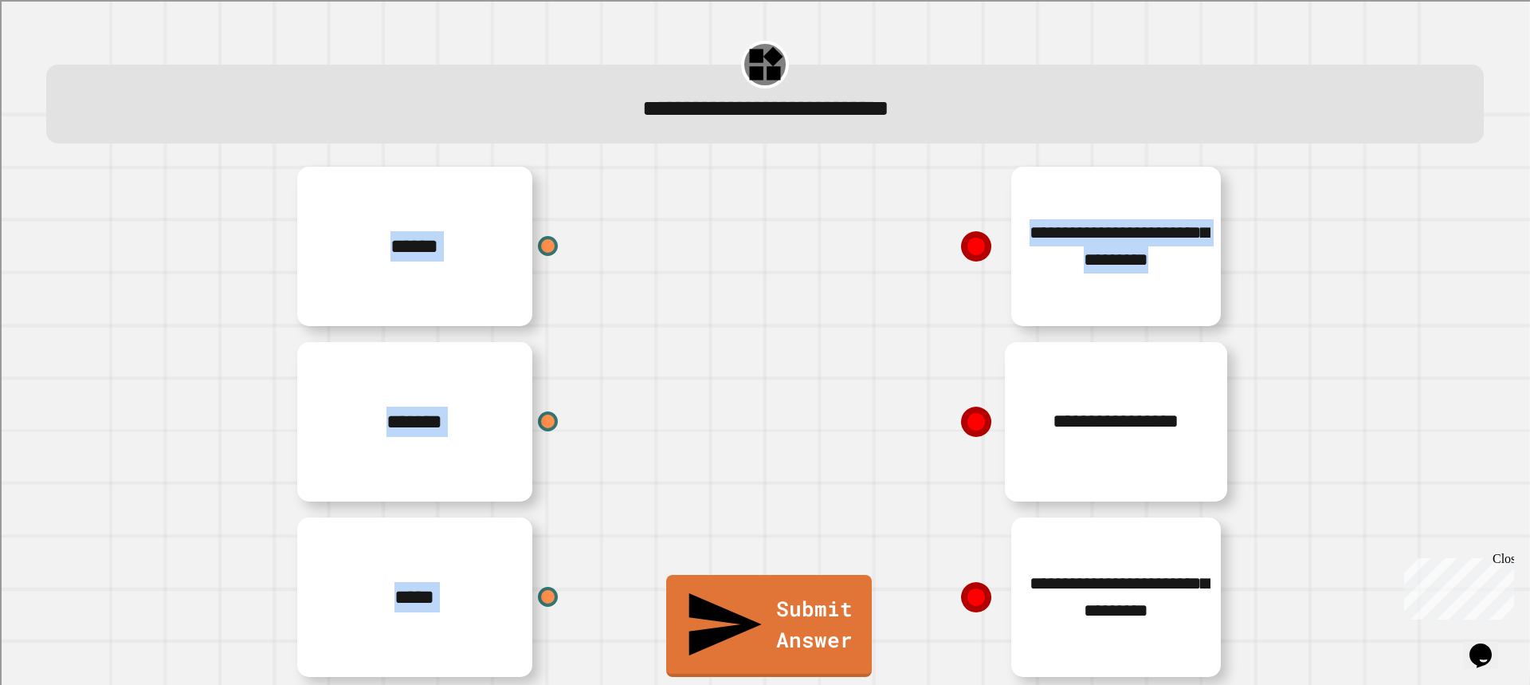
drag, startPoint x: 515, startPoint y: 270, endPoint x: 873, endPoint y: 398, distance: 380.6
click at [873, 398] on div "**********" at bounding box center [765, 422] width 956 height 526
click at [718, 270] on div "******" at bounding box center [526, 246] width 478 height 175
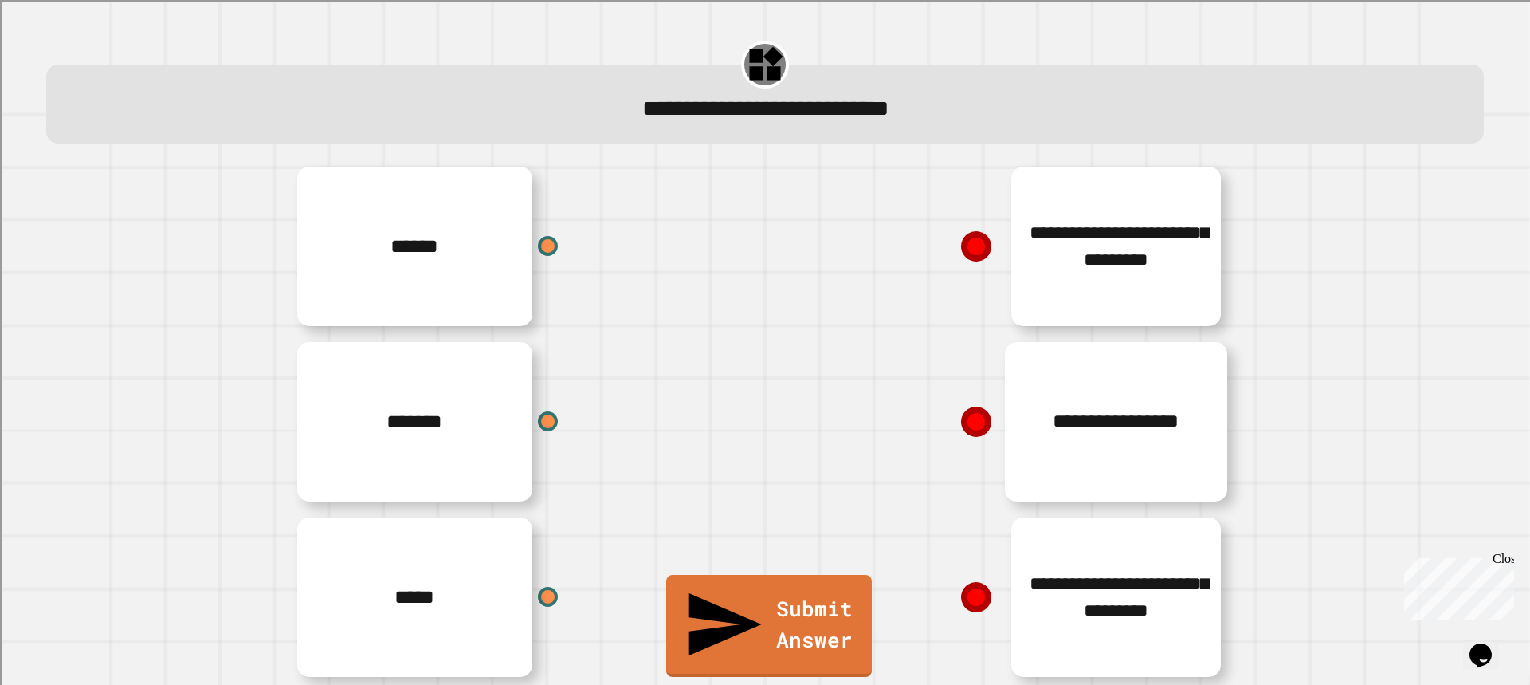
click at [554, 399] on div "*******" at bounding box center [526, 421] width 478 height 175
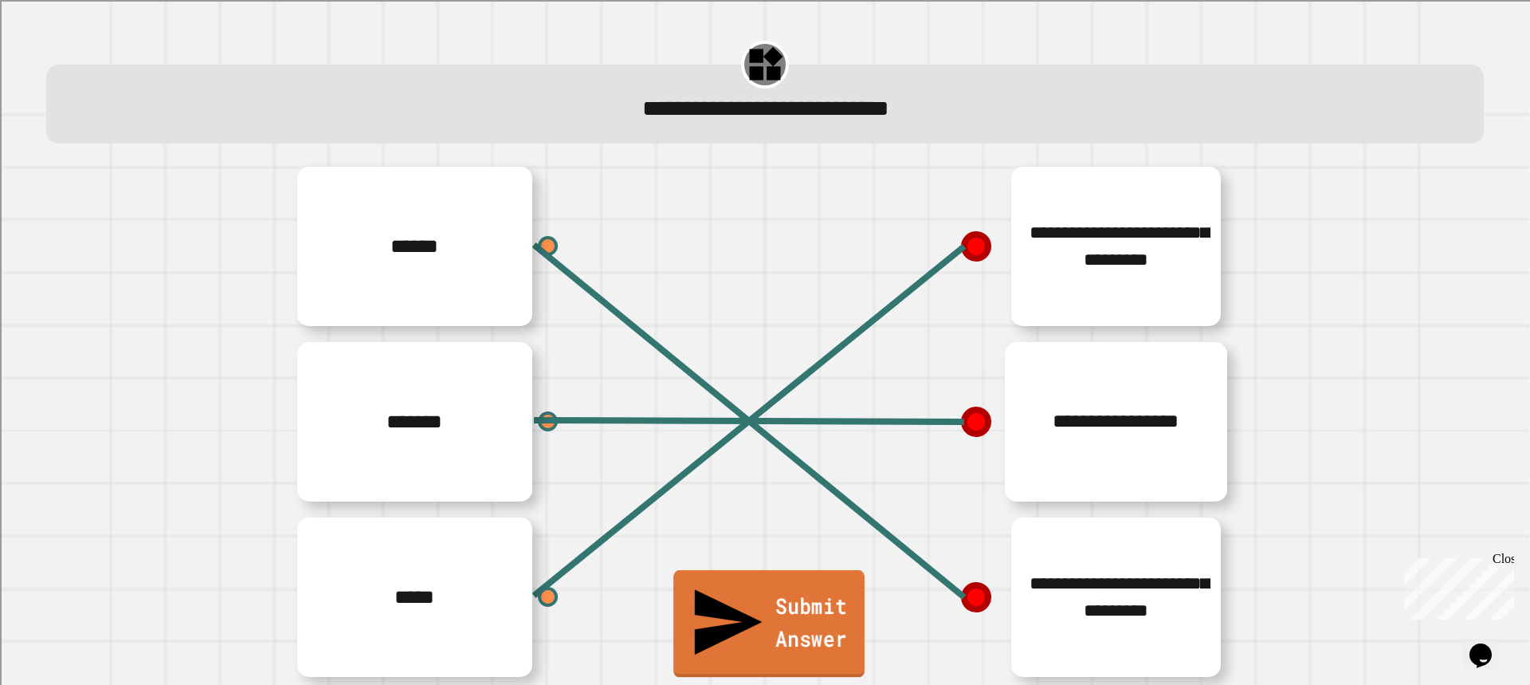
click at [799, 632] on link "Submit Answer" at bounding box center [768, 623] width 191 height 107
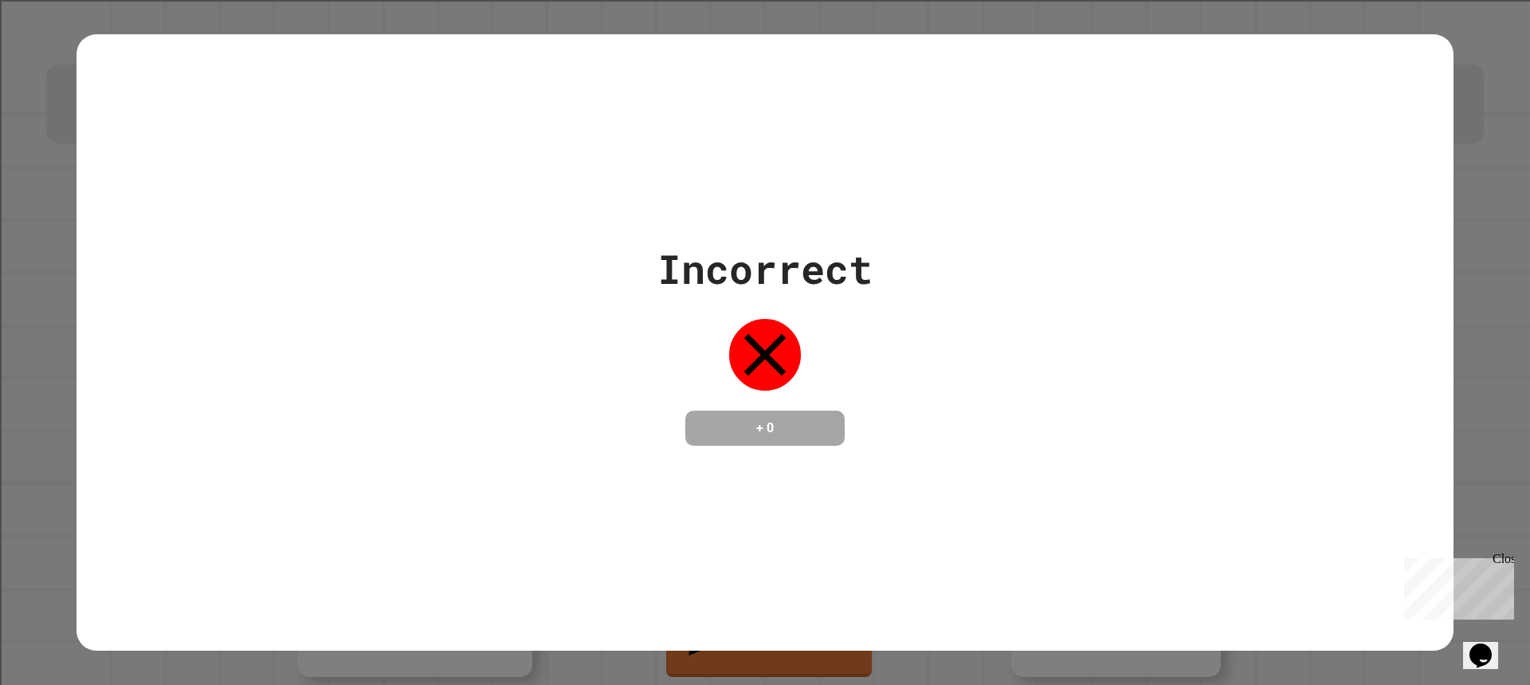
click at [1331, 390] on div "Incorrect + 0" at bounding box center [764, 342] width 1377 height 206
click at [1231, 253] on div "Incorrect + 0" at bounding box center [764, 342] width 1377 height 206
click at [1235, 326] on div "Incorrect + 0" at bounding box center [764, 342] width 1377 height 206
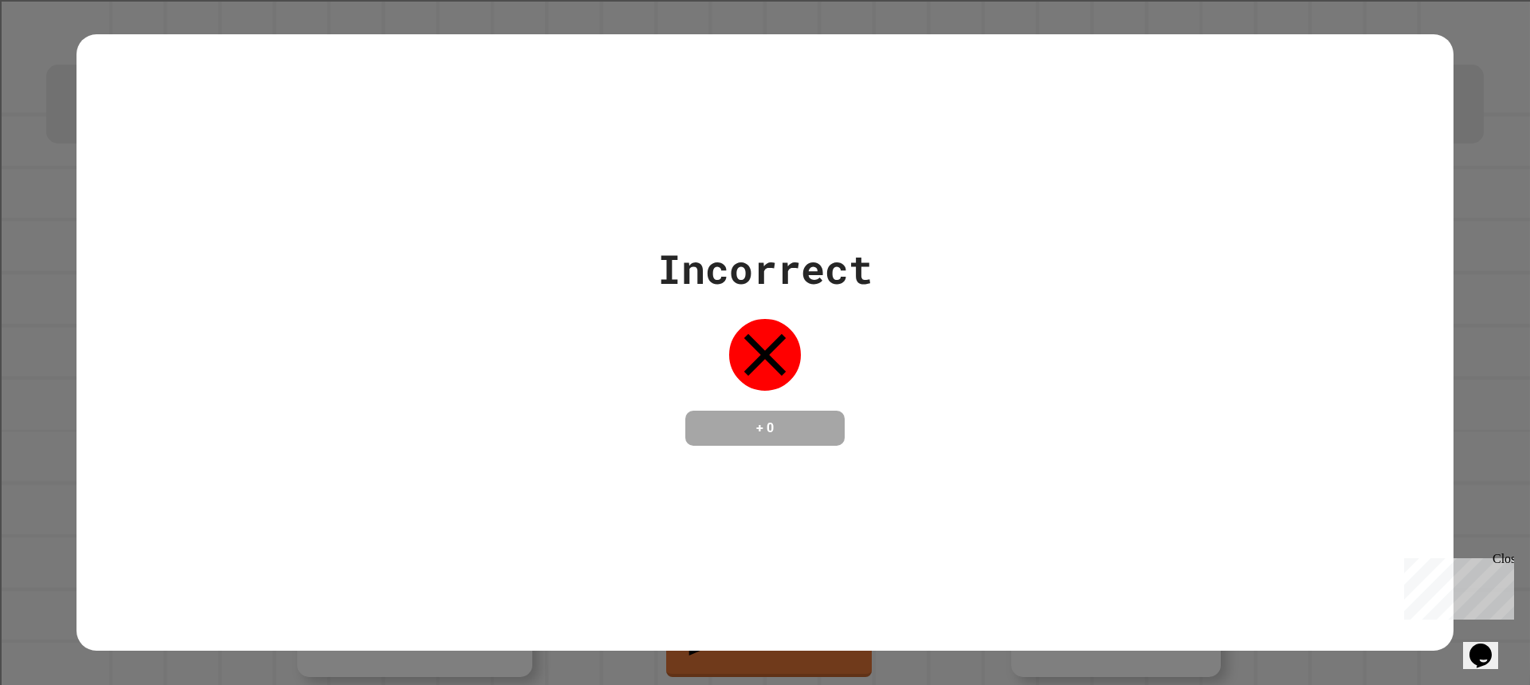
click at [1245, 324] on div "Incorrect + 0" at bounding box center [764, 342] width 1377 height 206
click at [1250, 334] on div "Incorrect + 0" at bounding box center [764, 342] width 1377 height 206
